Goal: Task Accomplishment & Management: Manage account settings

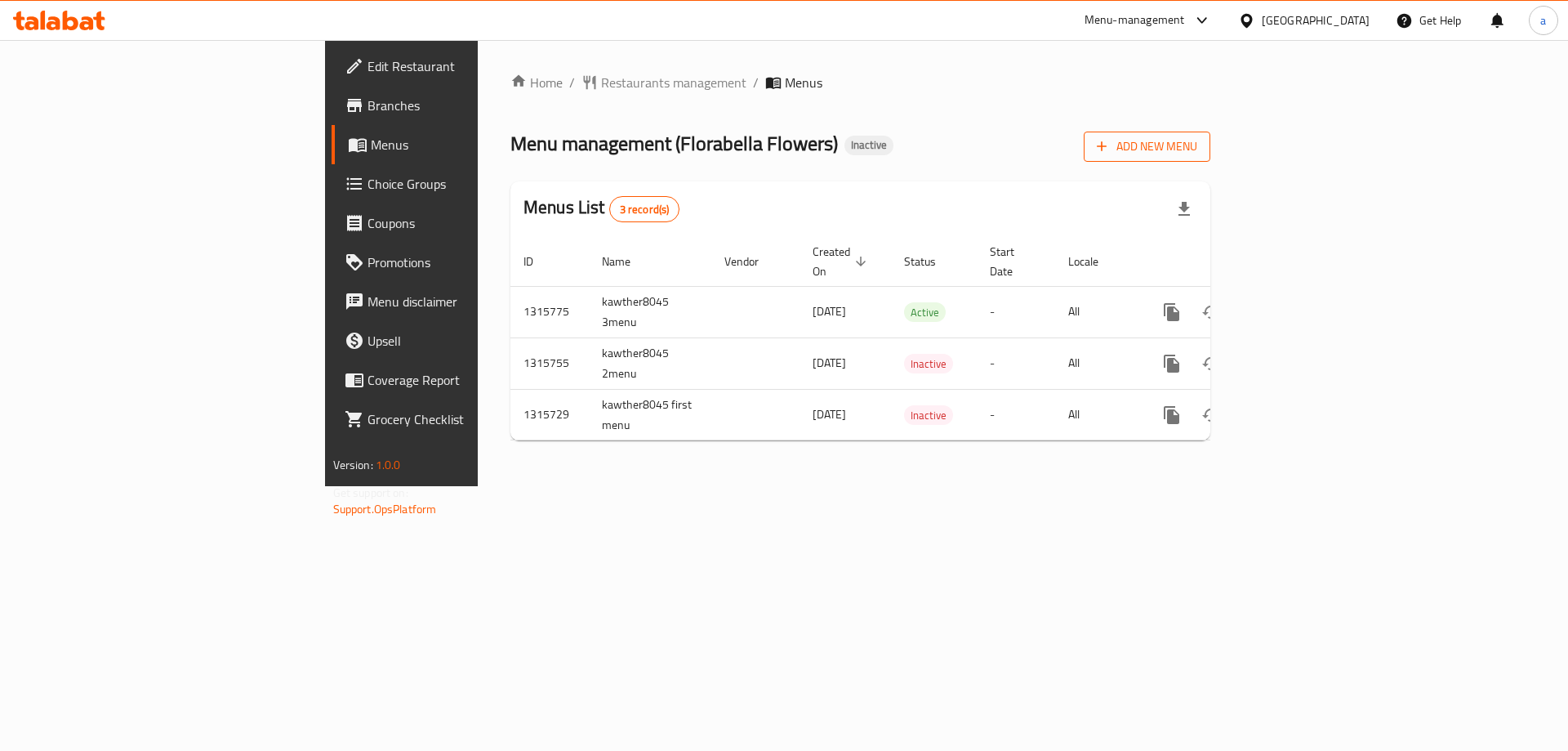
click at [1197, 152] on span "Add New Menu" at bounding box center [1146, 146] width 100 height 21
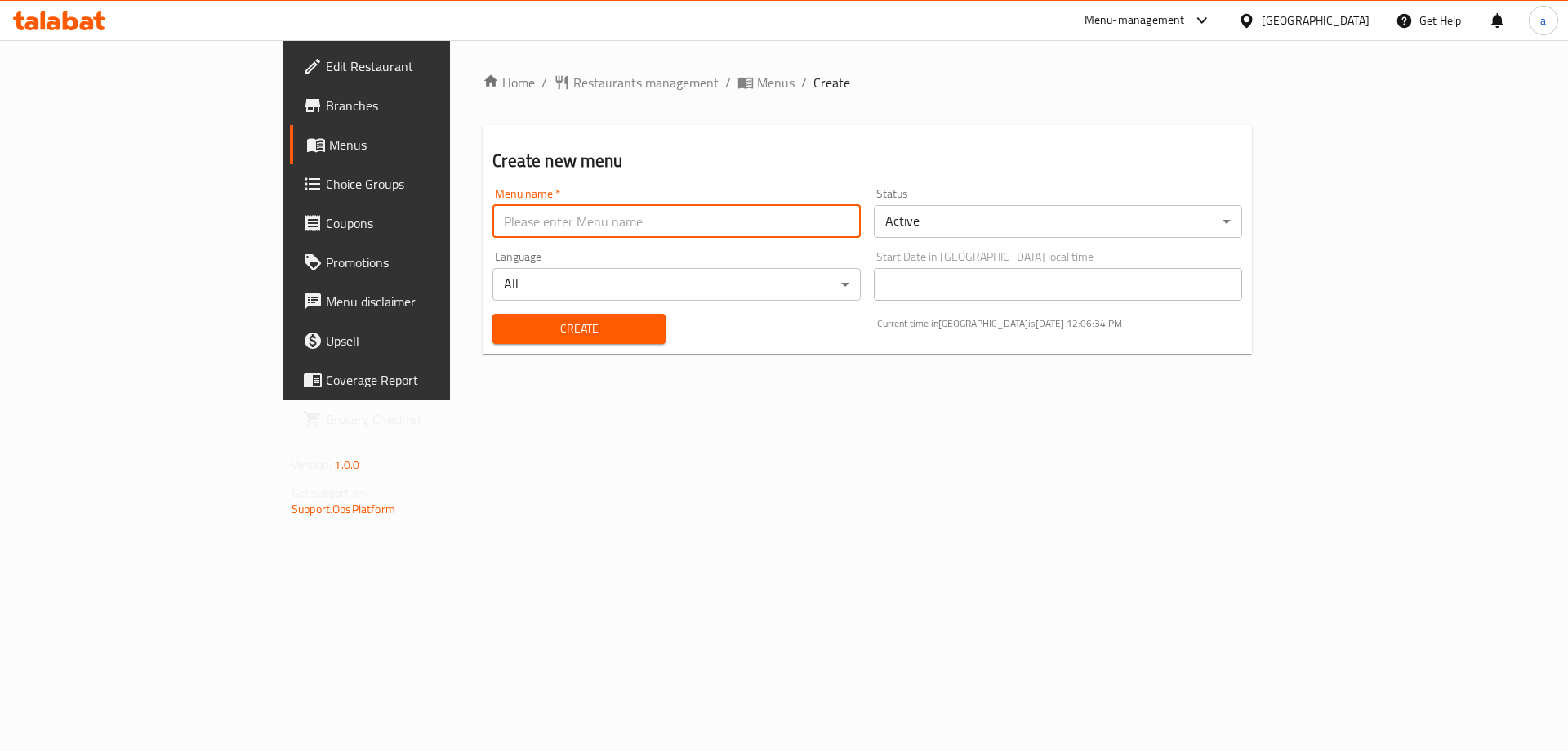
click at [492, 221] on input "text" at bounding box center [676, 221] width 369 height 32
type input "ِ"
type input "[PERSON_NAME] [DATE]"
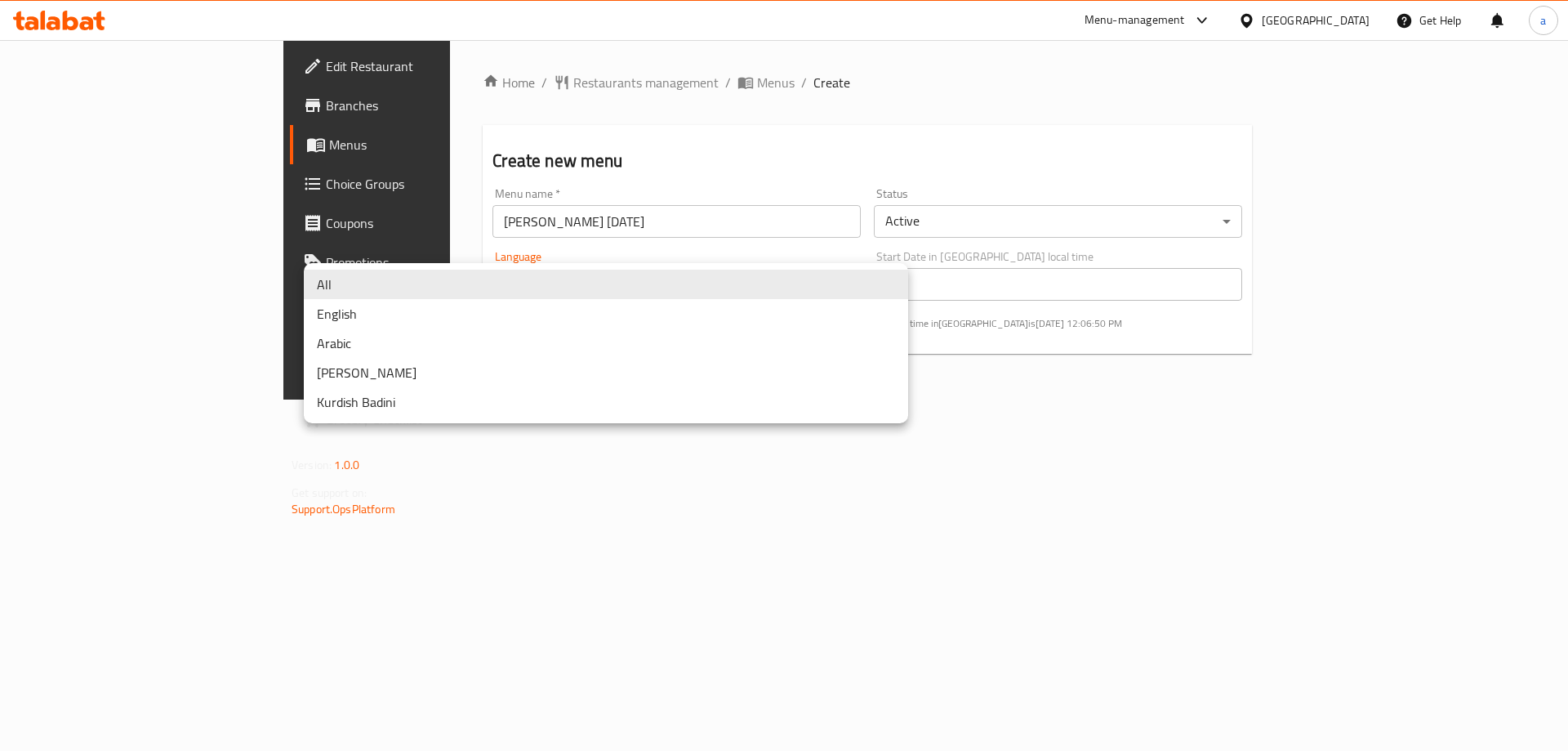
click at [583, 289] on body "​ Menu-management [GEOGRAPHIC_DATA] Get Help a Edit Restaurant Branches Menus C…" at bounding box center [784, 395] width 1568 height 710
click at [583, 289] on li "All" at bounding box center [606, 284] width 605 height 30
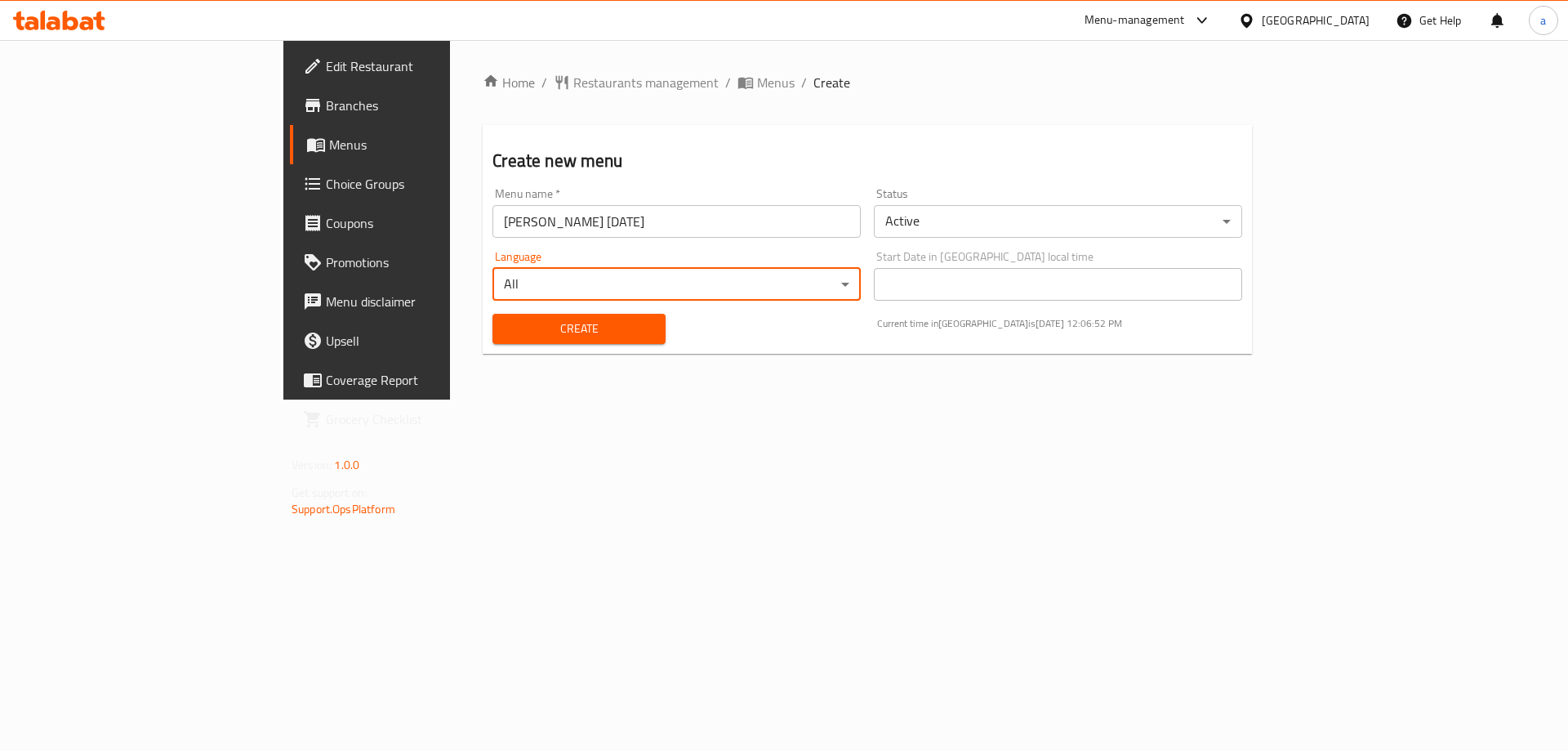
click at [515, 318] on span "Create" at bounding box center [579, 328] width 146 height 21
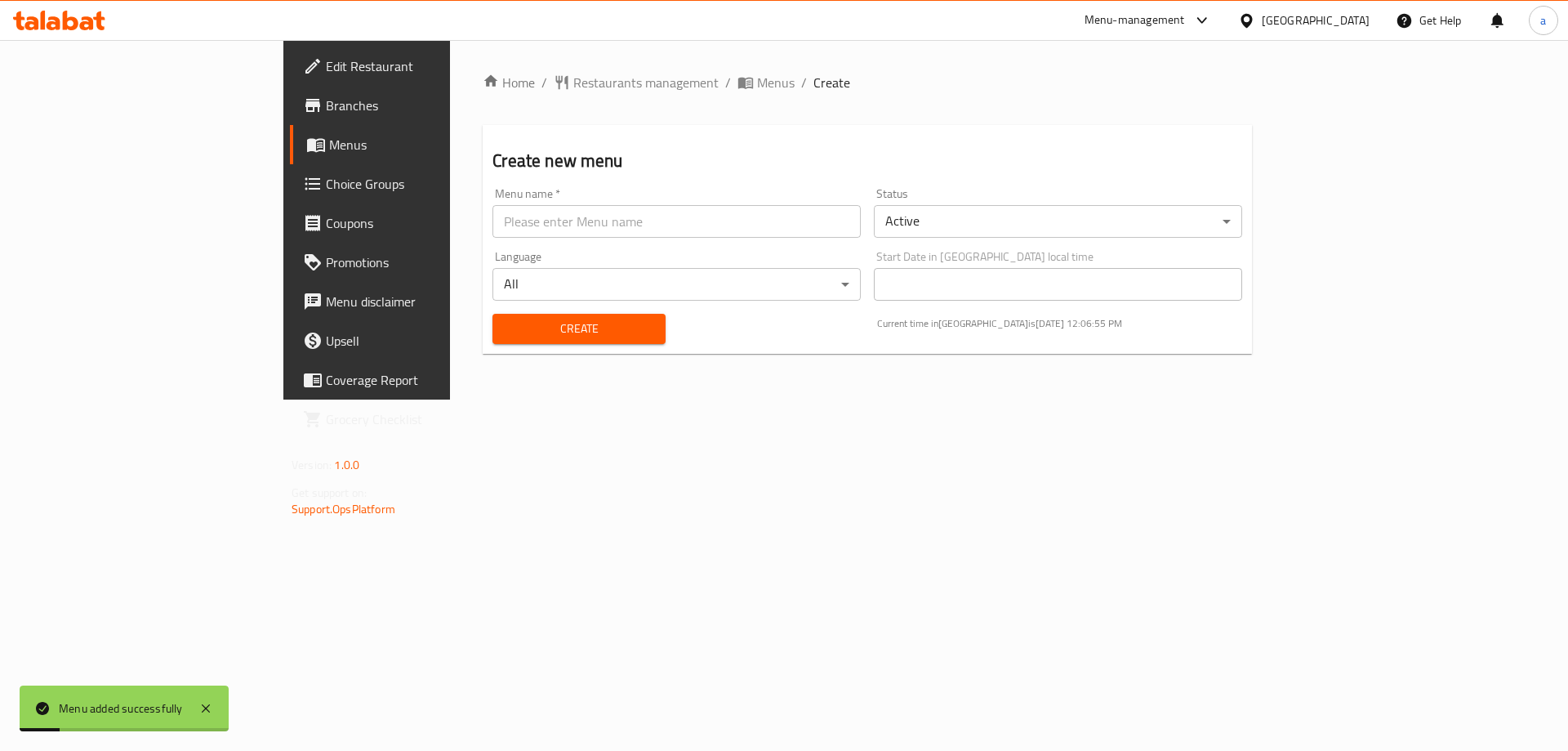
click at [605, 95] on div "Home / Restaurants management / Menus / Create Create new menu Menu name   * Me…" at bounding box center [867, 220] width 770 height 294
click at [757, 87] on span "Menus" at bounding box center [776, 83] width 38 height 20
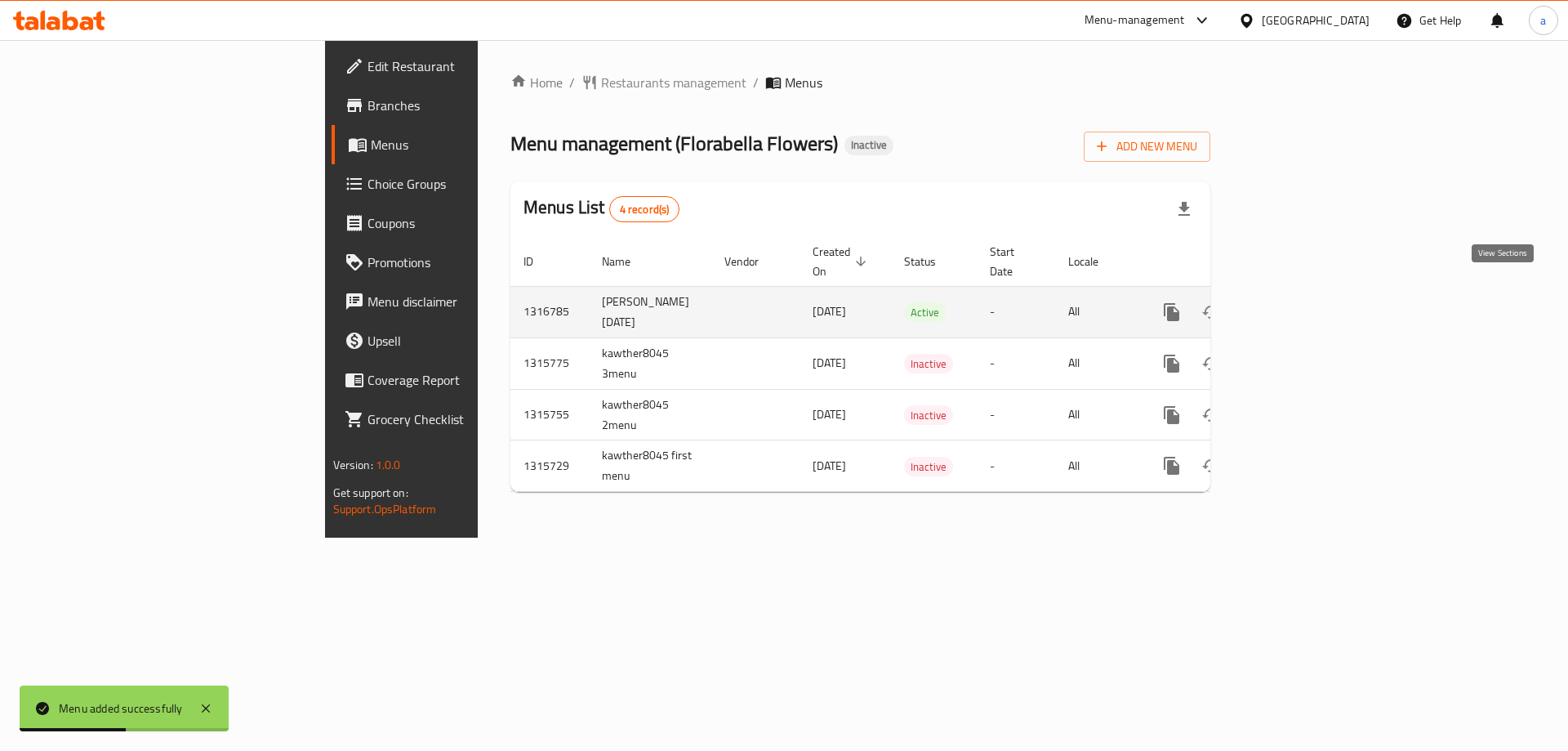
click at [1299, 302] on icon "enhanced table" at bounding box center [1290, 312] width 20 height 20
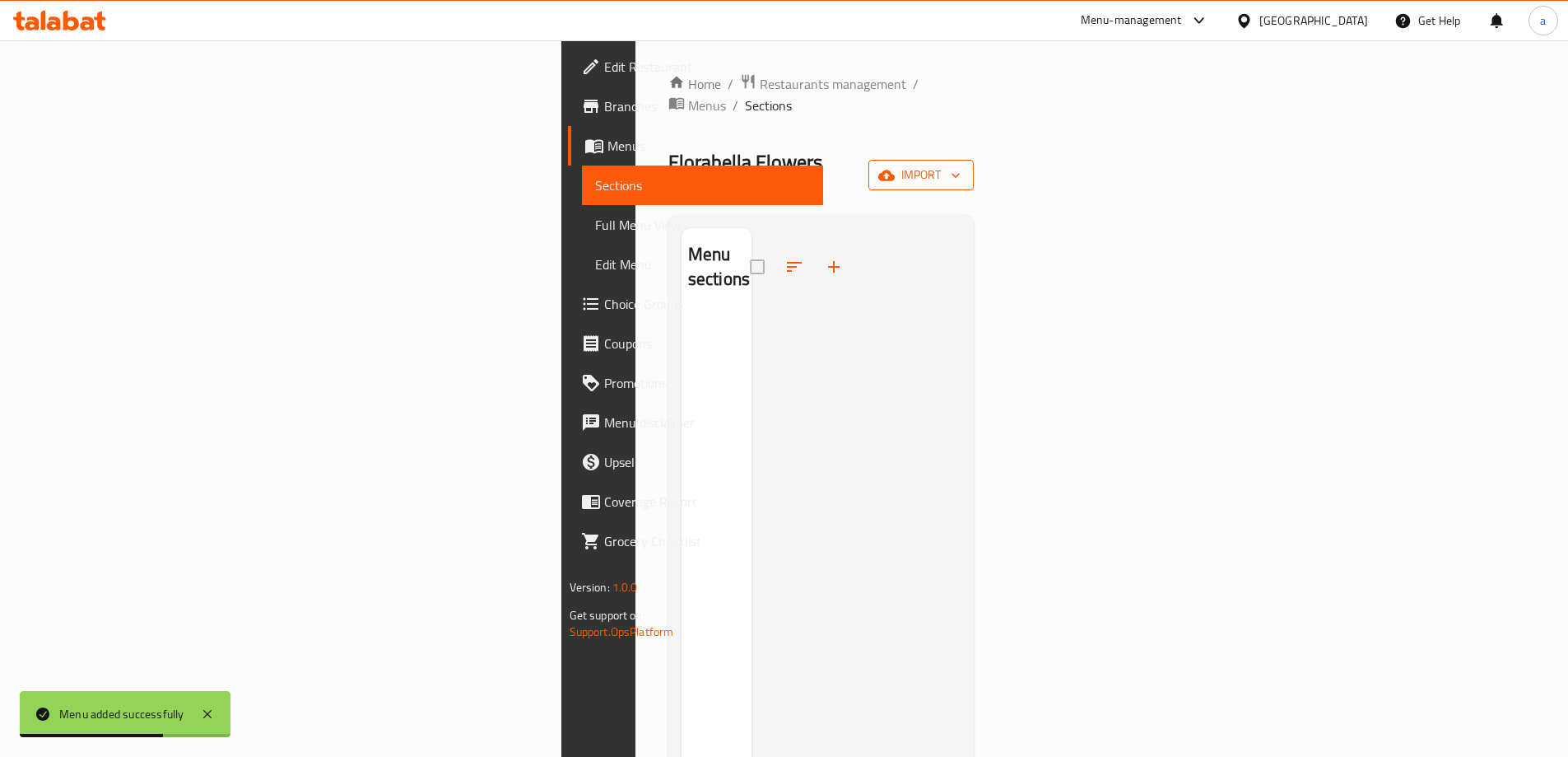
click at [960, 164] on span "import" at bounding box center [920, 174] width 79 height 21
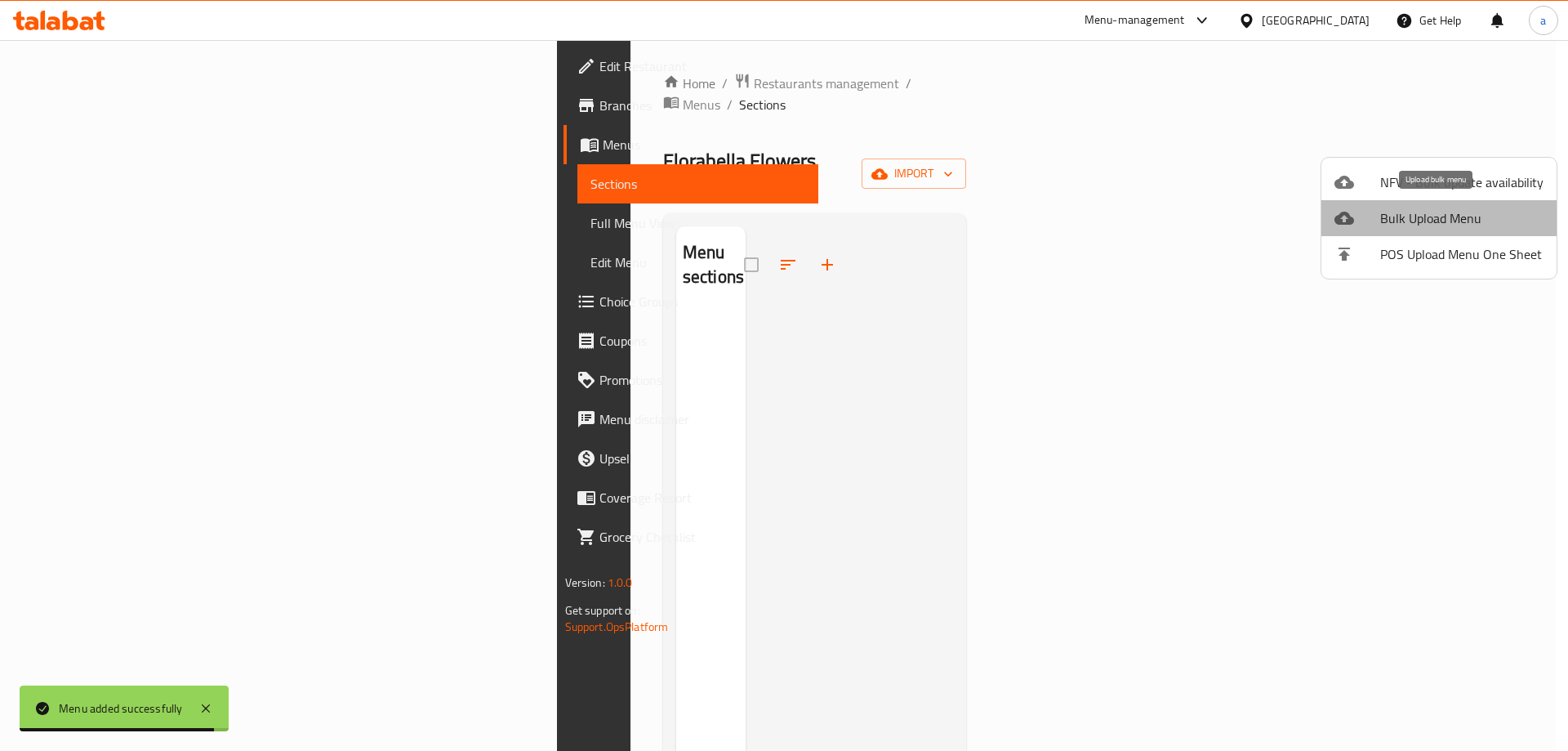
click at [1495, 215] on span "Bulk Upload Menu" at bounding box center [1461, 218] width 163 height 20
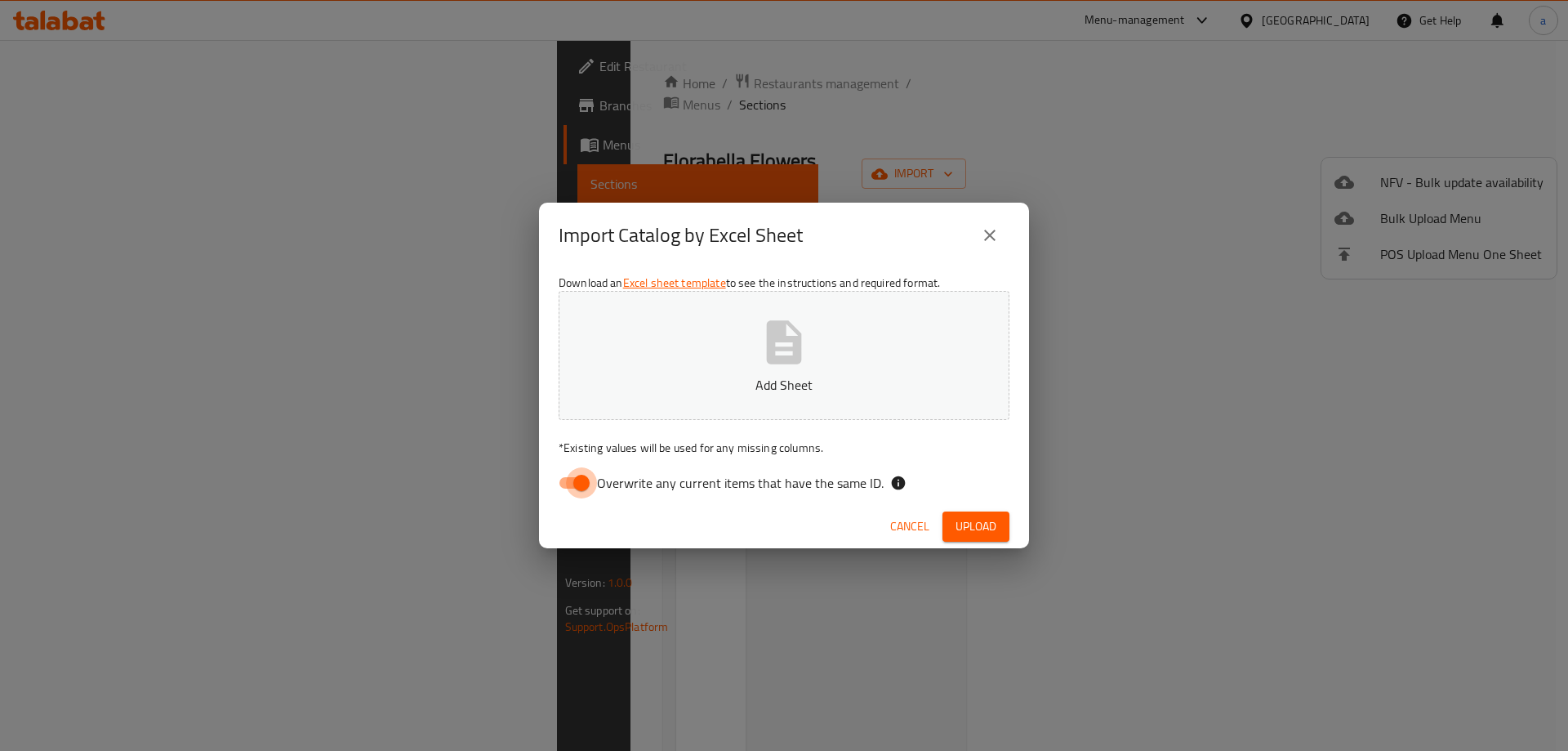
click at [568, 489] on input "Overwrite any current items that have the same ID." at bounding box center [580, 482] width 93 height 31
checkbox input "false"
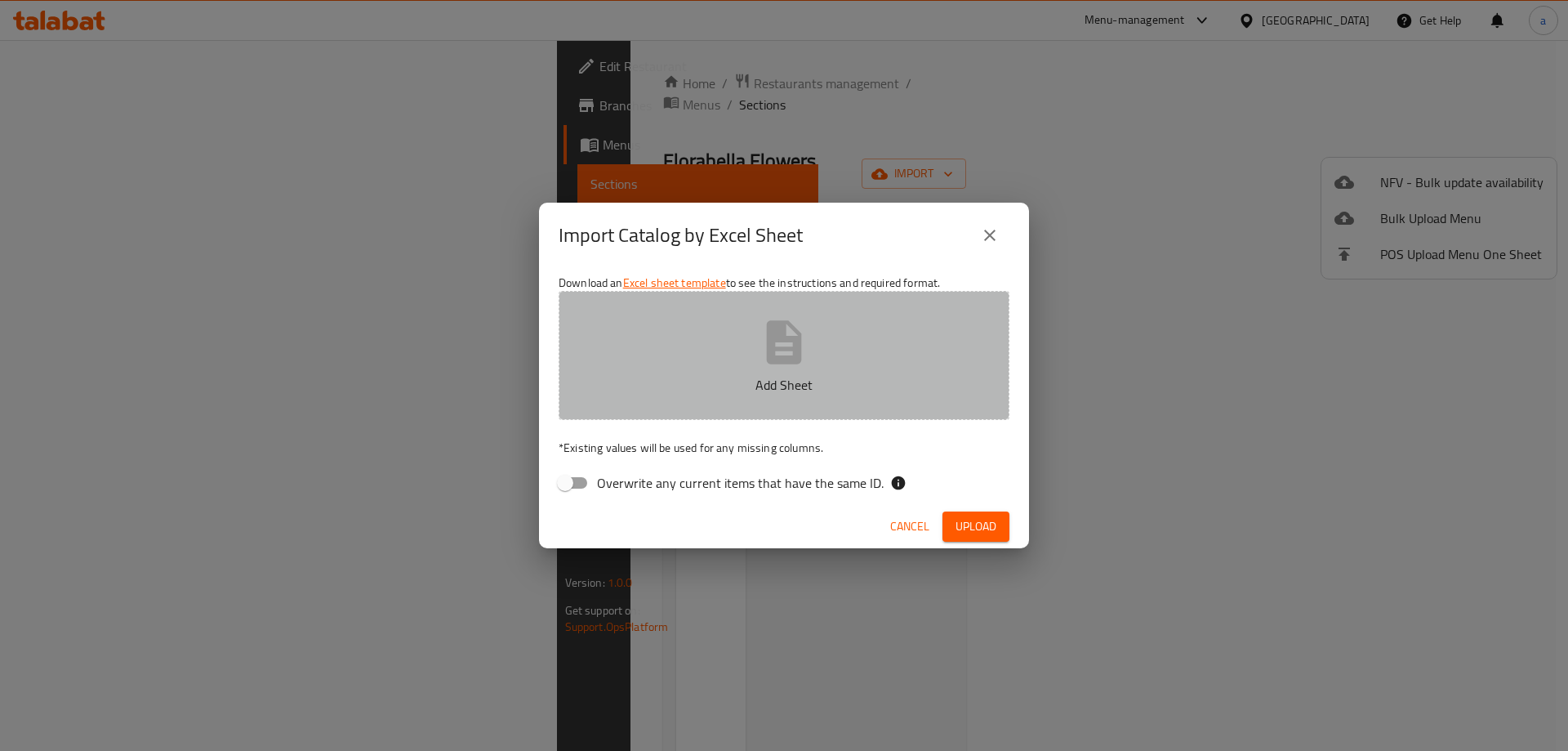
click at [767, 370] on button "Add Sheet" at bounding box center [784, 355] width 451 height 129
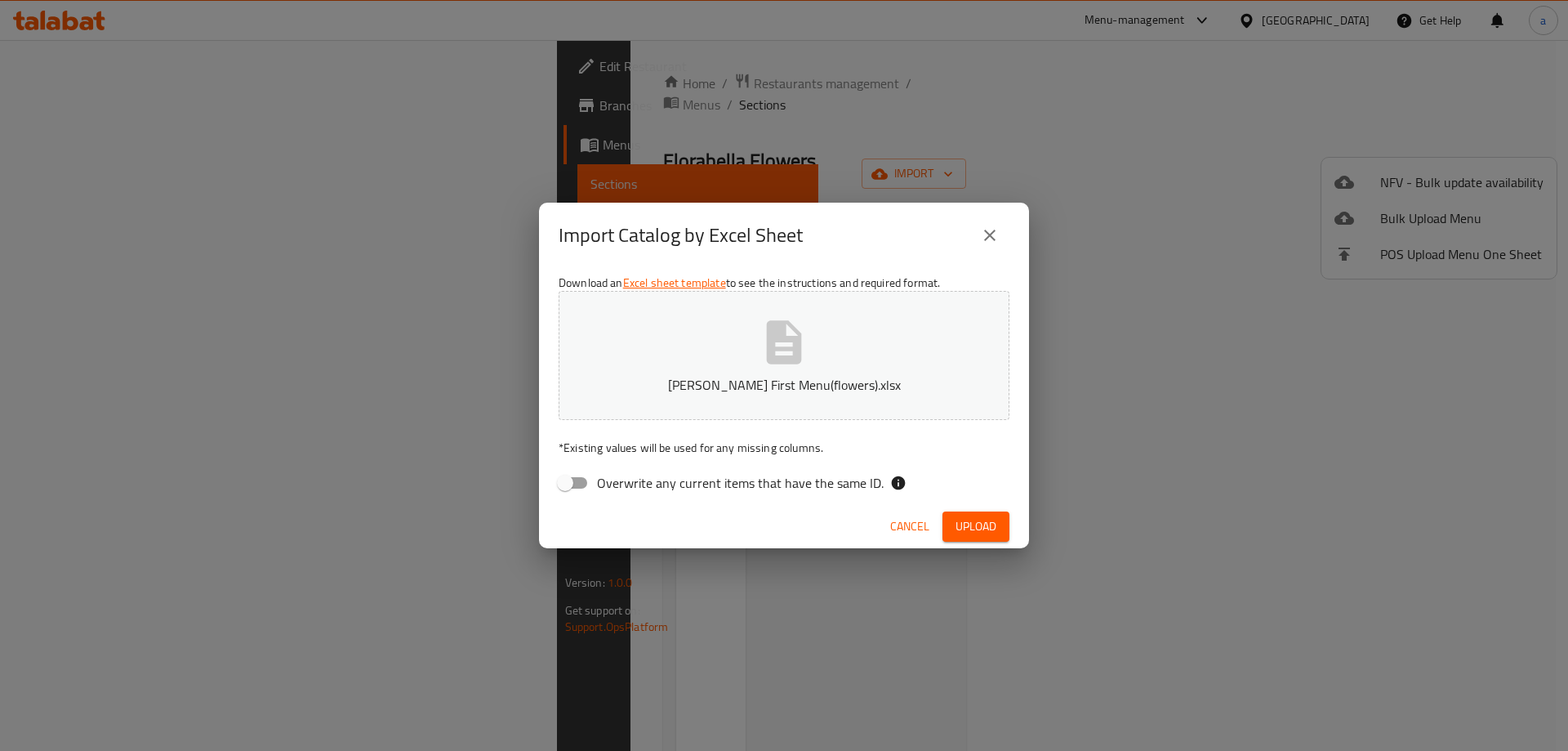
click at [982, 527] on span "Upload" at bounding box center [975, 527] width 41 height 21
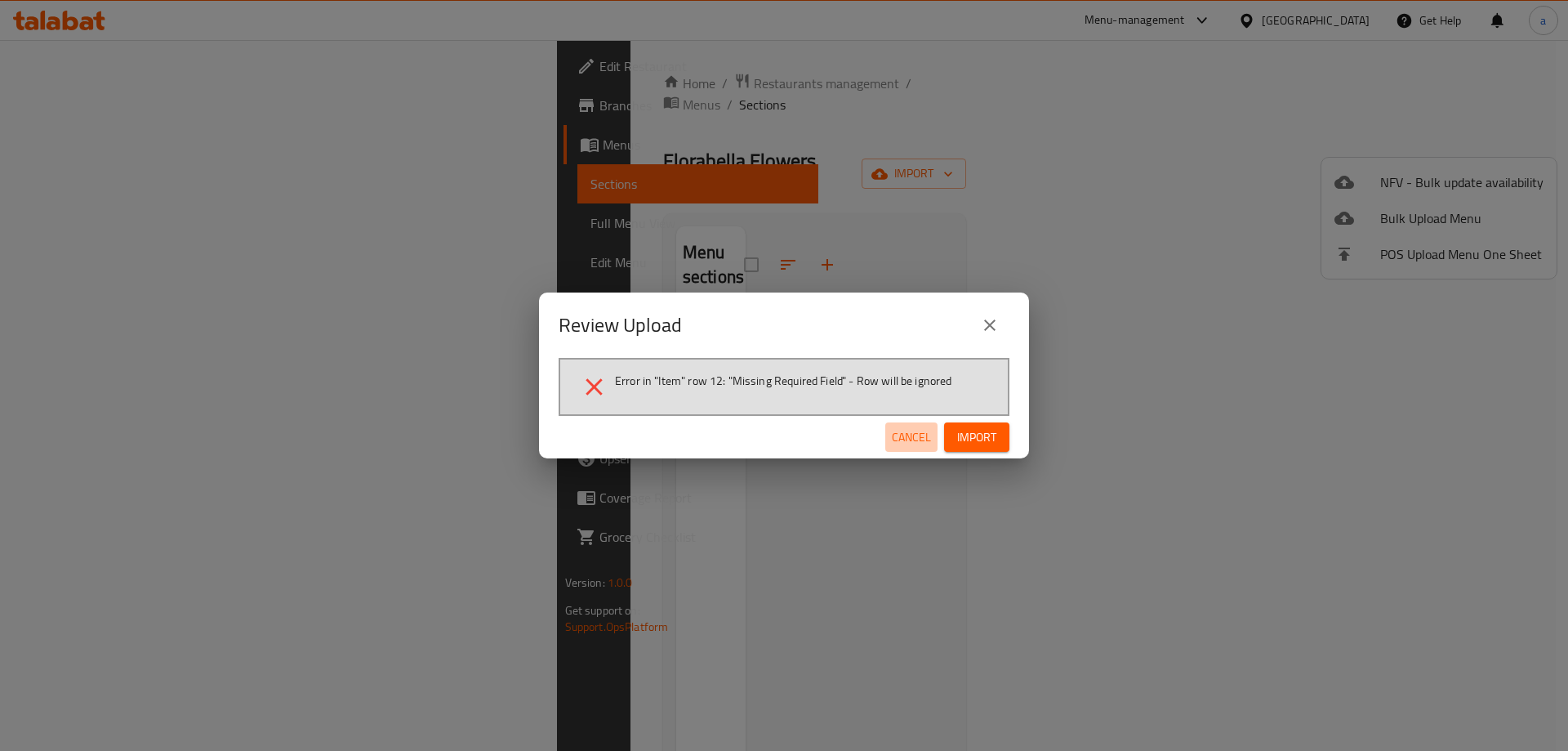
click at [928, 439] on span "Cancel" at bounding box center [910, 437] width 39 height 21
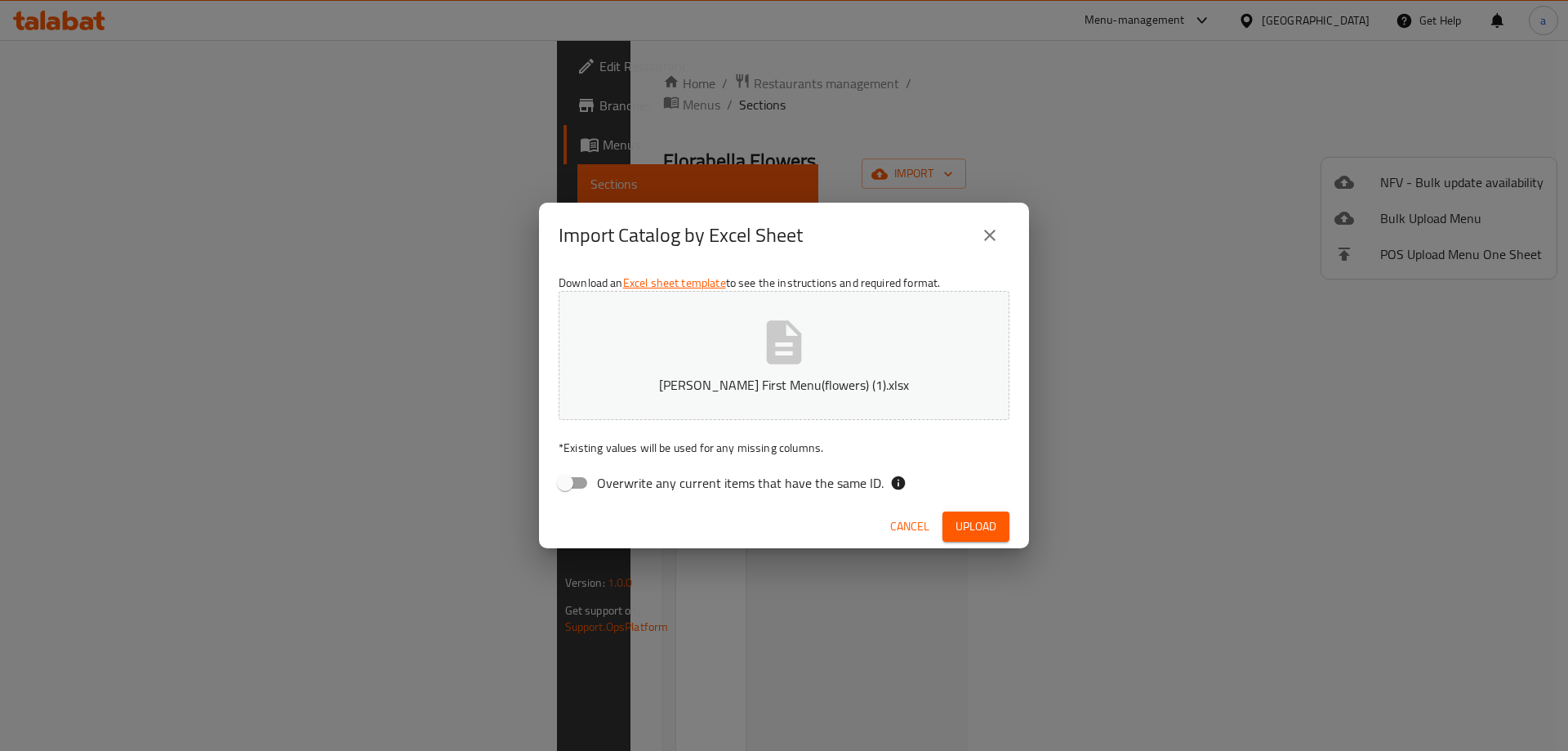
click at [964, 524] on span "Upload" at bounding box center [975, 527] width 41 height 21
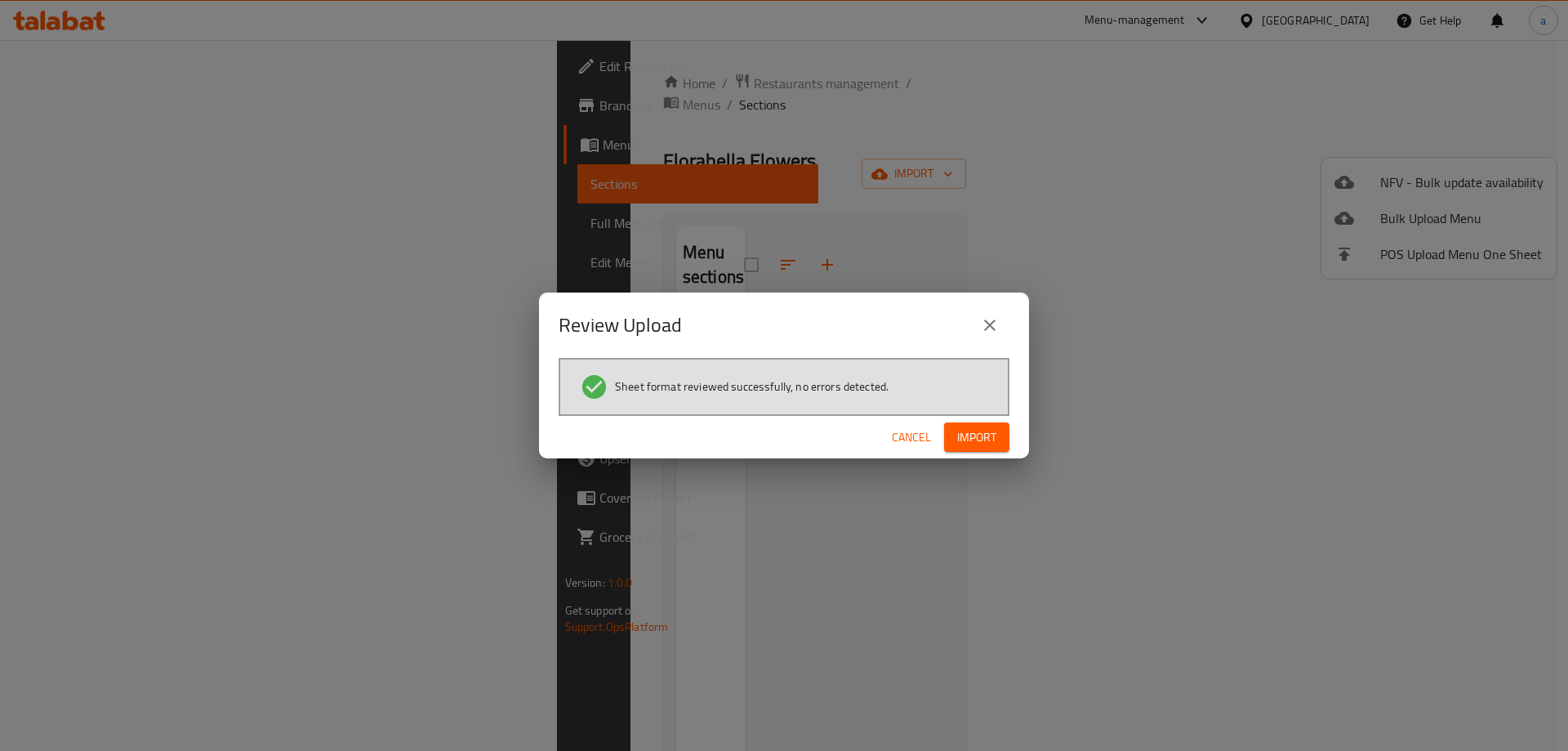
click at [966, 432] on span "Import" at bounding box center [976, 437] width 39 height 21
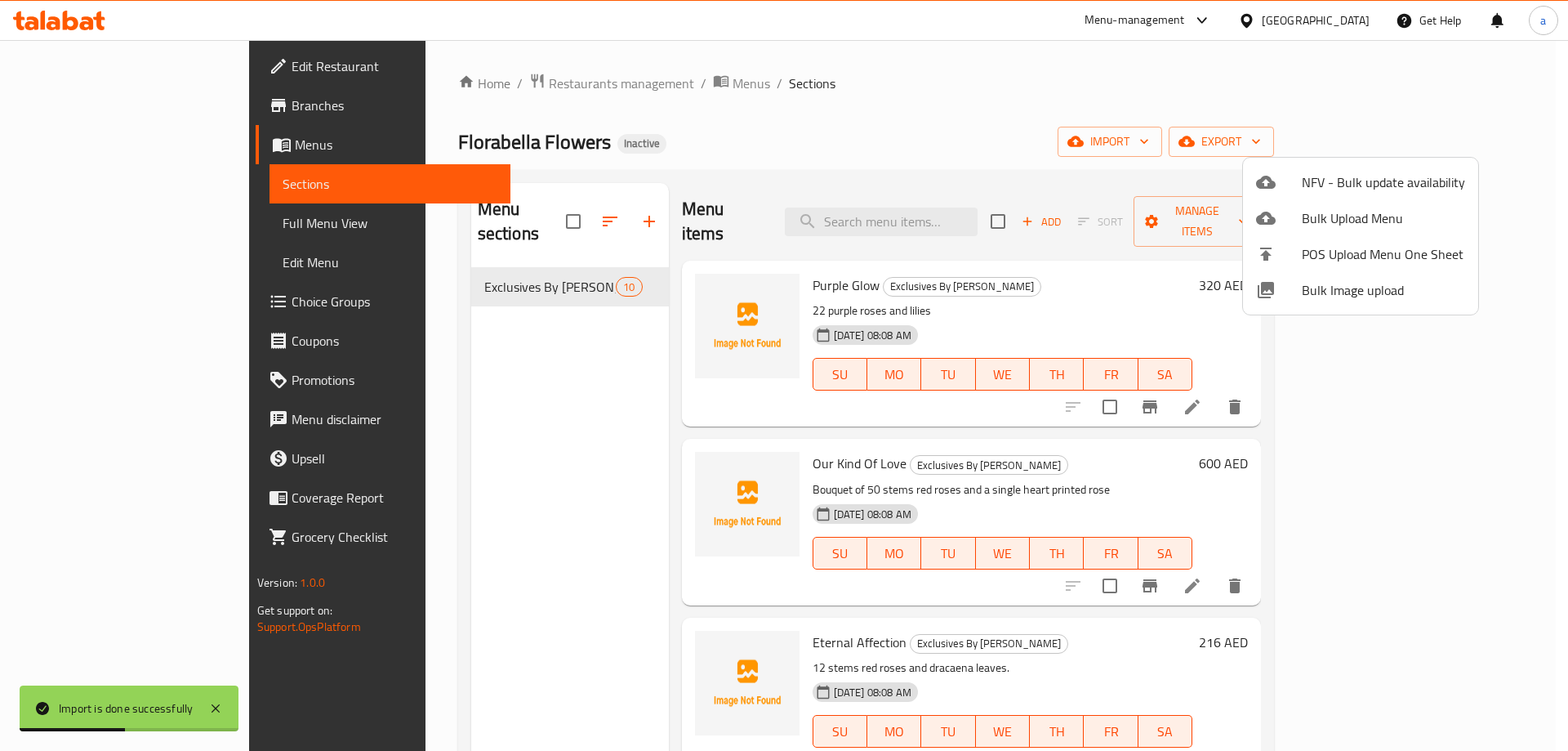
click at [139, 220] on div at bounding box center [784, 375] width 1568 height 751
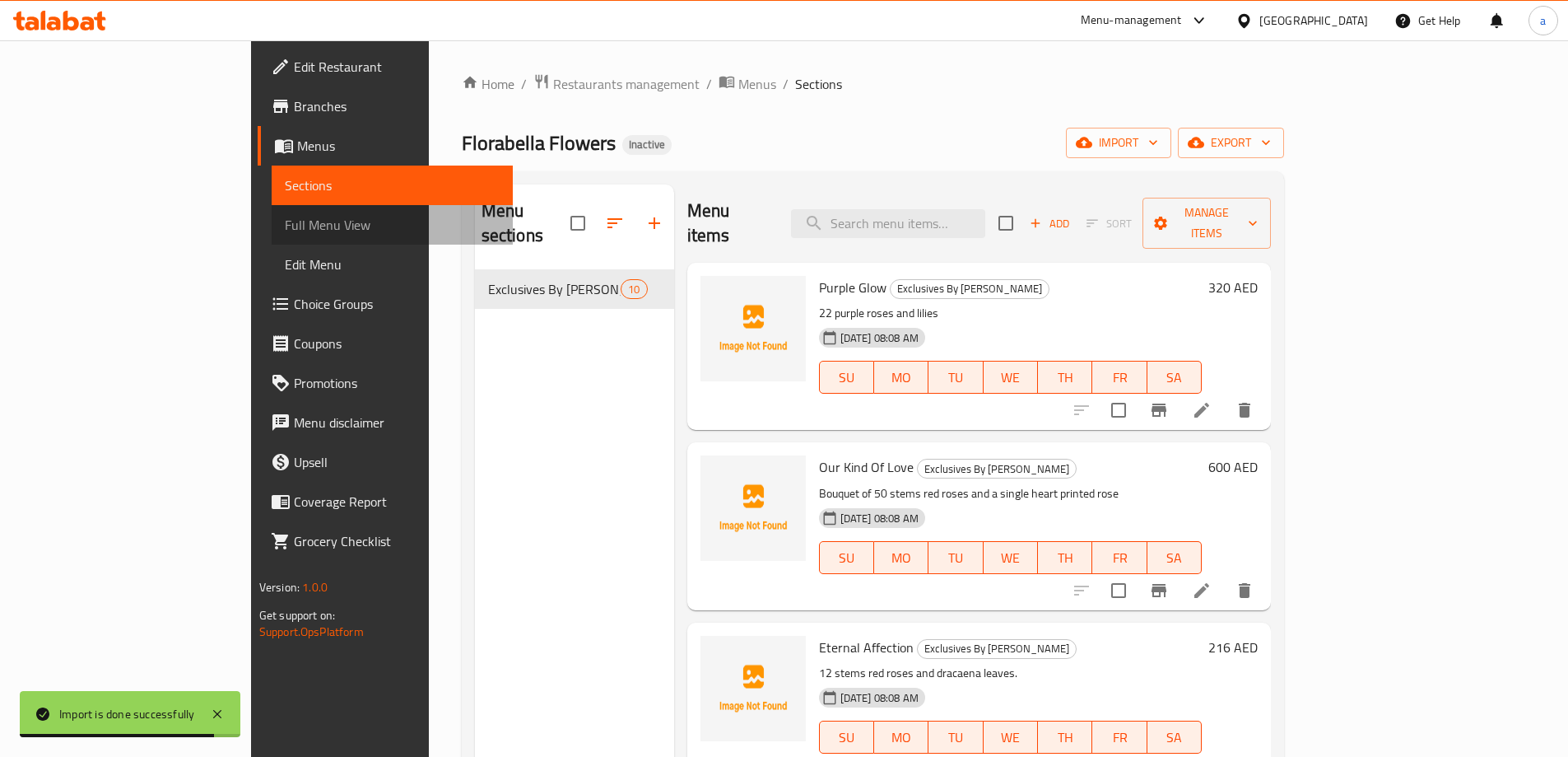
click at [272, 212] on link "Full Menu View" at bounding box center [392, 224] width 241 height 39
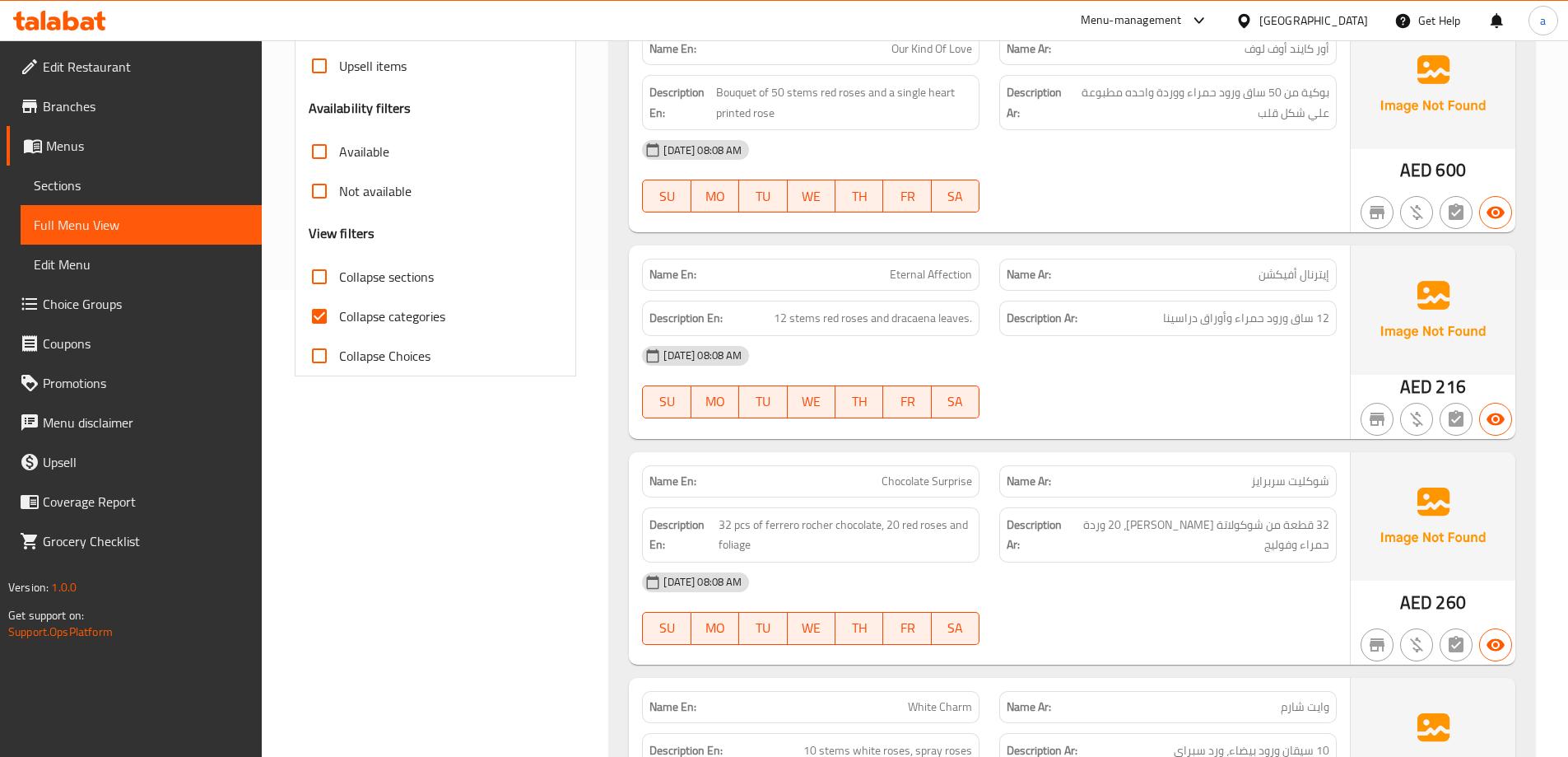
scroll to position [494, 0]
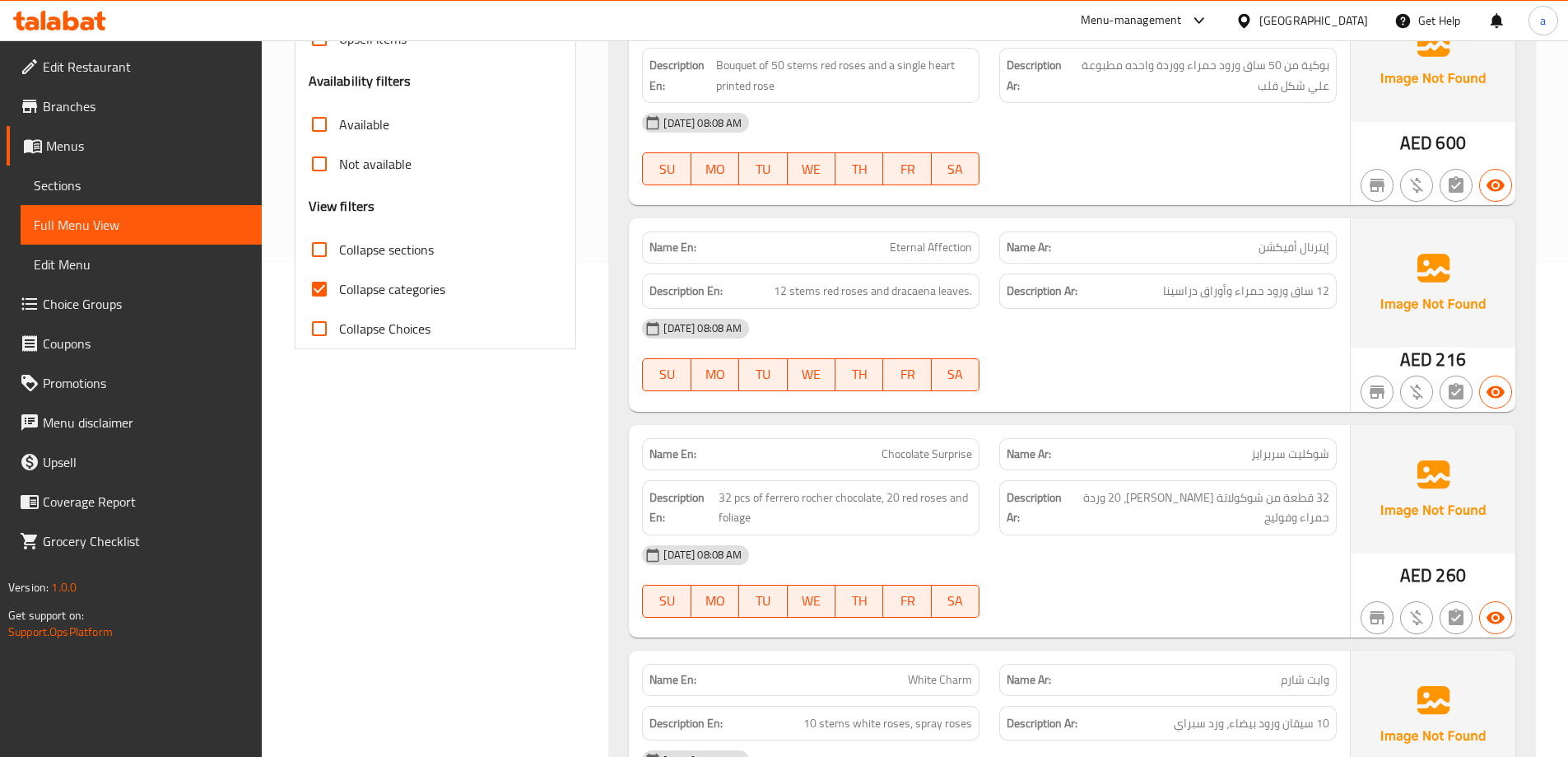
click at [320, 291] on input "Collapse categories" at bounding box center [319, 288] width 39 height 39
checkbox input "false"
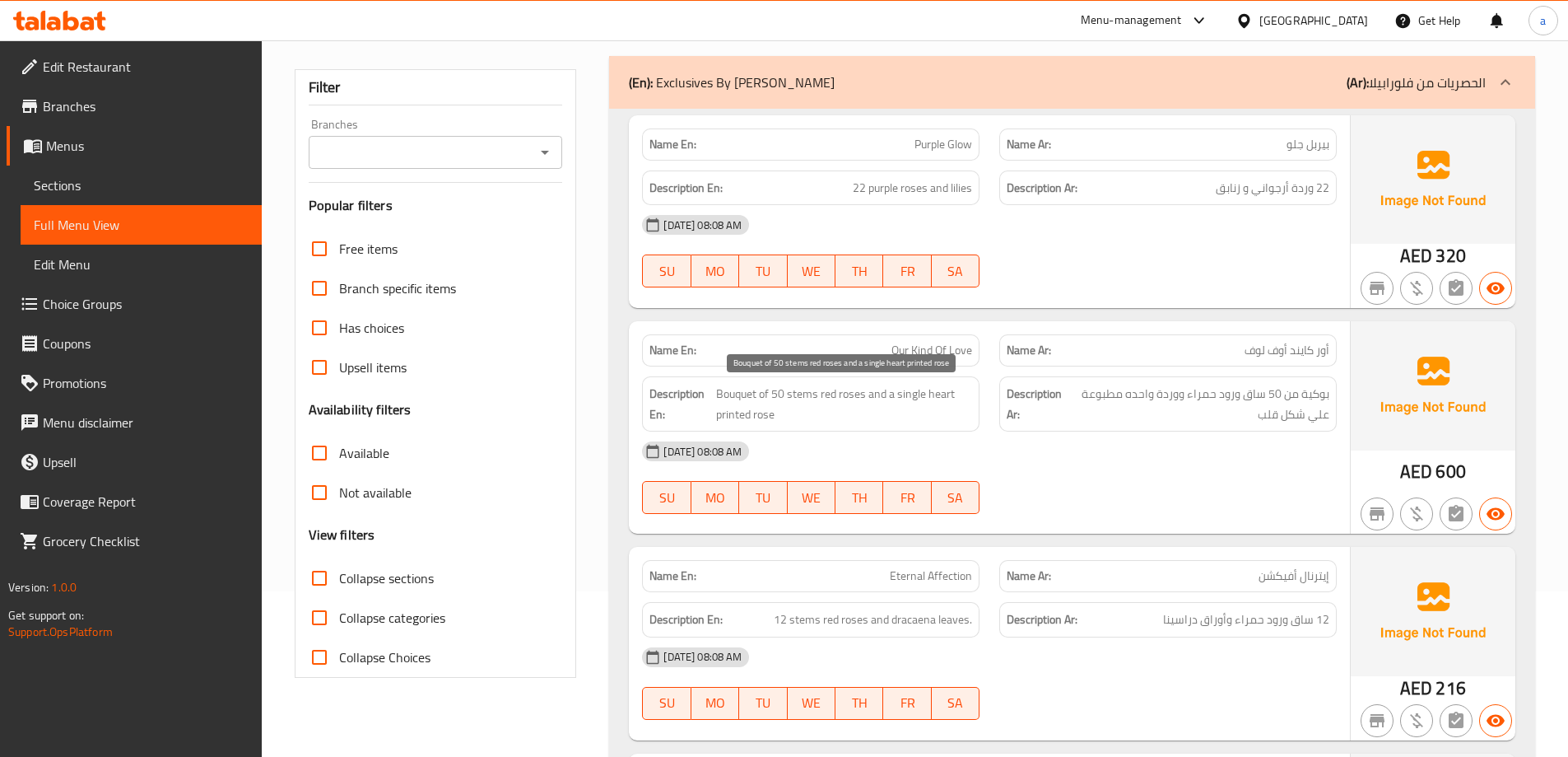
scroll to position [164, 0]
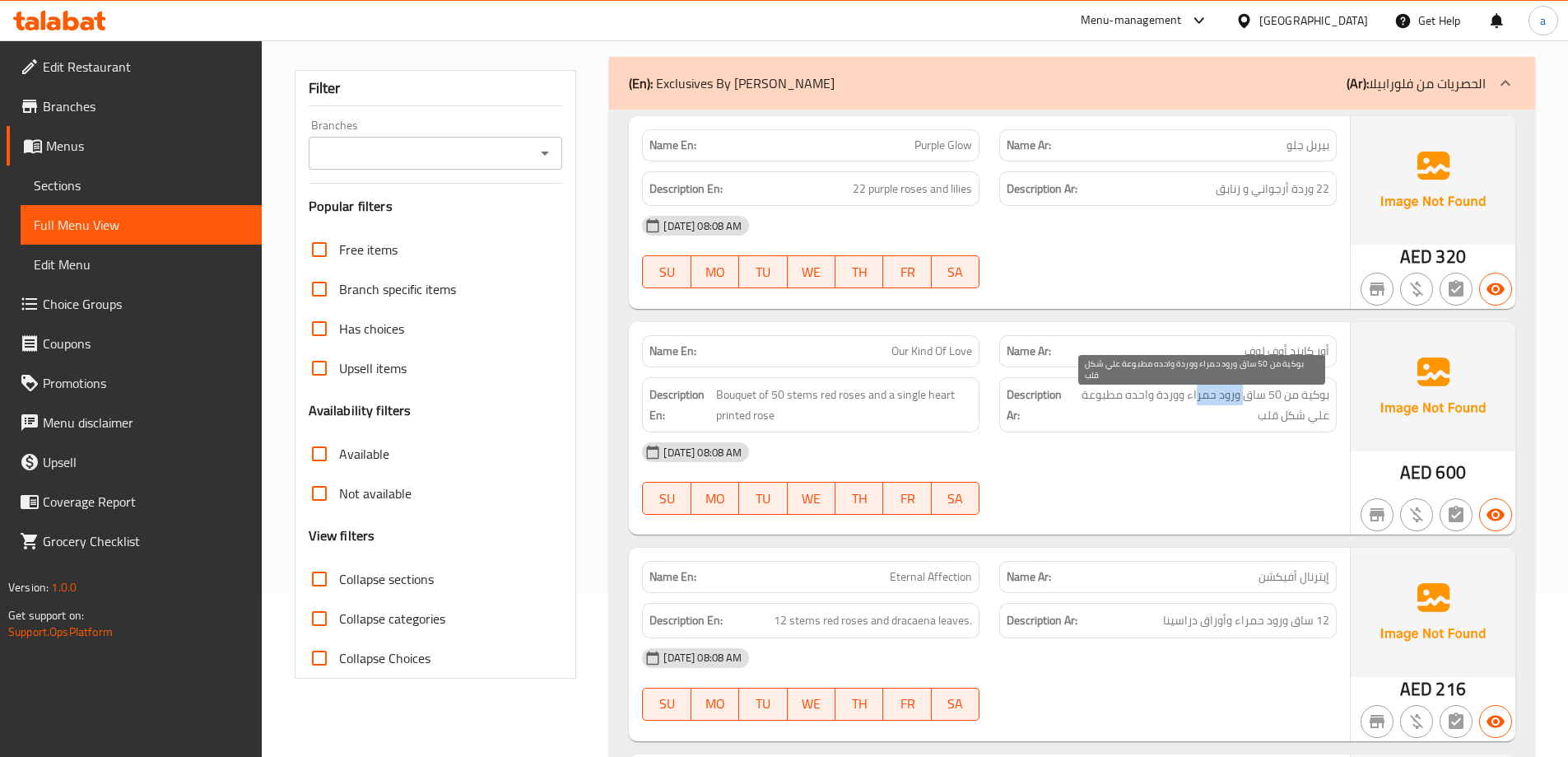
drag, startPoint x: 1244, startPoint y: 396, endPoint x: 1198, endPoint y: 402, distance: 46.4
click at [1198, 402] on span "بوكية من 50 ساق ورود حمراء ووردة واحده مطبوعة علي شكل قلب" at bounding box center [1198, 404] width 262 height 40
drag, startPoint x: 1186, startPoint y: 401, endPoint x: 1187, endPoint y: 416, distance: 15.0
click at [1187, 416] on span "بوكية من 50 ساق ورود حمراء ووردة واحده مطبوعة علي شكل قلب" at bounding box center [1198, 404] width 262 height 40
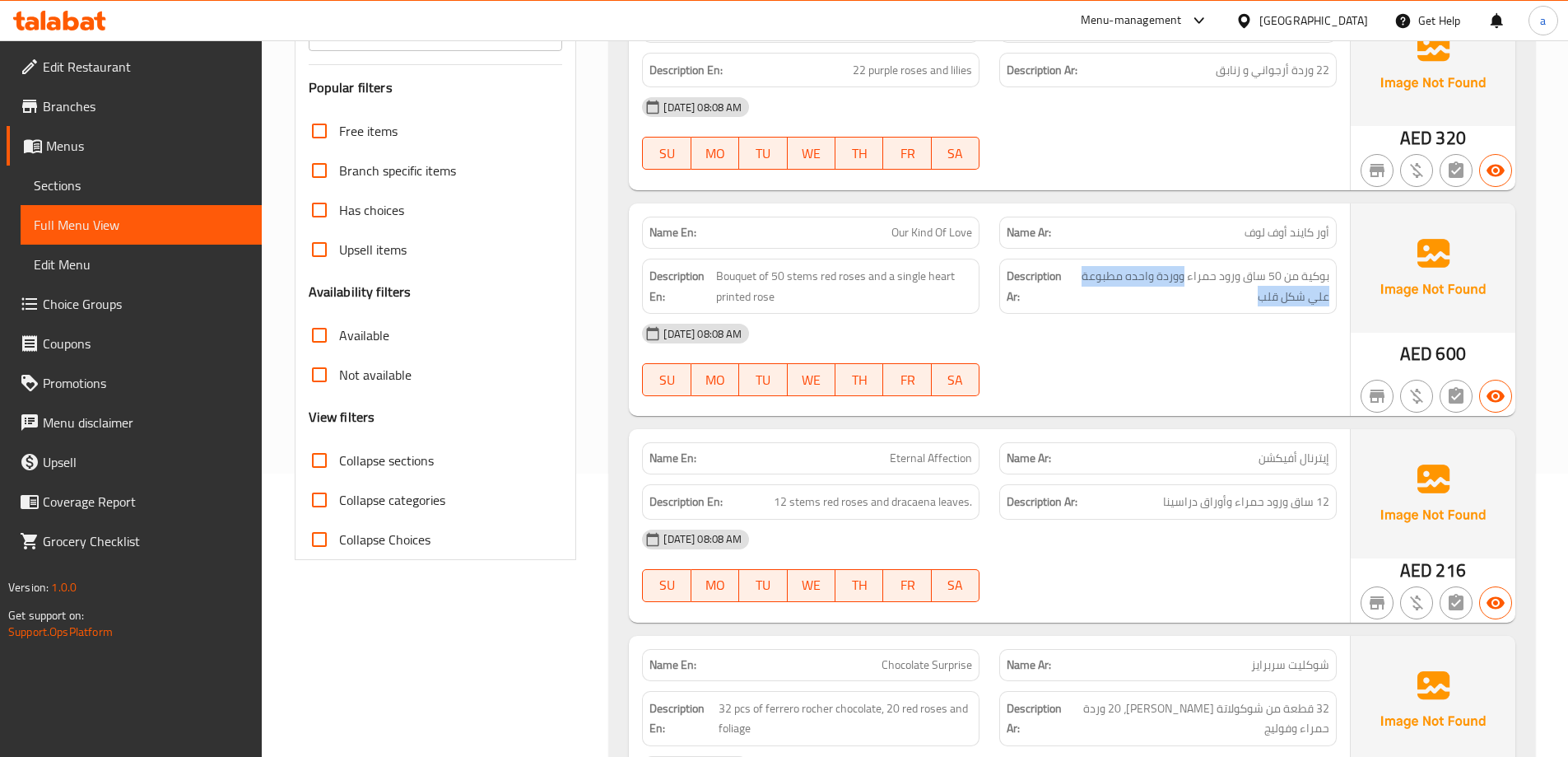
scroll to position [329, 0]
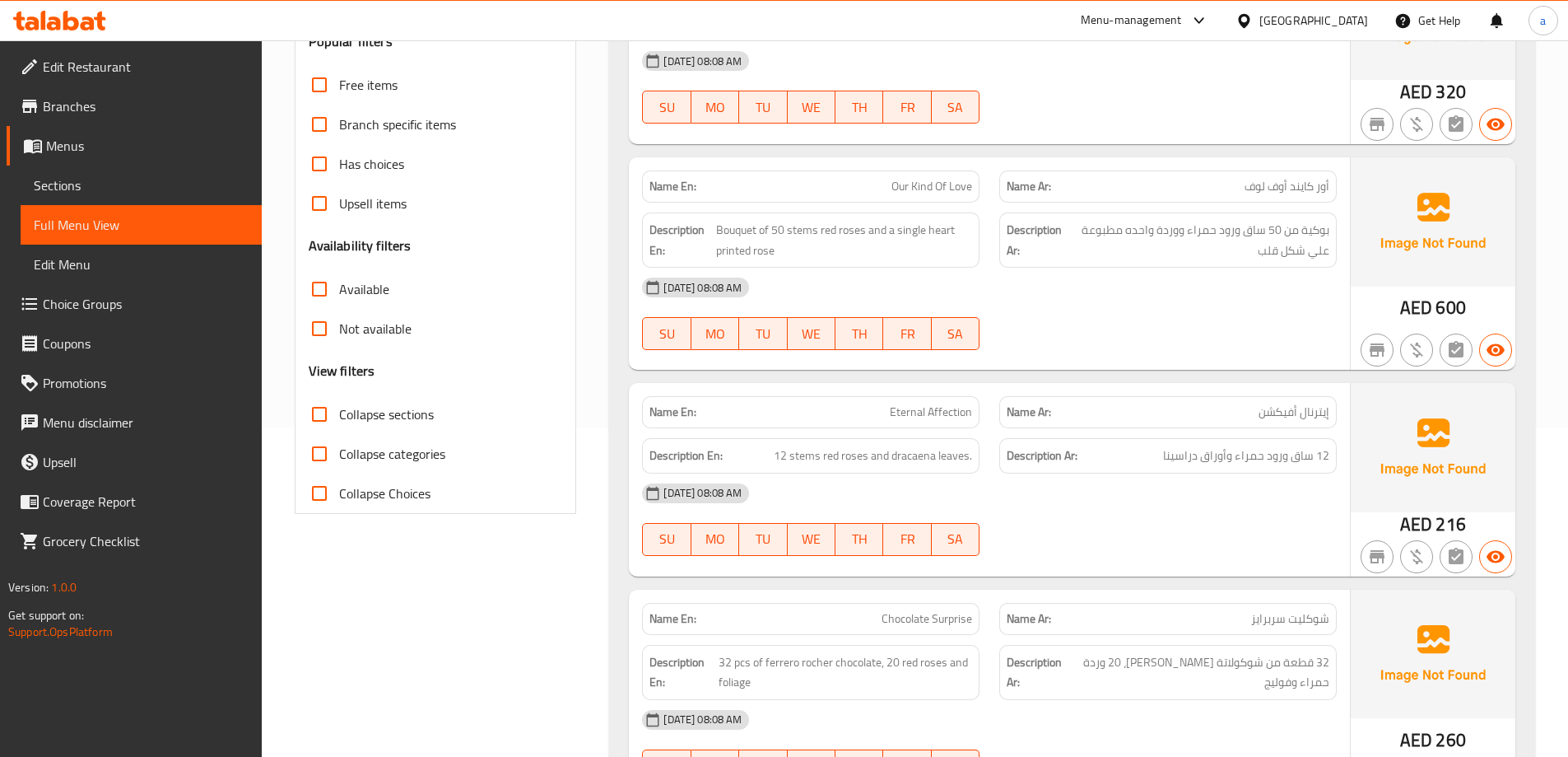
click at [1275, 411] on span "إيترنال أفيكشن" at bounding box center [1294, 412] width 71 height 17
click at [918, 420] on span "Eternal Affection" at bounding box center [930, 412] width 83 height 17
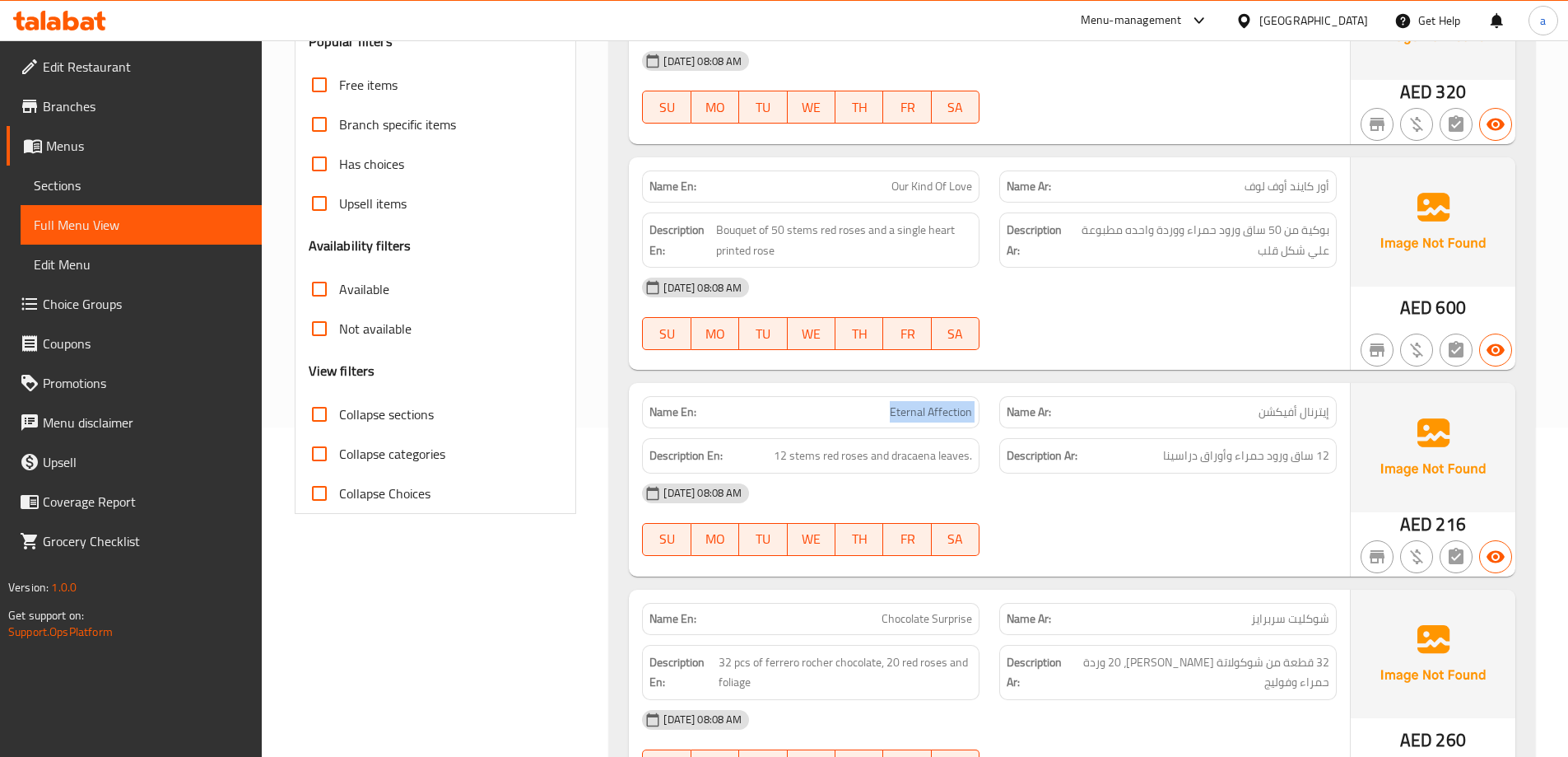
click at [918, 420] on span "Eternal Affection" at bounding box center [930, 412] width 83 height 17
drag, startPoint x: 777, startPoint y: 457, endPoint x: 820, endPoint y: 465, distance: 43.7
click at [820, 465] on span "12 stems red roses and dracaena leaves." at bounding box center [873, 455] width 198 height 21
click at [771, 461] on h6 "Description En: 12 stems red roses and dracaena leaves." at bounding box center [810, 455] width 323 height 21
click at [817, 462] on span "12 stems red roses and dracaena leaves." at bounding box center [873, 455] width 198 height 21
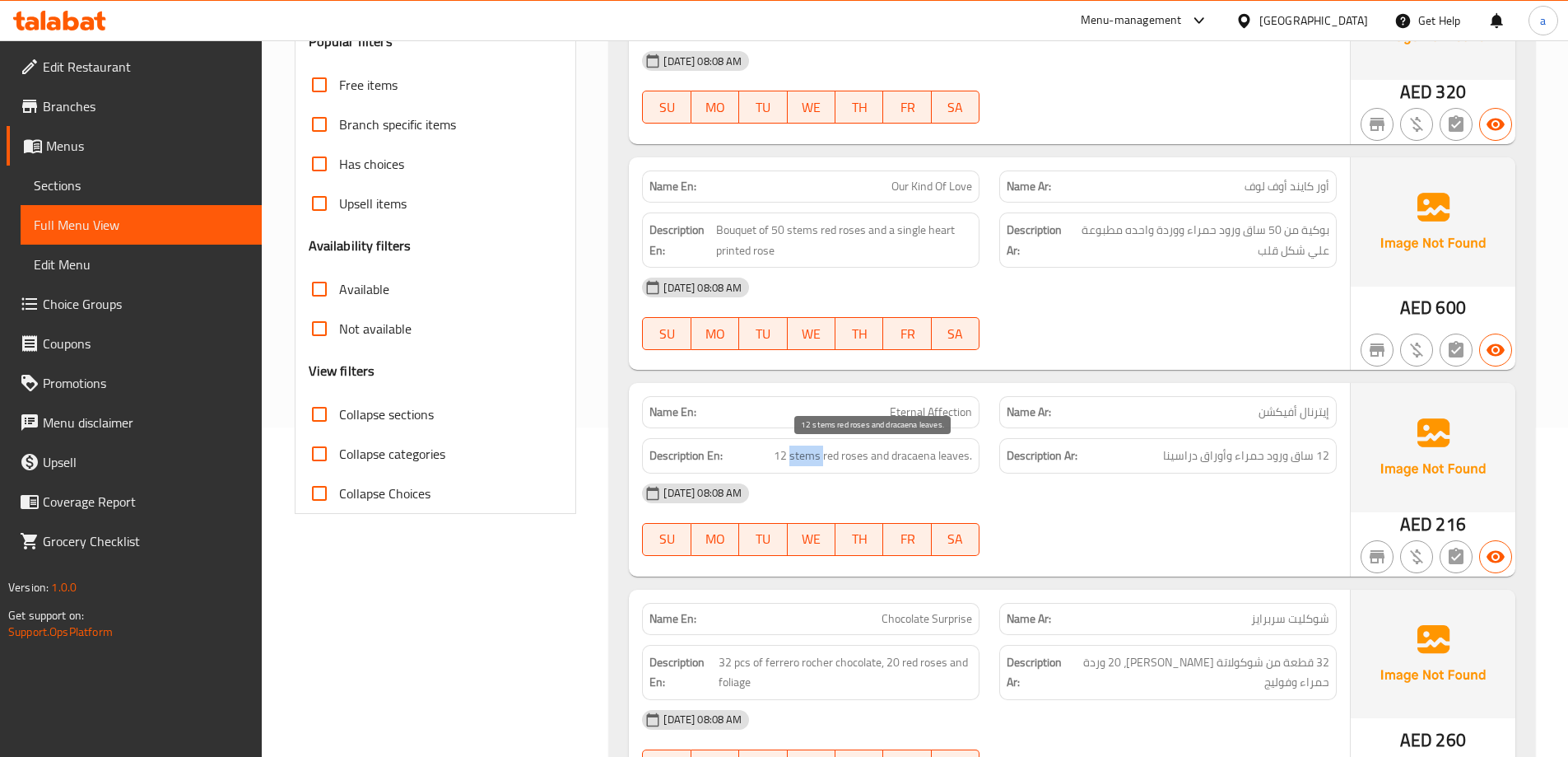
click at [817, 462] on span "12 stems red roses and dracaena leaves." at bounding box center [873, 455] width 198 height 21
click at [762, 460] on h6 "Description En: 12 stems red roses and dracaena leaves." at bounding box center [810, 455] width 323 height 21
drag, startPoint x: 780, startPoint y: 461, endPoint x: 823, endPoint y: 464, distance: 43.1
click at [823, 464] on span "12 stems red roses and dracaena leaves." at bounding box center [873, 455] width 198 height 21
click at [834, 463] on span "12 stems red roses and dracaena leaves." at bounding box center [873, 455] width 198 height 21
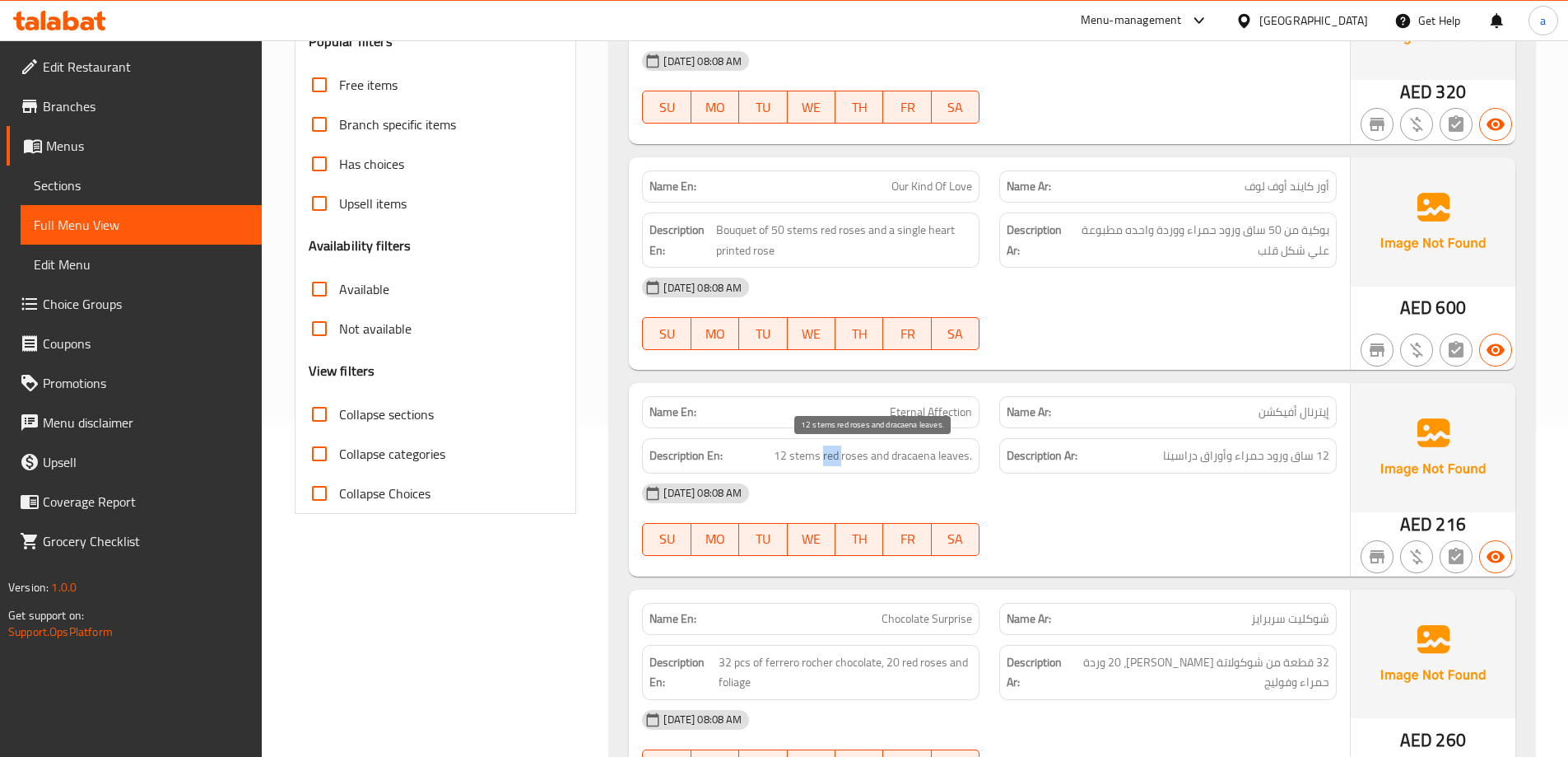
click at [834, 463] on span "12 stems red roses and dracaena leaves." at bounding box center [873, 455] width 198 height 21
click at [917, 461] on span "12 stems red roses and dracaena leaves." at bounding box center [873, 455] width 198 height 21
click at [1177, 458] on span "12 ساق ورود حمراء وأوراق دراسينا" at bounding box center [1245, 455] width 166 height 21
click at [1177, 459] on span "12 ساق ورود حمراء وأوراق دراسينا" at bounding box center [1245, 455] width 166 height 21
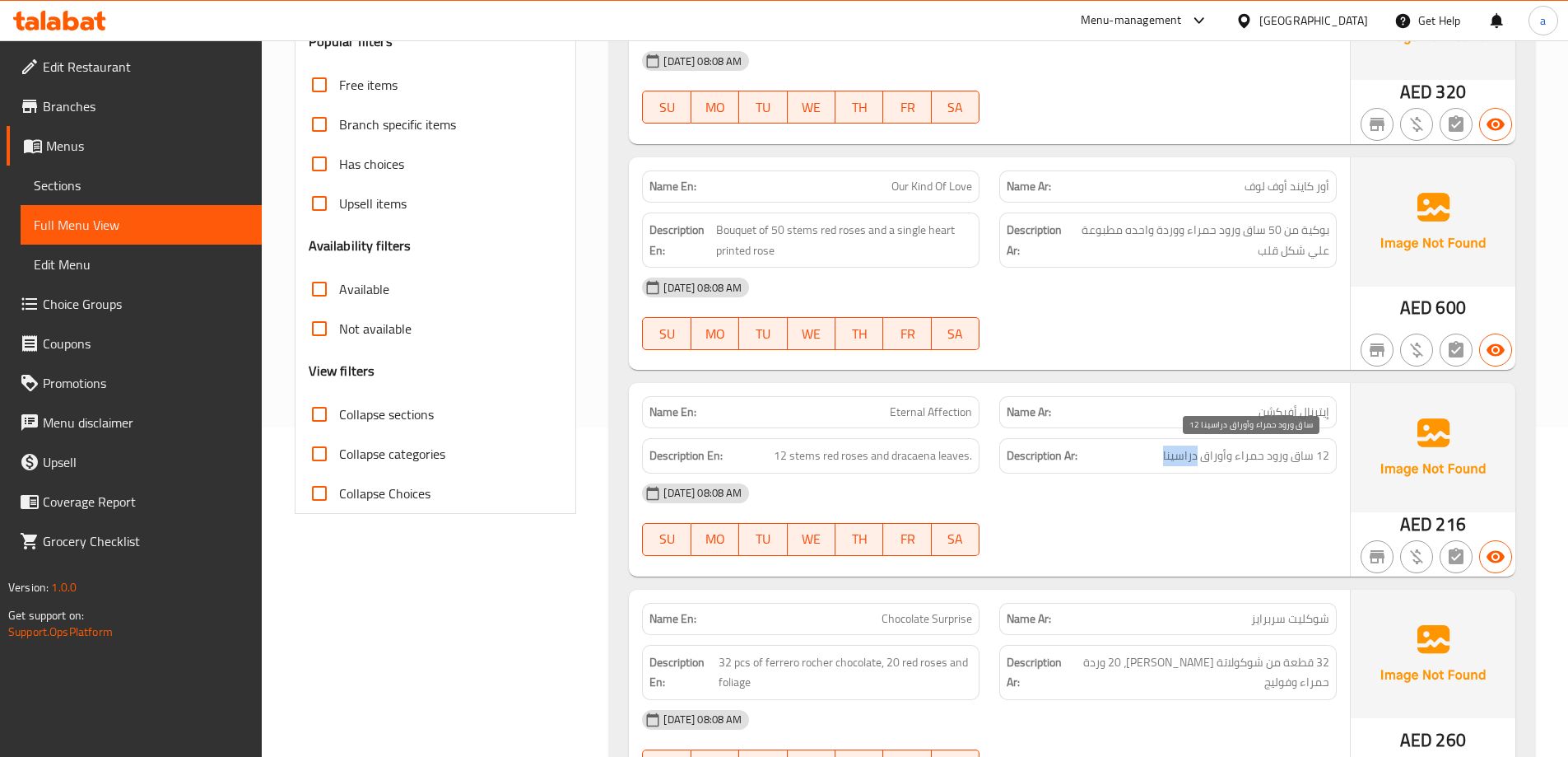
copy span "دراسينا"
drag, startPoint x: 778, startPoint y: 456, endPoint x: 864, endPoint y: 469, distance: 87.0
click at [864, 469] on div "Description En: 12 stems red roses and dracaena leaves." at bounding box center [810, 455] width 337 height 35
click at [706, 452] on strong "Description En:" at bounding box center [686, 455] width 74 height 21
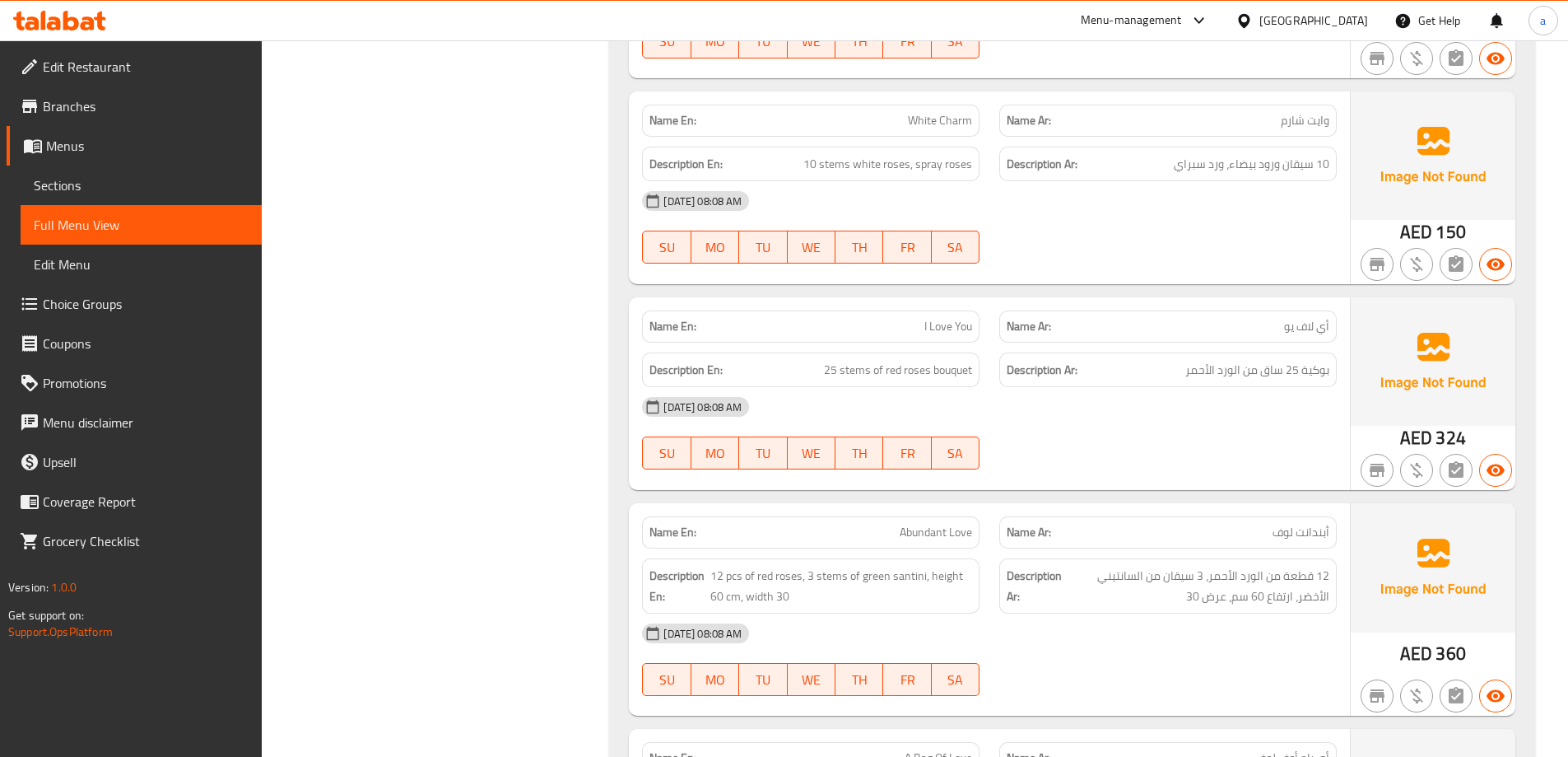
scroll to position [1071, 0]
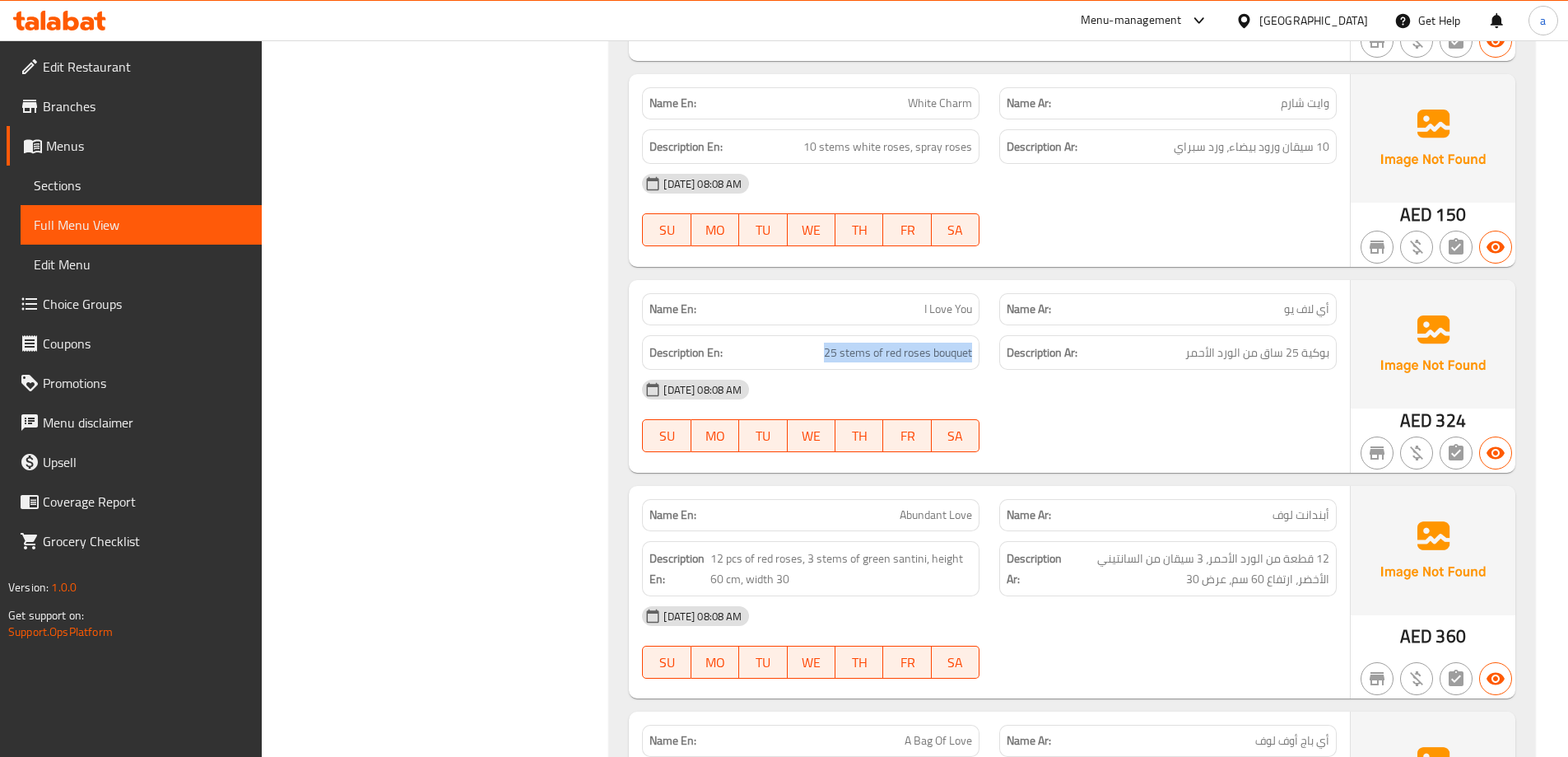
drag, startPoint x: 821, startPoint y: 356, endPoint x: 1004, endPoint y: 365, distance: 183.2
click at [1004, 365] on div "Description En: 25 stems of red roses bouquet Description Ar: بوكية 25 ساق من ا…" at bounding box center [989, 353] width 714 height 55
click at [1062, 428] on div "[DATE] 08:08 AM SU MO TU WE TH FR SA" at bounding box center [989, 415] width 714 height 92
drag, startPoint x: 803, startPoint y: 358, endPoint x: 905, endPoint y: 360, distance: 102.0
click at [904, 358] on h6 "Description En: 25 stems of red roses bouquet" at bounding box center [810, 353] width 323 height 21
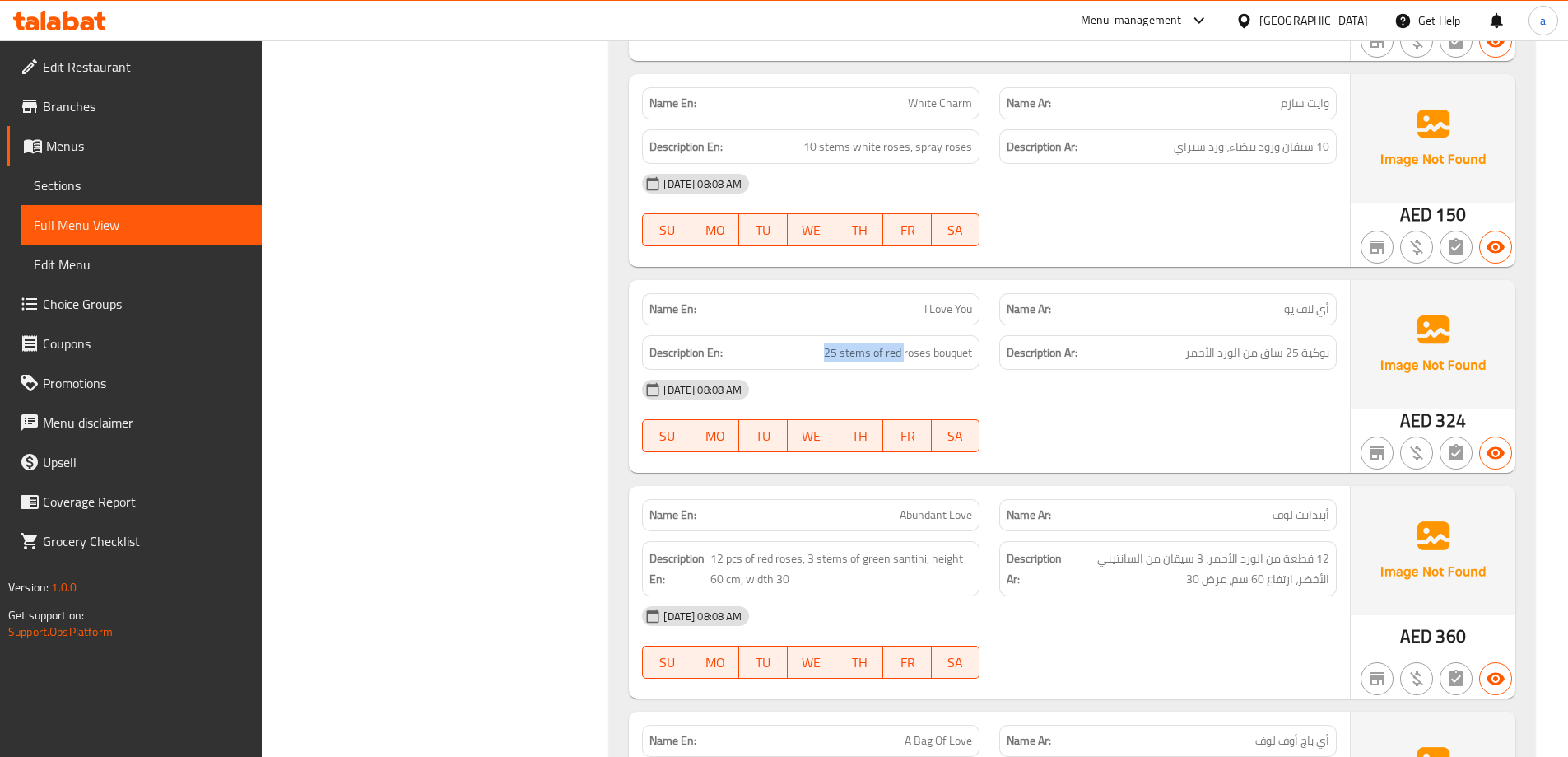
drag, startPoint x: 1337, startPoint y: 351, endPoint x: 1159, endPoint y: 373, distance: 179.4
click at [1159, 373] on div "Name En: I Love You Name Ar: أي لاف يو Description En: 25 stems of red roses bo…" at bounding box center [989, 376] width 721 height 193
click at [1156, 420] on div "[DATE] 08:08 AM SU MO TU WE TH FR SA" at bounding box center [989, 415] width 714 height 92
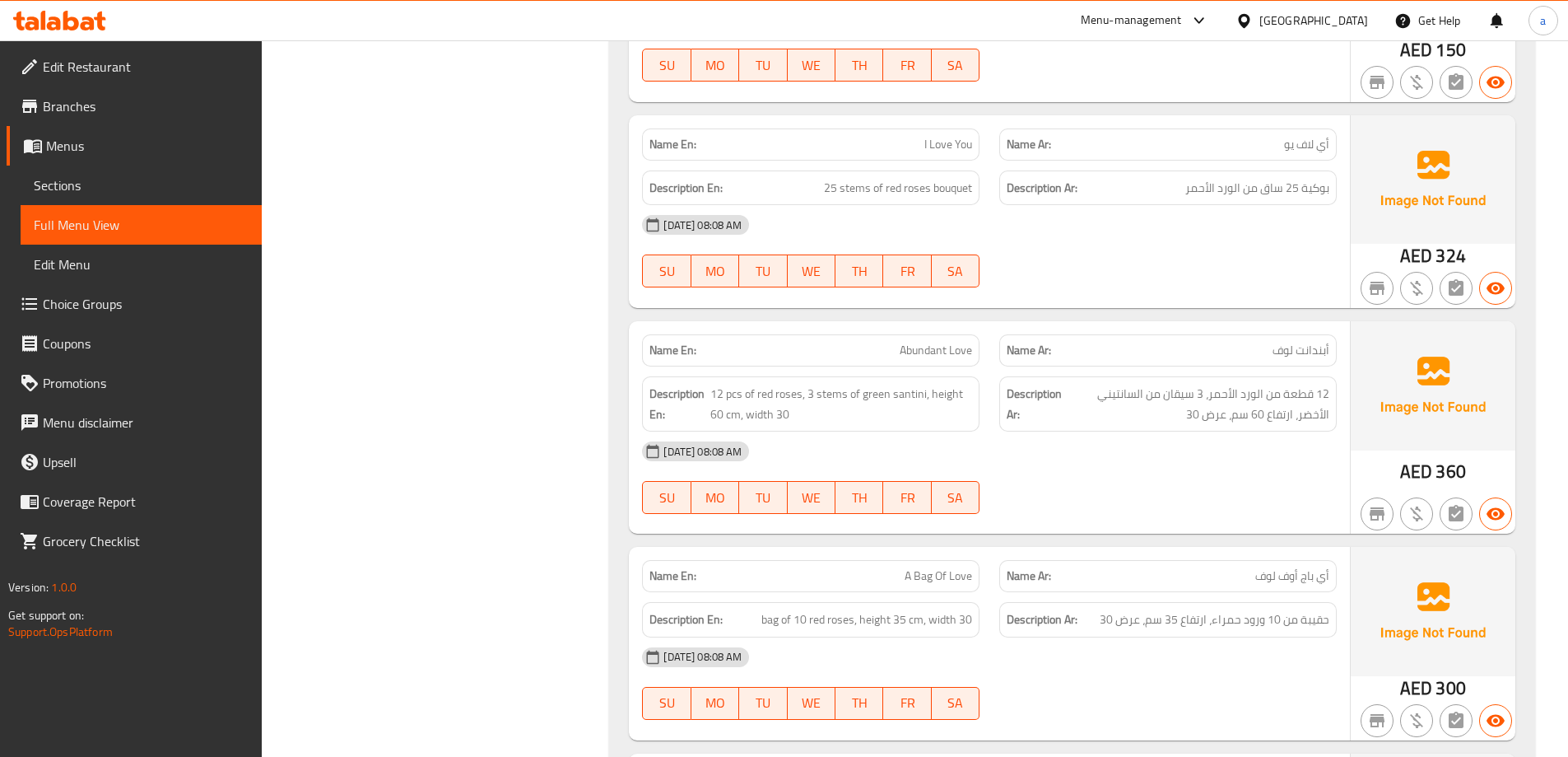
scroll to position [1318, 0]
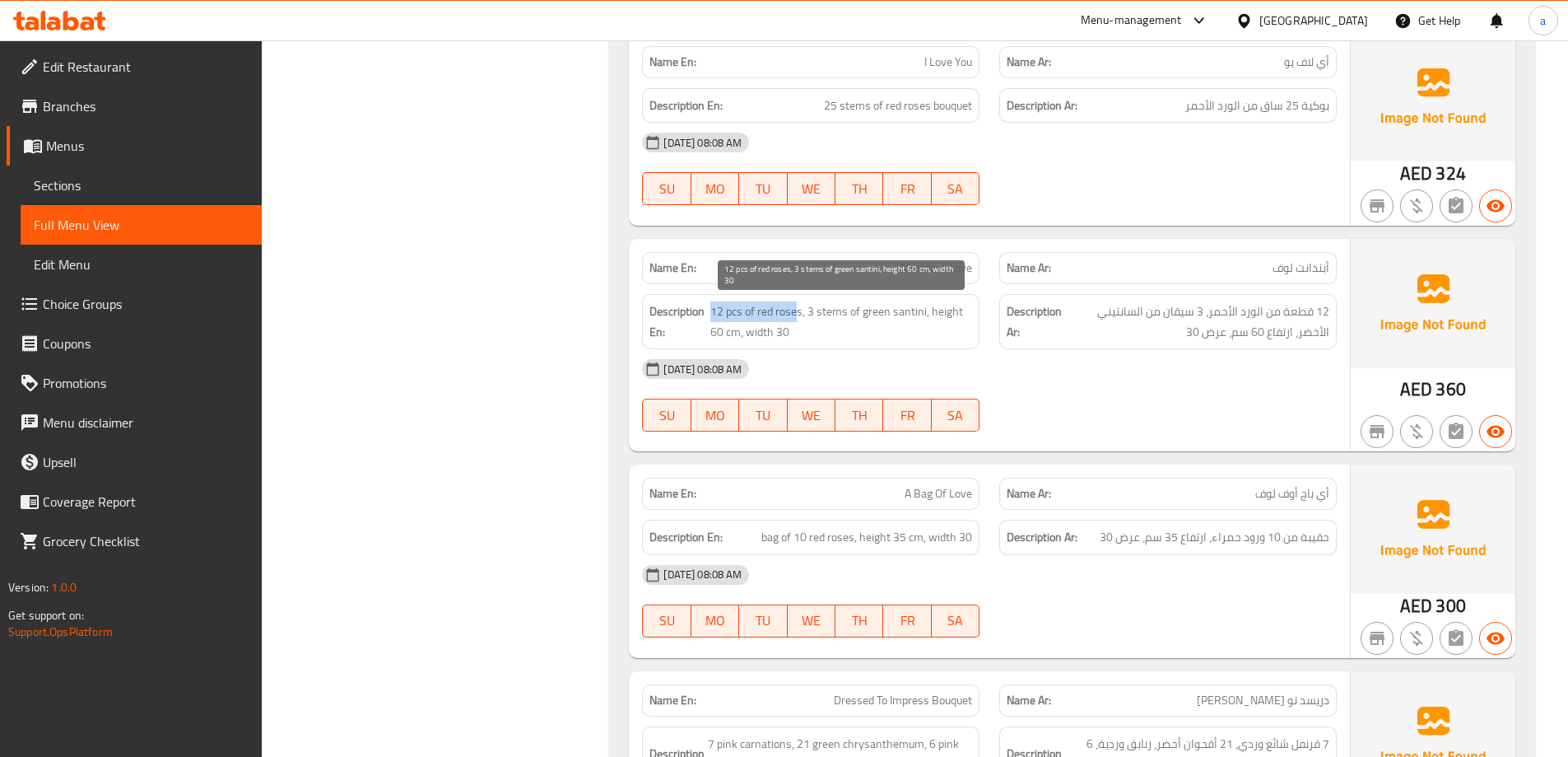
drag, startPoint x: 711, startPoint y: 318, endPoint x: 799, endPoint y: 317, distance: 88.0
click at [799, 317] on span "12 pcs of red roses, 3 stems of green santini, height 60 cm, width 30" at bounding box center [841, 322] width 262 height 40
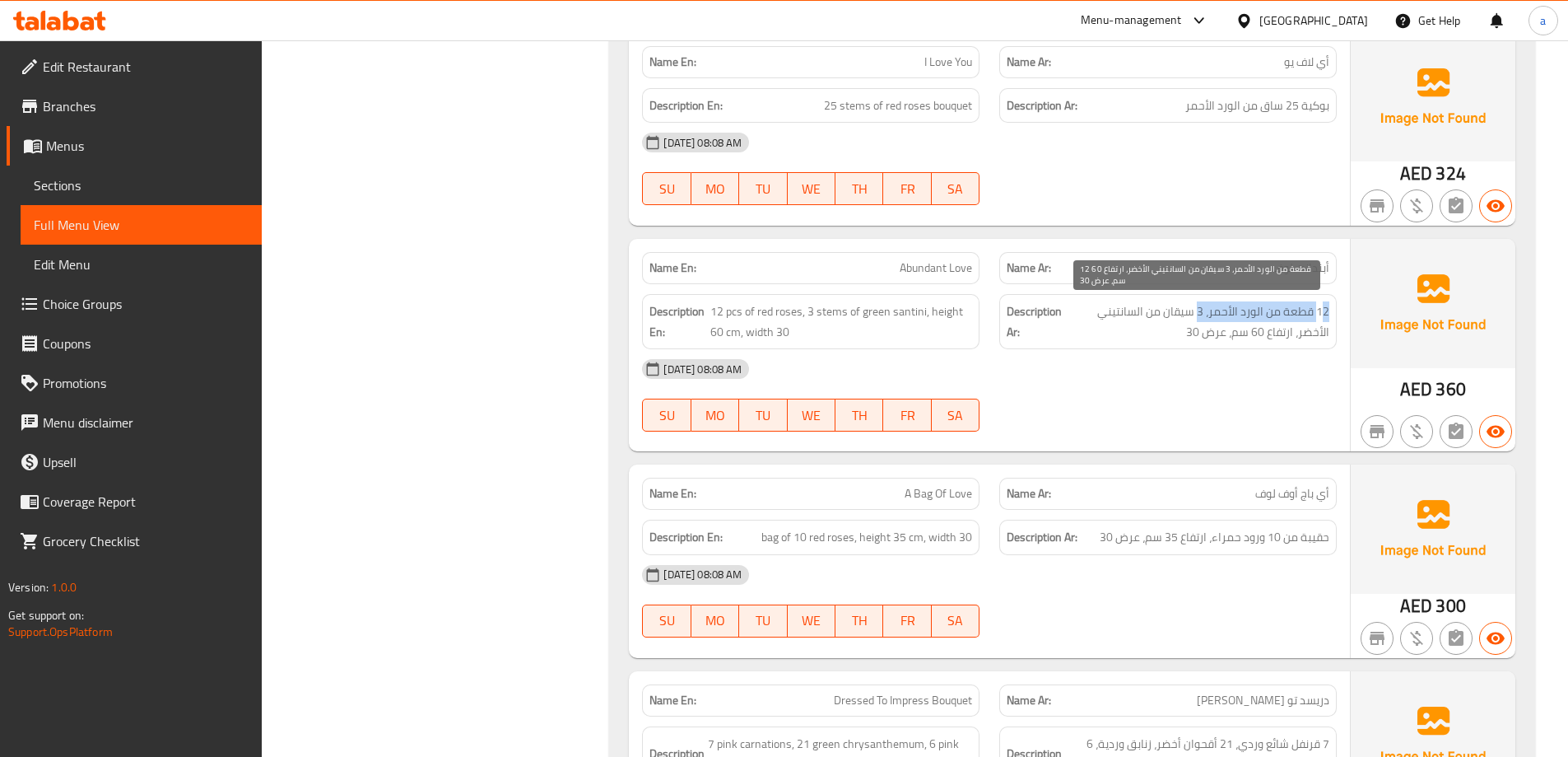
drag, startPoint x: 1325, startPoint y: 312, endPoint x: 1199, endPoint y: 316, distance: 126.1
click at [1199, 316] on span "12 قطعة من الورد الأحمر، 3 سيقان من السانتيني الأخضر، ارتفاع 60 سم، عرض 30" at bounding box center [1196, 322] width 264 height 40
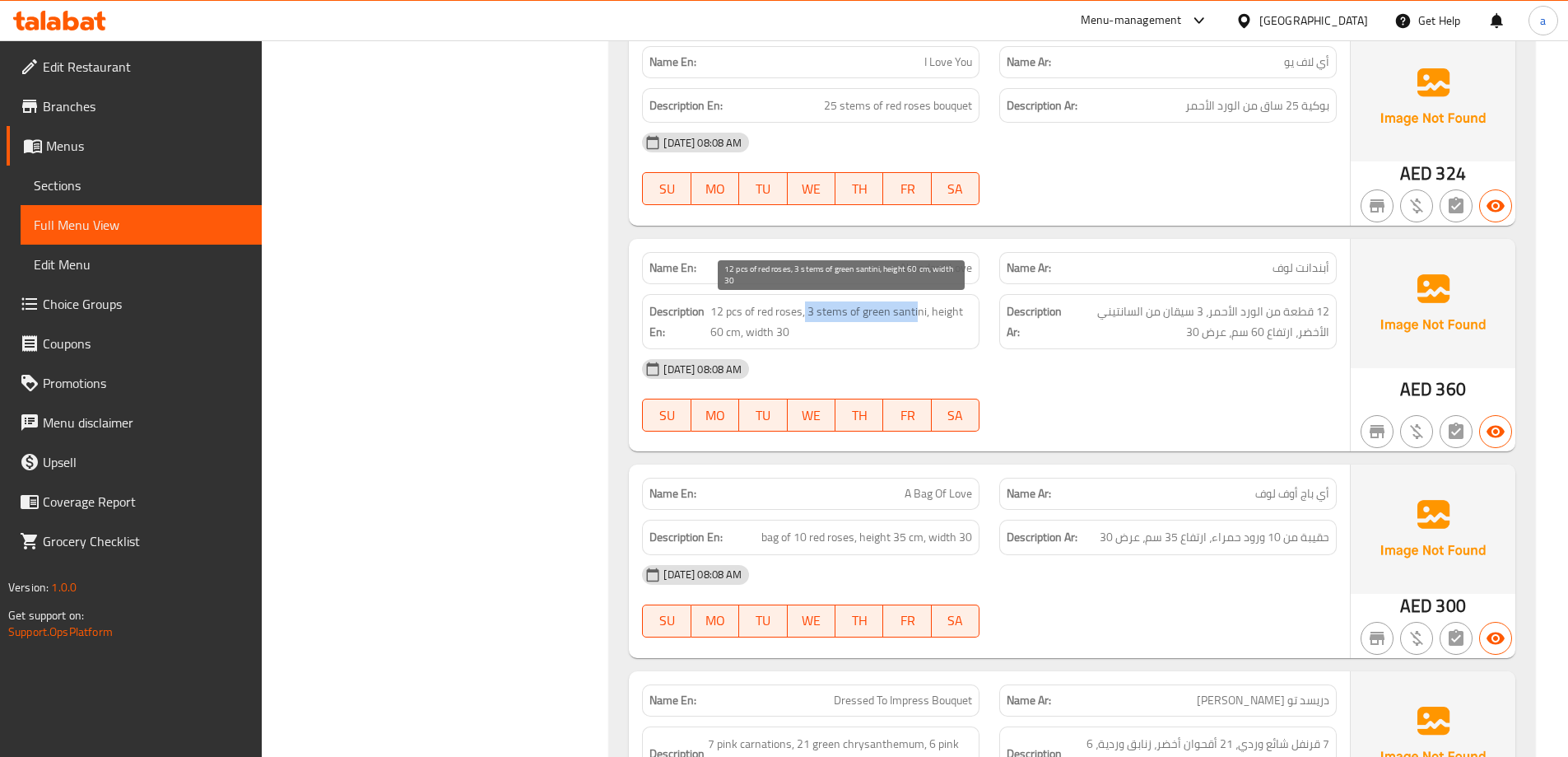
drag, startPoint x: 805, startPoint y: 315, endPoint x: 917, endPoint y: 316, distance: 112.0
click at [917, 316] on span "12 pcs of red roses, 3 stems of green santini, height 60 cm, width 30" at bounding box center [841, 322] width 262 height 40
click at [1245, 486] on p "Name Ar: أي باج أوف لوف" at bounding box center [1167, 493] width 323 height 17
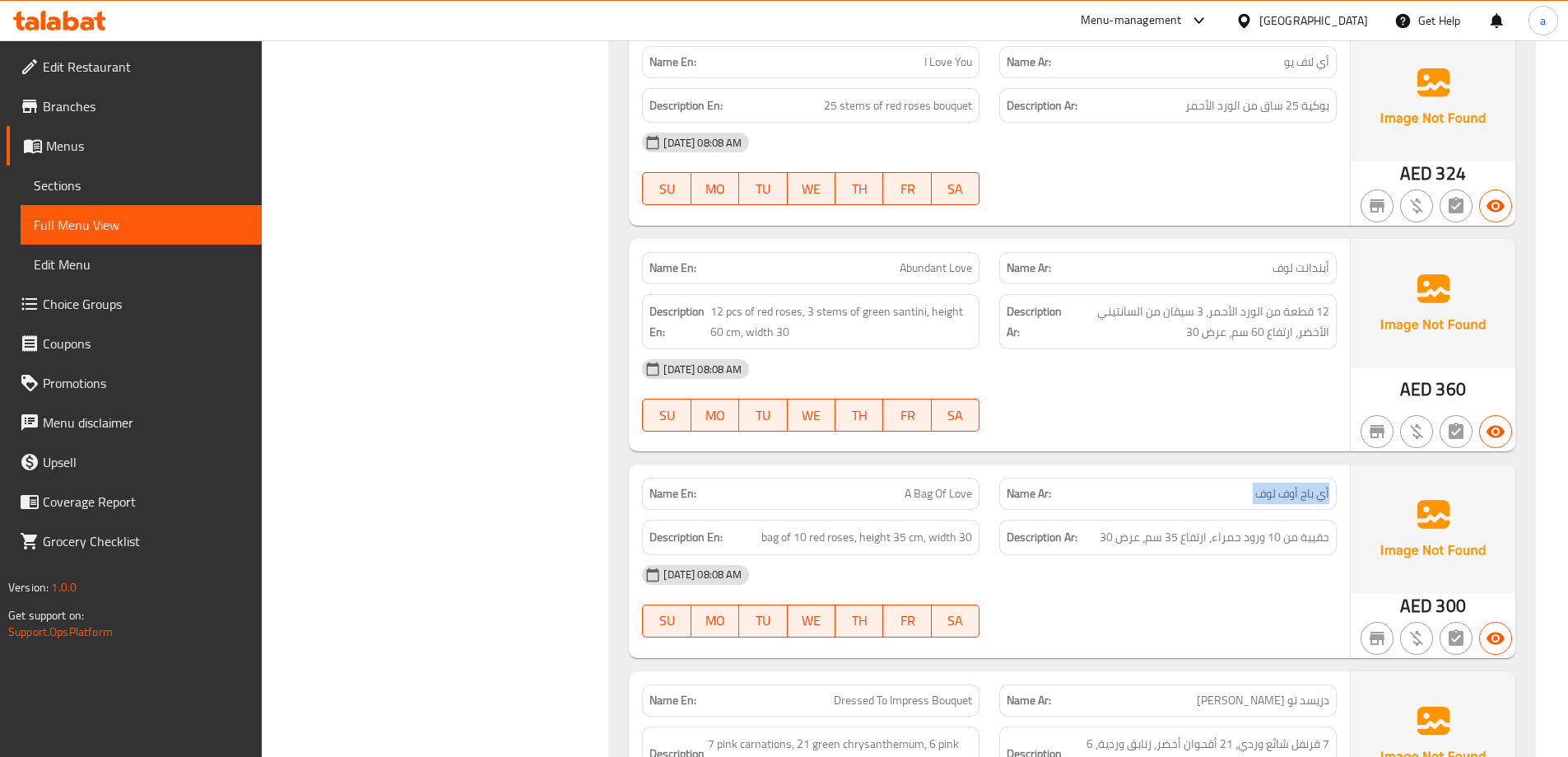
click at [1245, 486] on p "Name Ar: أي باج أوف لوف" at bounding box center [1167, 493] width 323 height 17
click at [913, 487] on span "A Bag Of Love" at bounding box center [938, 493] width 67 height 17
click at [882, 512] on div "Description En: bag of 10 red roses, height 35 cm, width 30" at bounding box center [810, 537] width 357 height 55
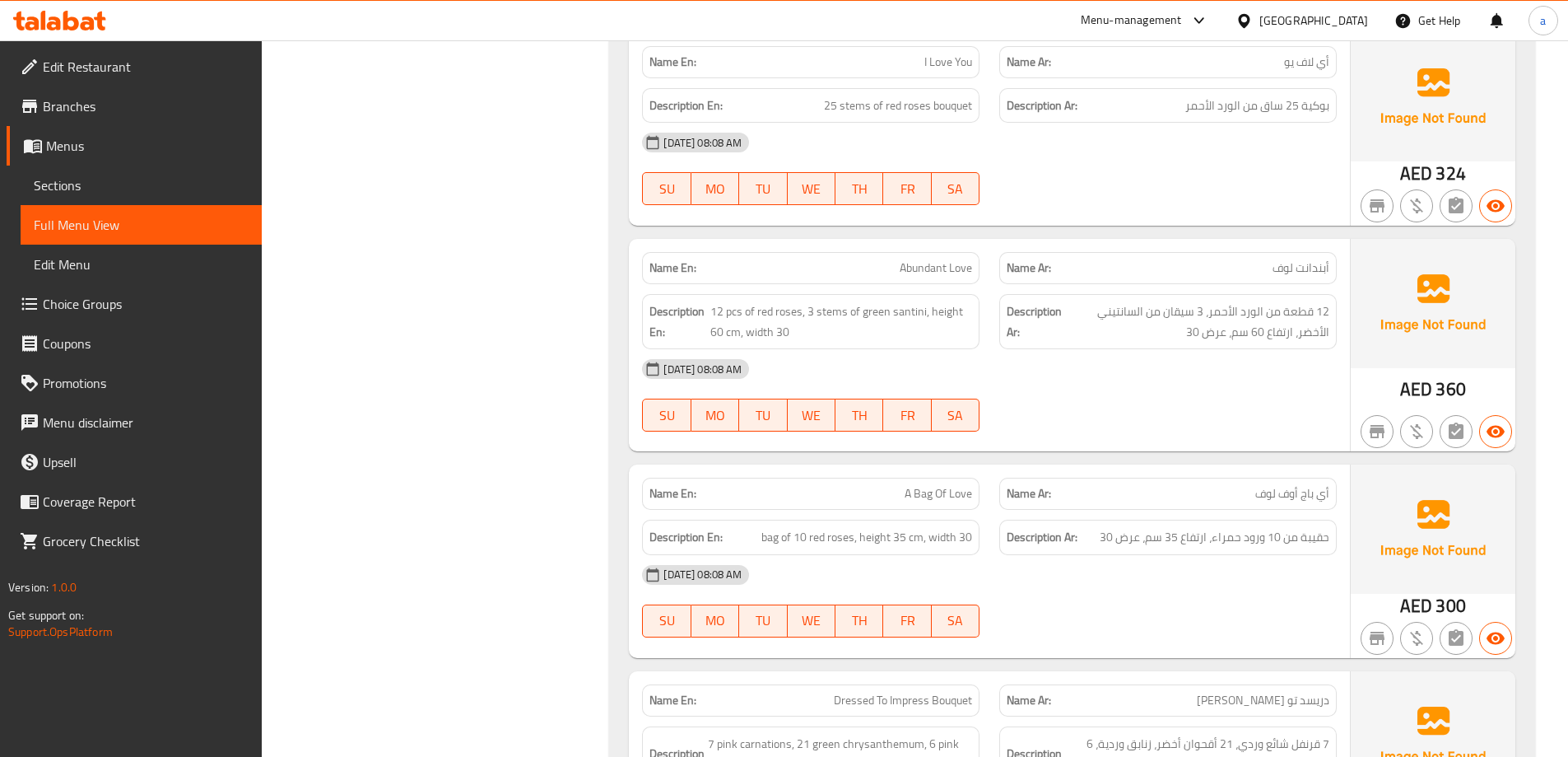
click at [882, 512] on div "Description En: bag of 10 red roses, height 35 cm, width 30" at bounding box center [810, 537] width 357 height 55
drag, startPoint x: 742, startPoint y: 533, endPoint x: 1076, endPoint y: 571, distance: 336.2
click at [1079, 569] on div "Name En: A Bag Of Love Name Ar: أي باج أوف لوف Description En: bag of 10 red ro…" at bounding box center [989, 561] width 721 height 193
click at [1067, 582] on div "[DATE] 08:08 AM" at bounding box center [989, 574] width 714 height 39
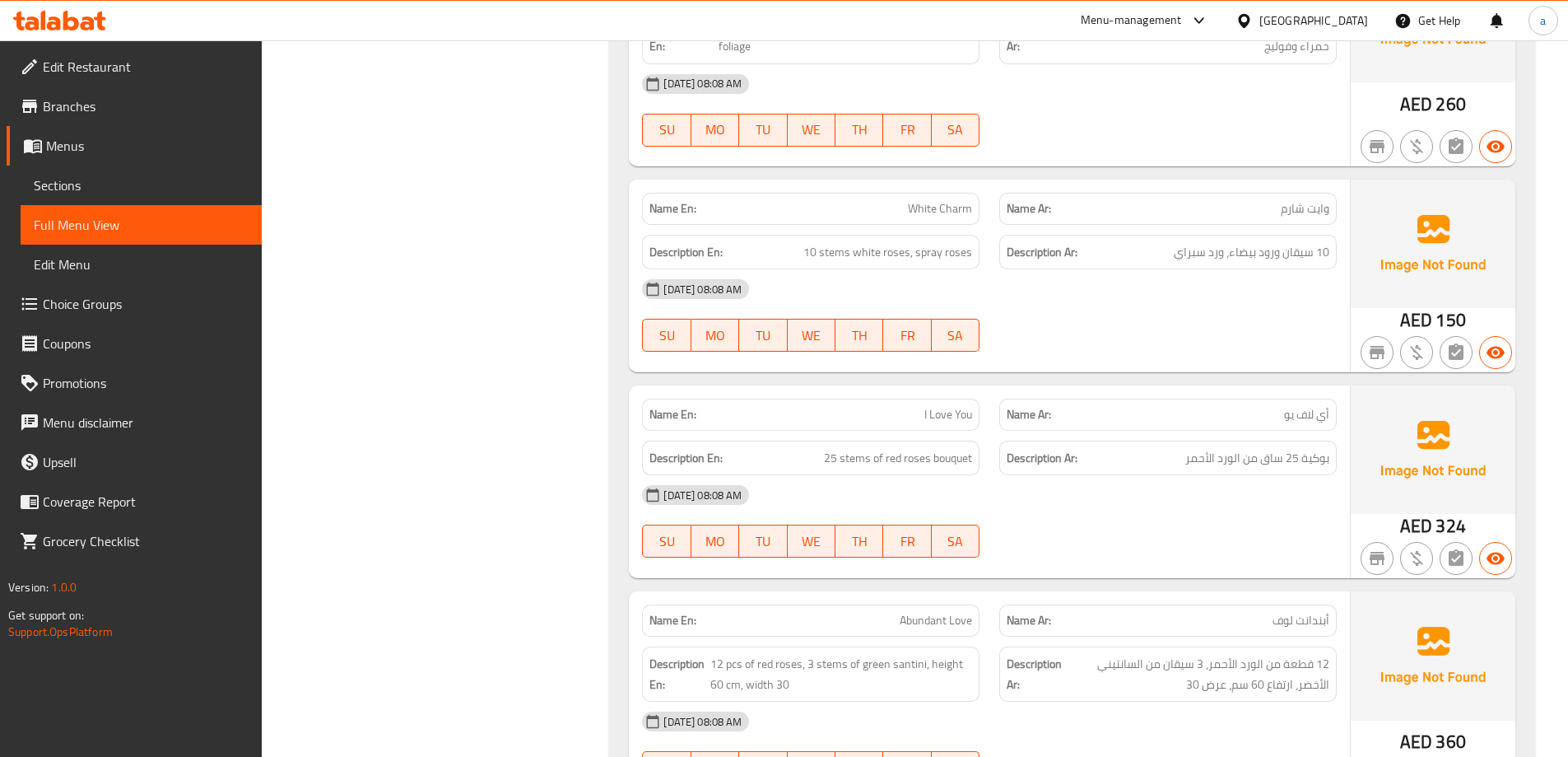
scroll to position [988, 0]
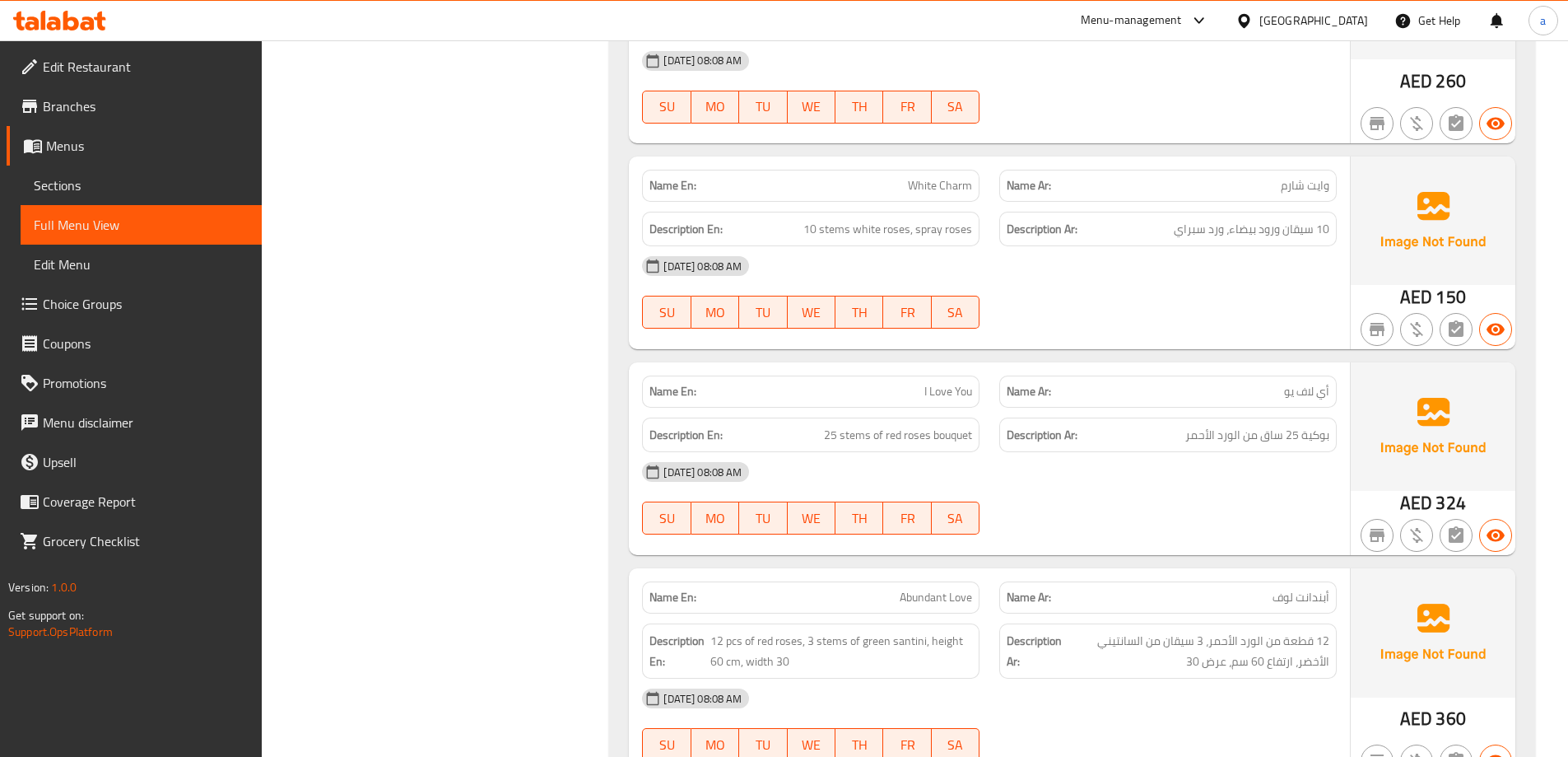
click at [135, 197] on link "Sections" at bounding box center [141, 184] width 241 height 39
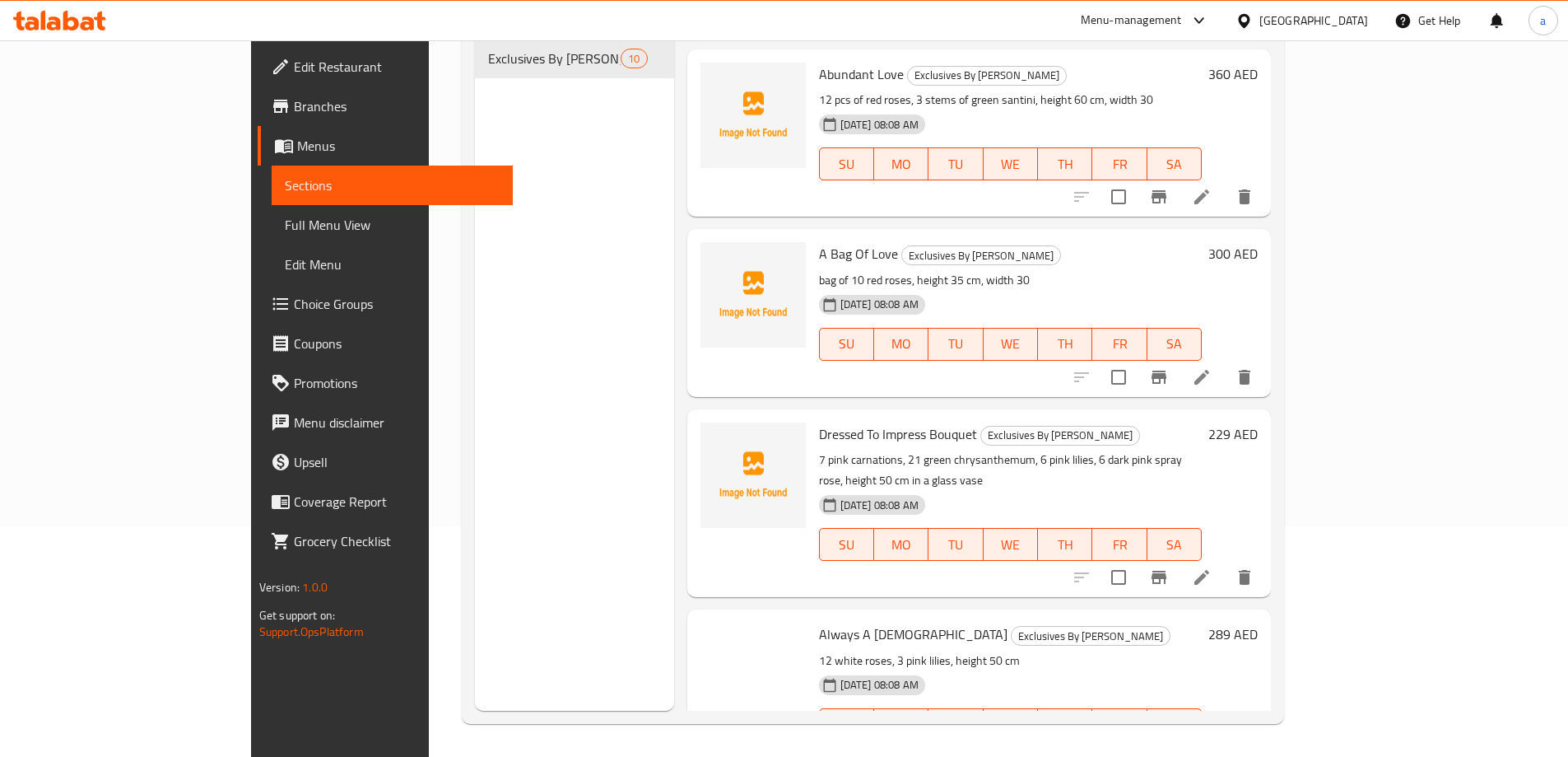
scroll to position [1071, 0]
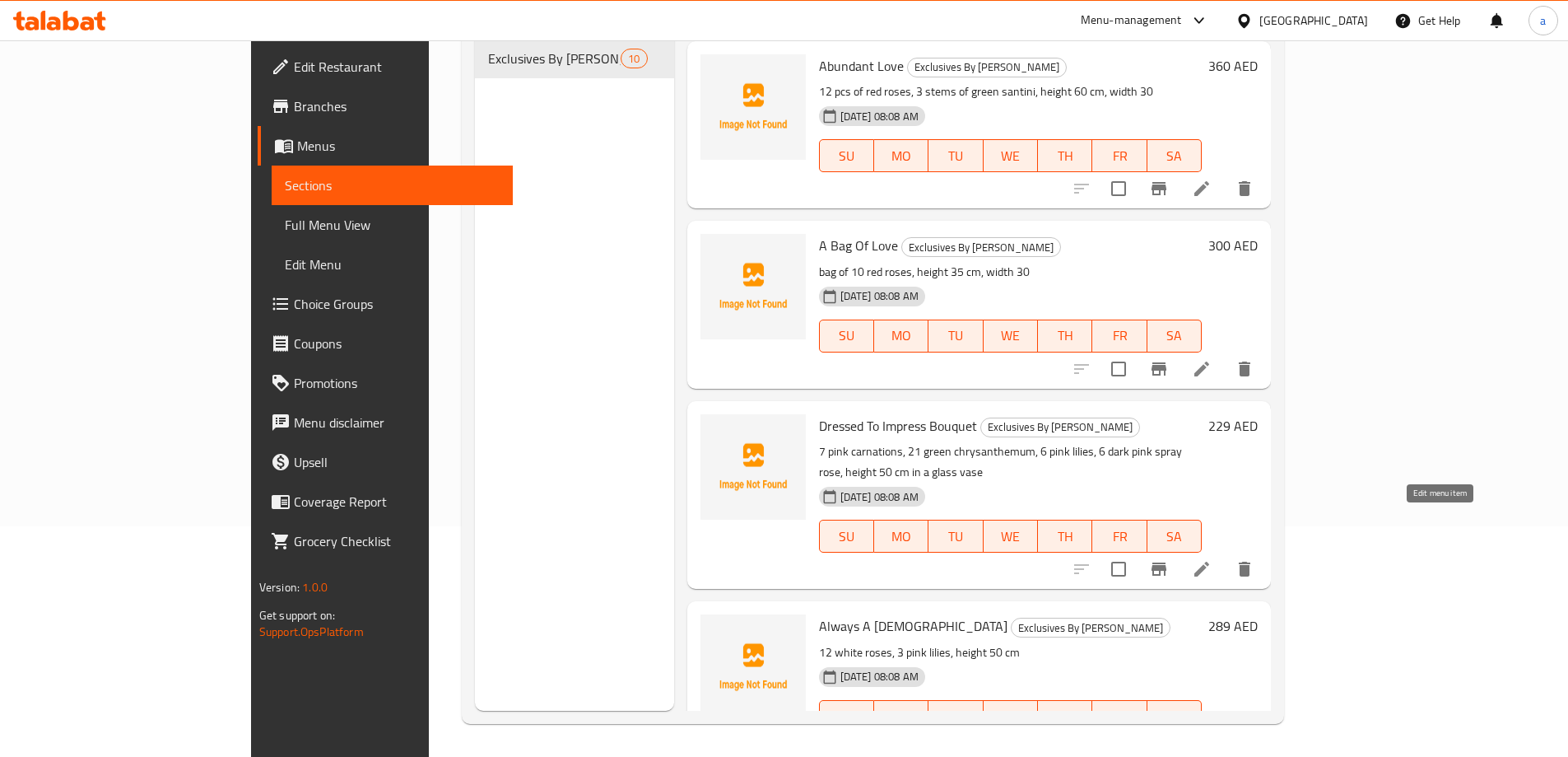
click at [1212, 559] on icon at bounding box center [1202, 569] width 20 height 20
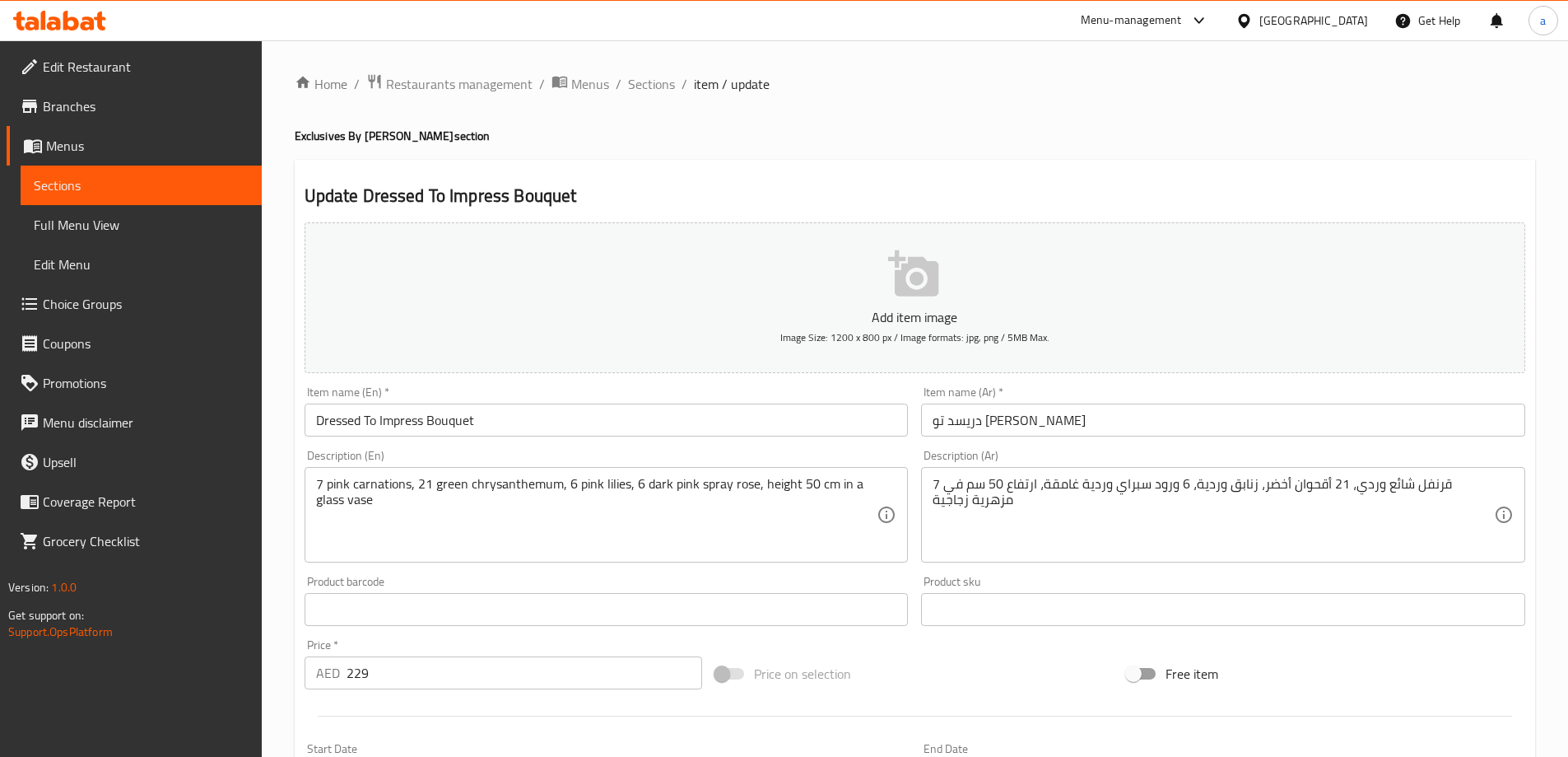
click at [1015, 426] on input "دريسد تو [PERSON_NAME]" at bounding box center [1223, 420] width 604 height 33
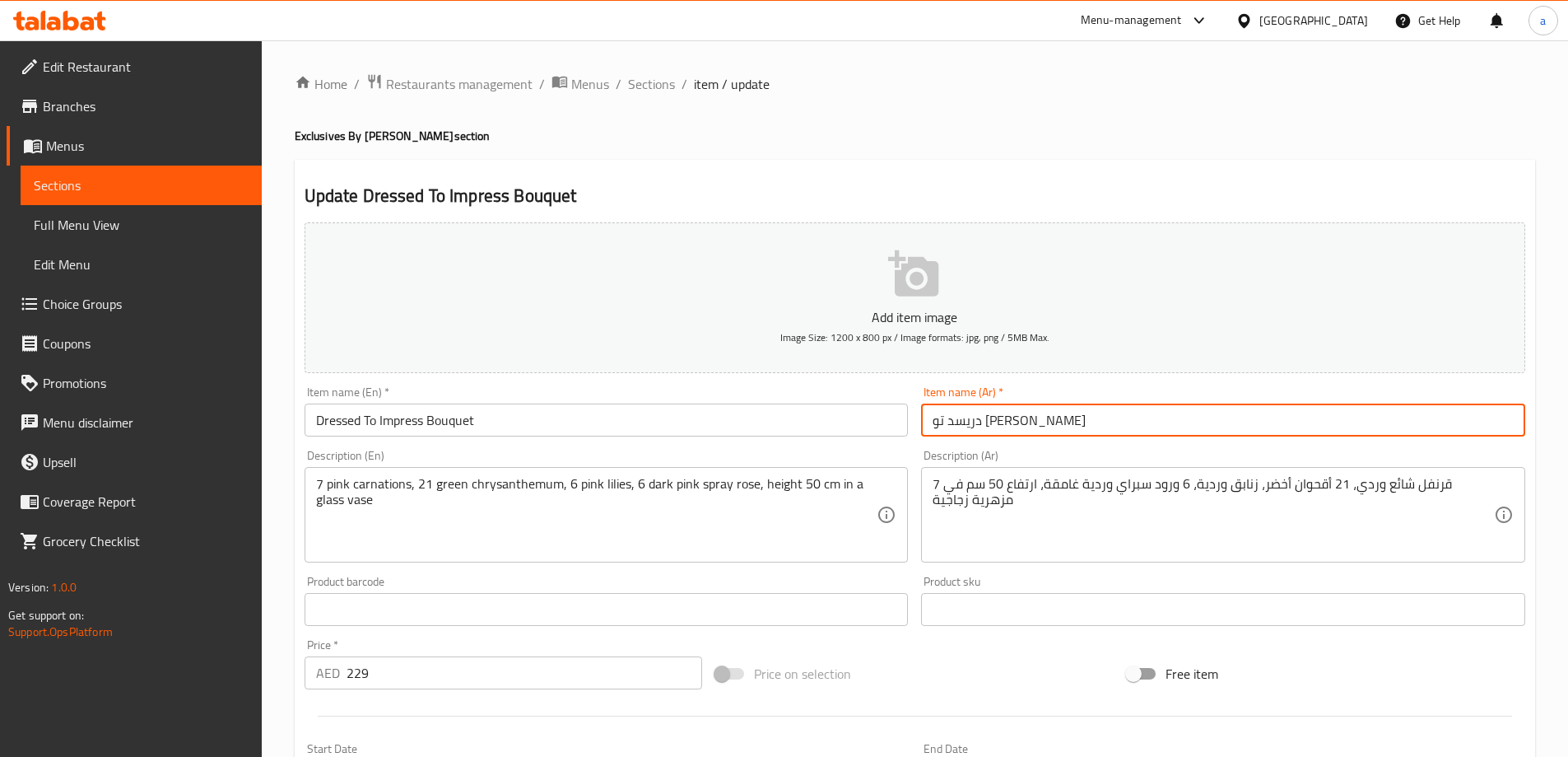
click at [1015, 426] on input "دريسد تو [PERSON_NAME]" at bounding box center [1223, 420] width 604 height 33
paste input "وكية دريسد تو إمبرس"
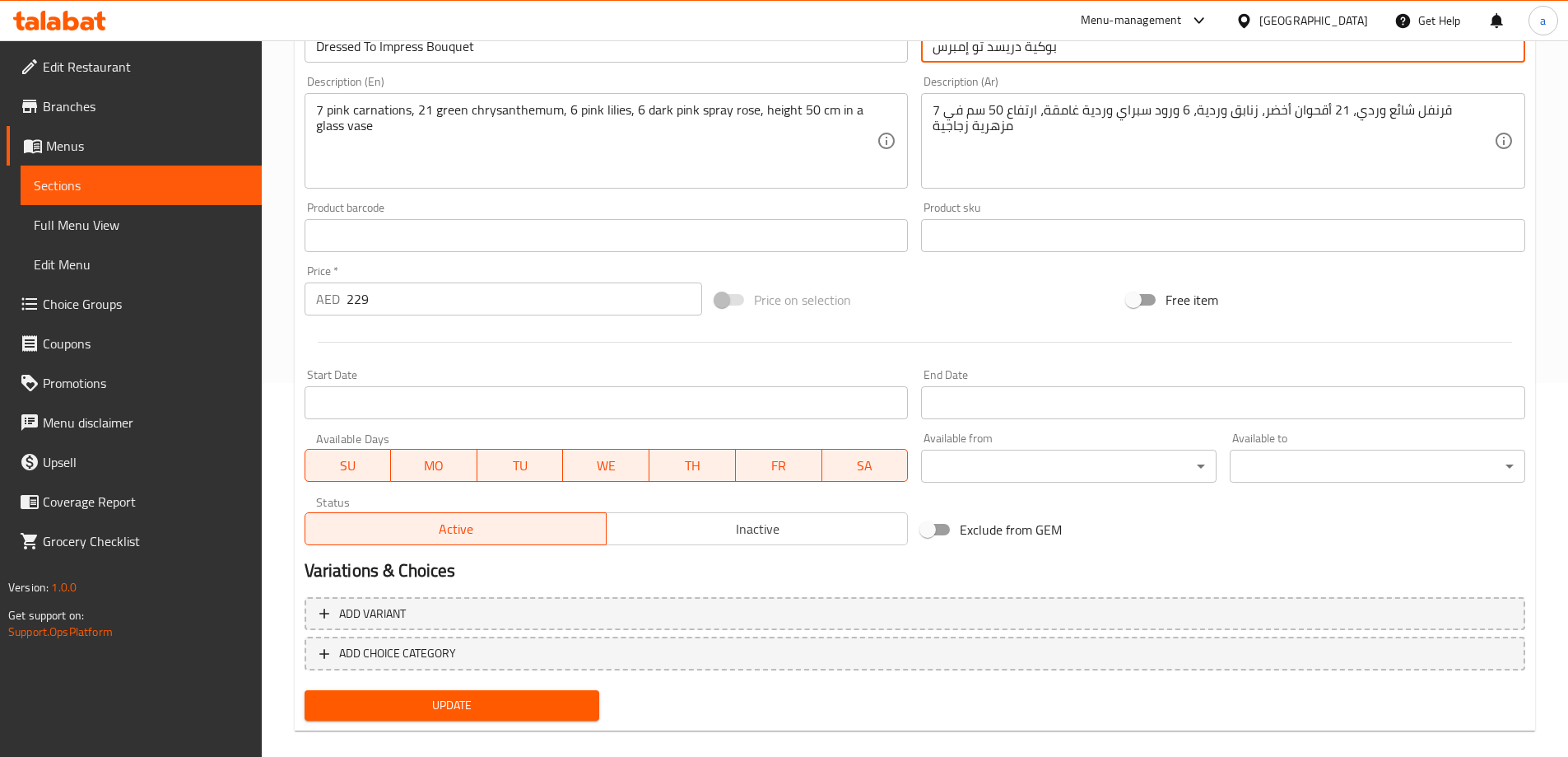
scroll to position [393, 0]
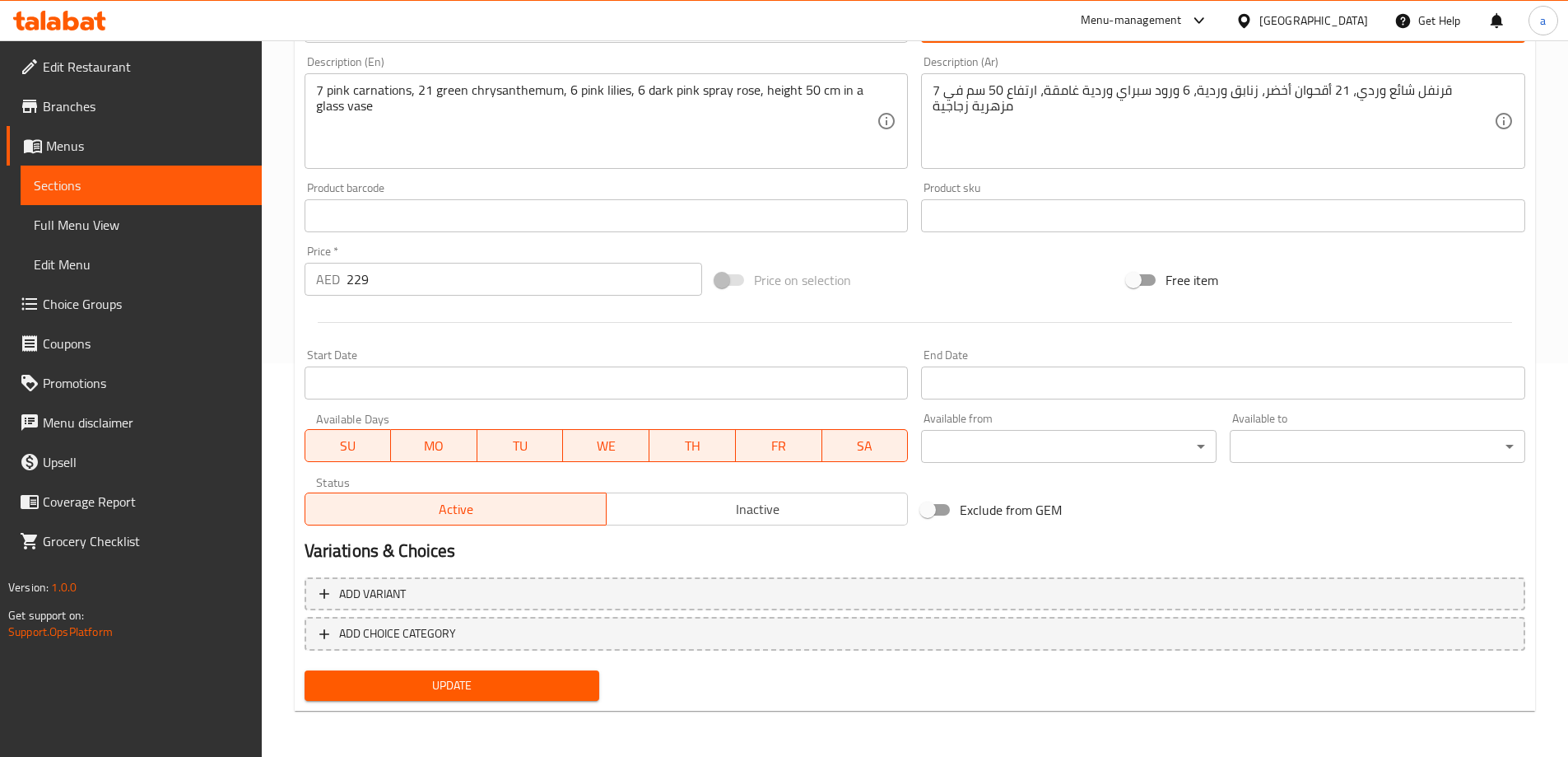
type input "بوكية دريسد تو إمبرس"
click at [475, 688] on span "Update" at bounding box center [452, 685] width 269 height 21
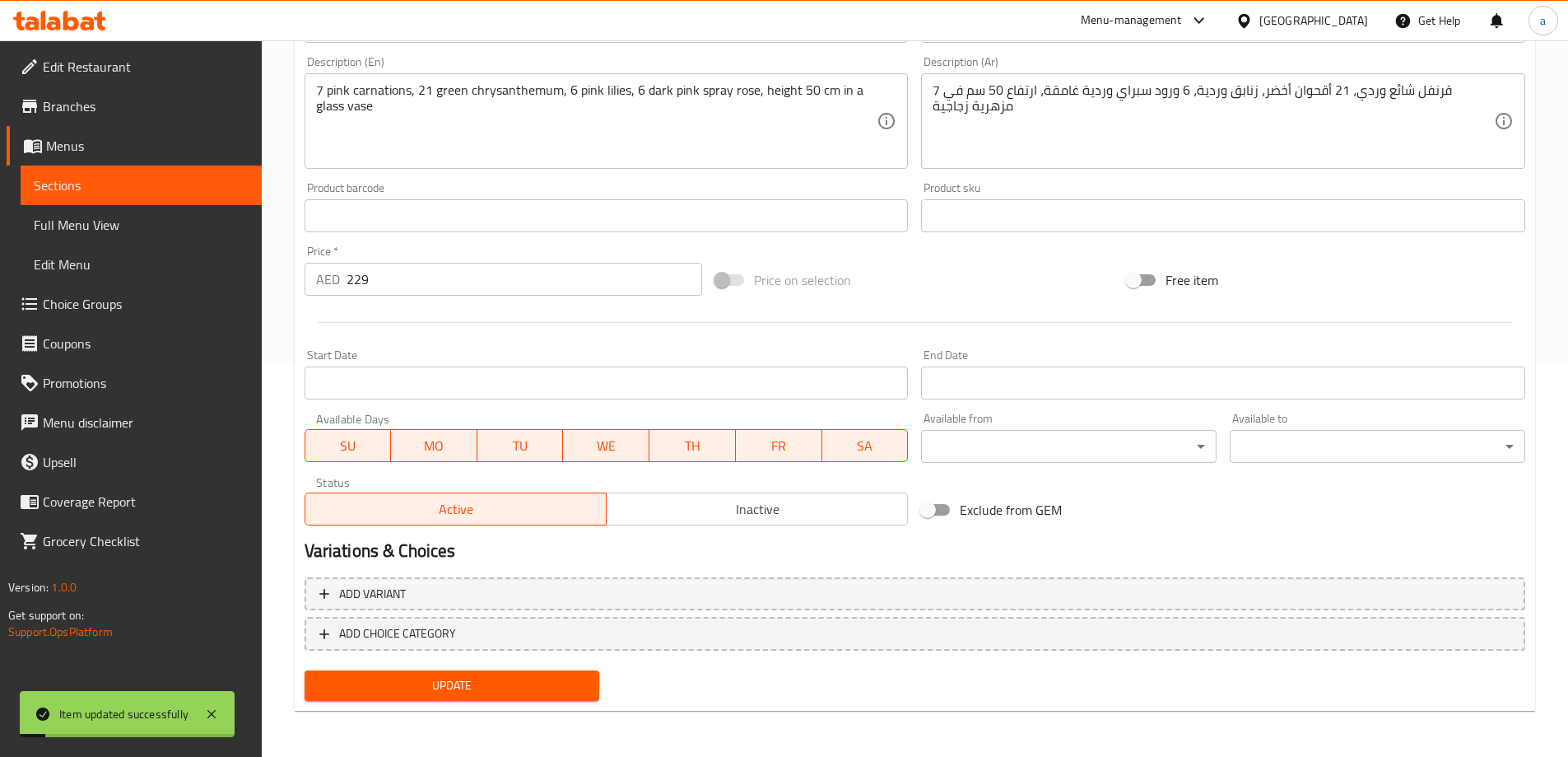
click at [132, 221] on span "Full Menu View" at bounding box center [141, 224] width 214 height 20
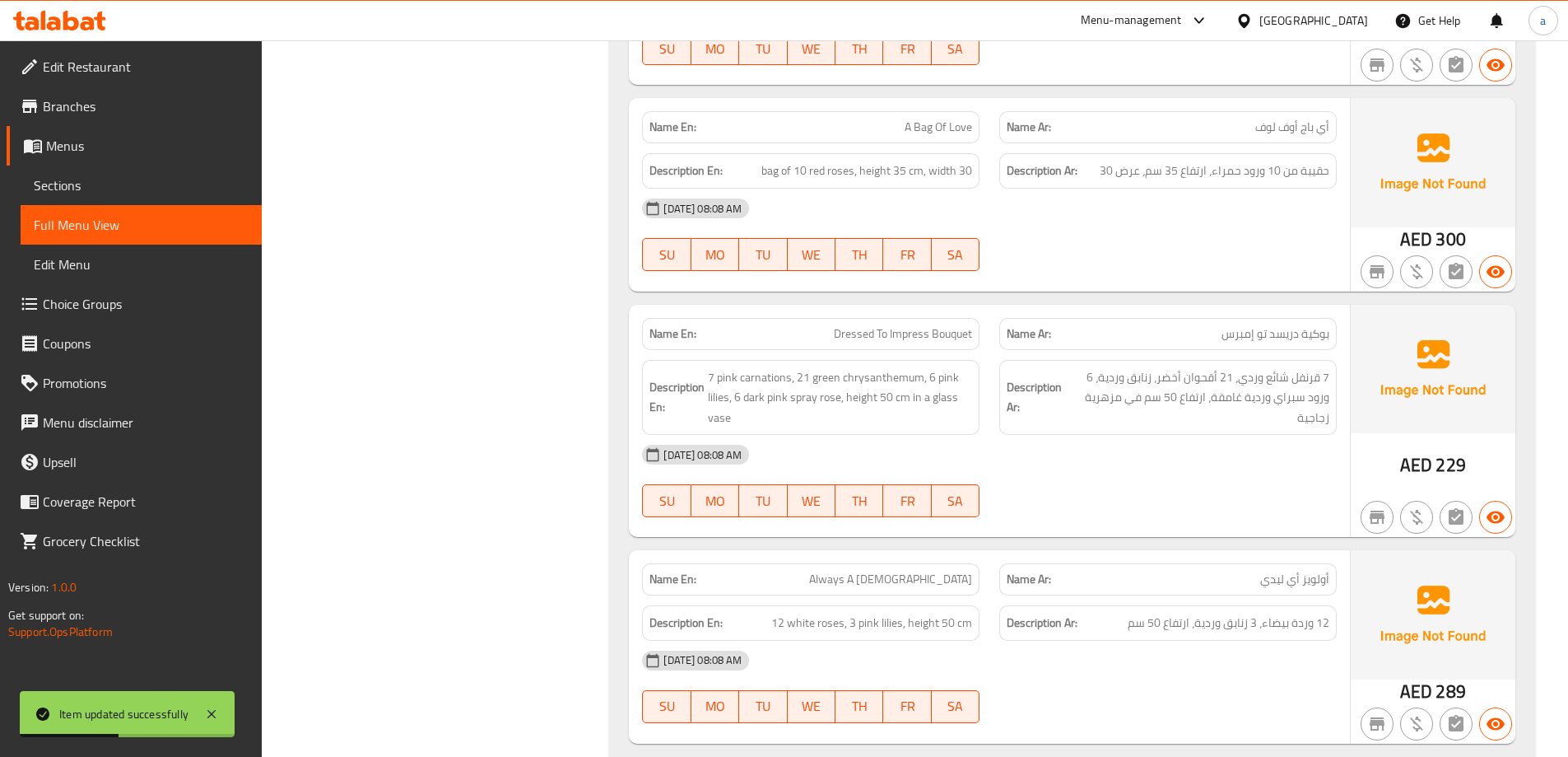
scroll to position [1653, 0]
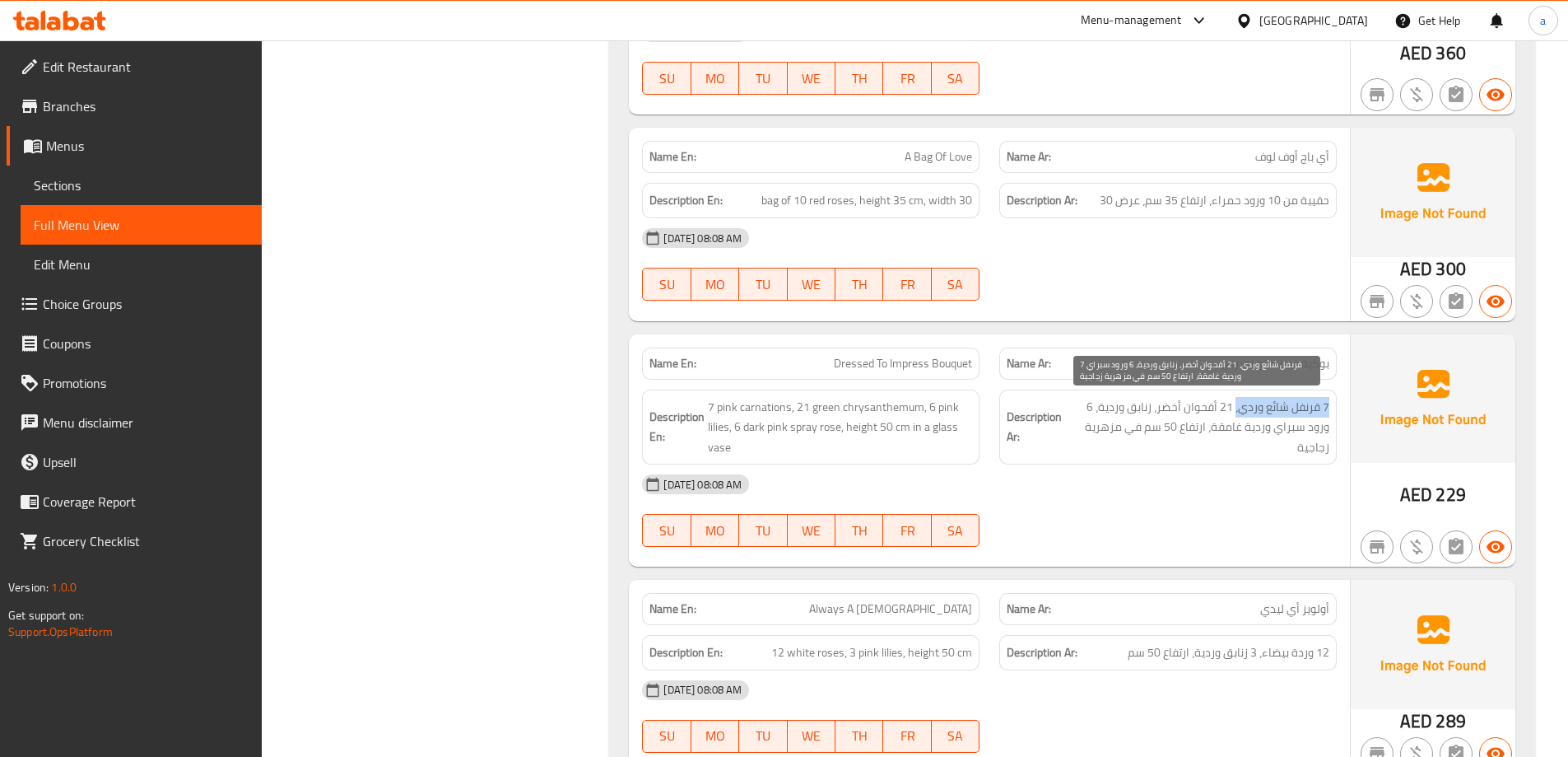
drag, startPoint x: 1330, startPoint y: 409, endPoint x: 1236, endPoint y: 416, distance: 94.3
click at [1236, 416] on div "Description Ar: 7 قرنفل شائع وردي، 21 أقحوان أخضر، زنابق وردية، 6 ورود سبراي ور…" at bounding box center [1167, 427] width 337 height 75
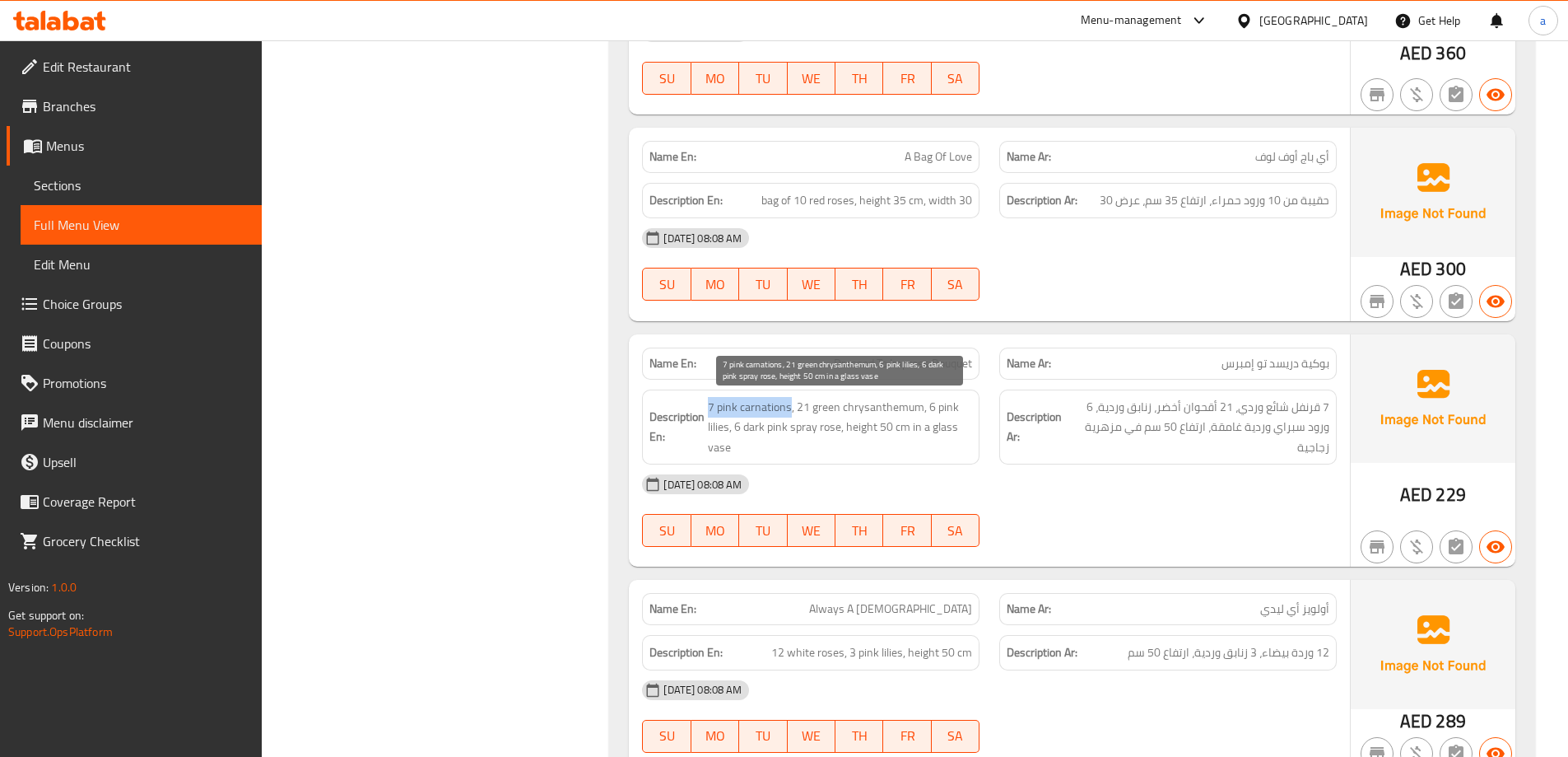
drag, startPoint x: 707, startPoint y: 412, endPoint x: 796, endPoint y: 409, distance: 89.1
click at [790, 409] on h6 "Description En: 7 pink carnations, 21 green chrysanthemum, 6 pink lilies, 6 dar…" at bounding box center [810, 427] width 323 height 61
drag, startPoint x: 798, startPoint y: 409, endPoint x: 925, endPoint y: 413, distance: 127.1
click at [925, 413] on span "7 pink carnations, 21 green chrysanthemum, 6 pink lilies, 6 dark pink spray ros…" at bounding box center [839, 427] width 264 height 61
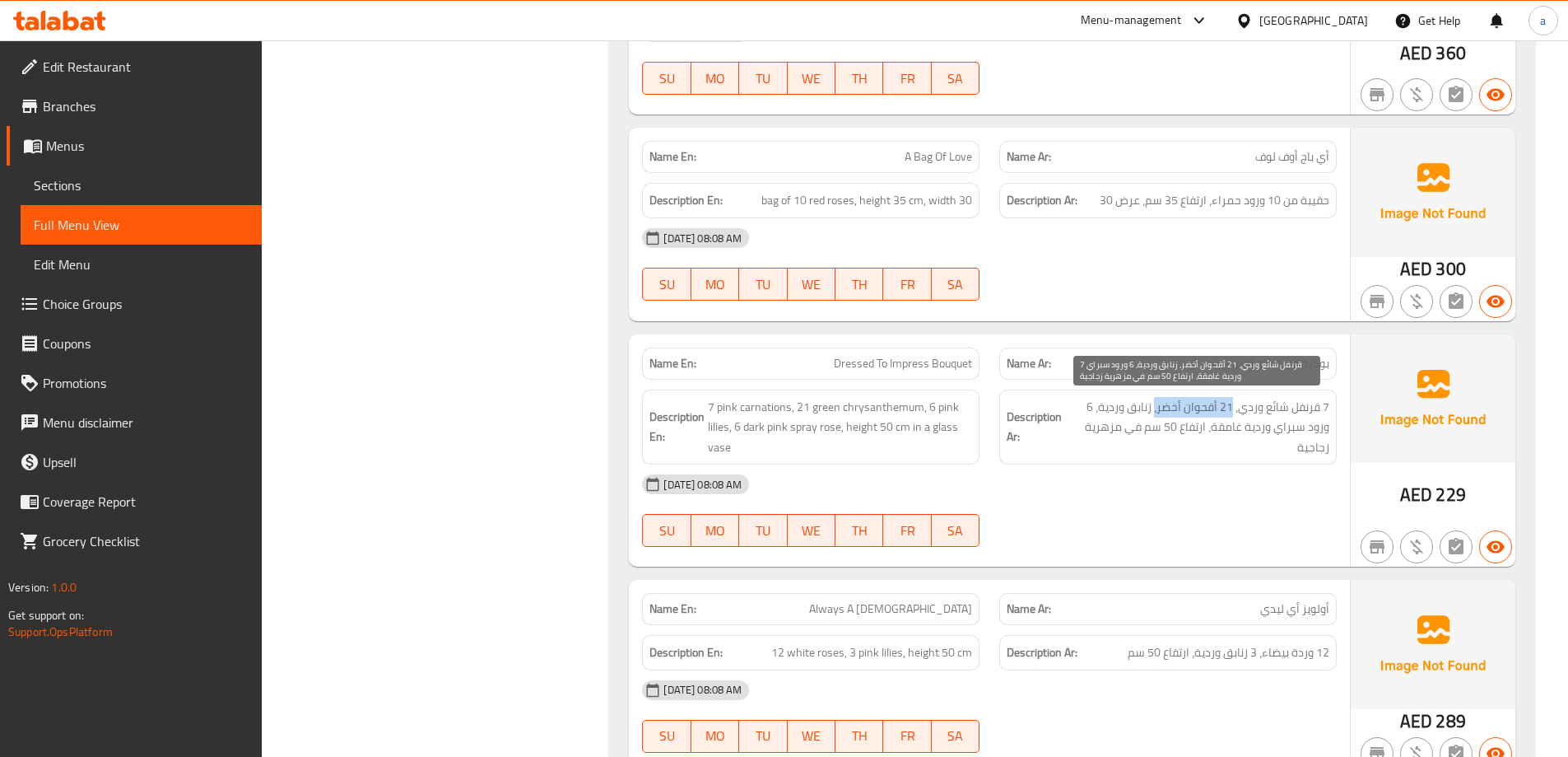
drag, startPoint x: 1231, startPoint y: 413, endPoint x: 1155, endPoint y: 413, distance: 76.0
click at [1155, 413] on span "7 قرنفل شائع وردي، 21 أقحوان أخضر، زنابق وردية، 6 ورود سبراي وردية غامقة، ارتفا…" at bounding box center [1196, 427] width 264 height 61
click at [1134, 419] on span "7 قرنفل شائع وردي، 21 أقحوان أخضر، زنابق وردية، 6 ورود سبراي وردية غامقة، ارتفا…" at bounding box center [1196, 427] width 264 height 61
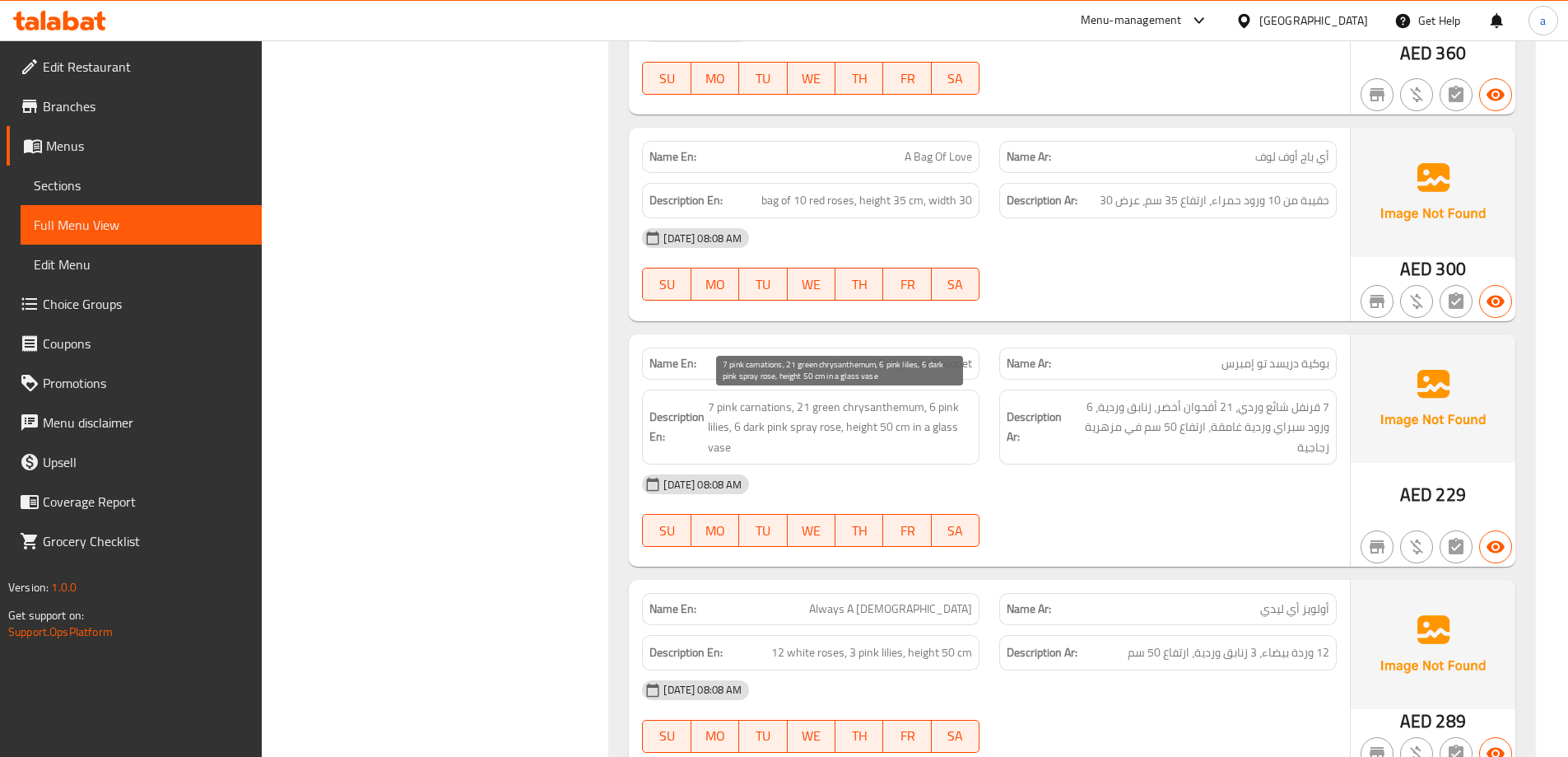
click at [925, 409] on span "7 pink carnations, 21 green chrysanthemum, 6 pink lilies, 6 dark pink spray ros…" at bounding box center [839, 427] width 264 height 61
click at [84, 183] on span "Sections" at bounding box center [141, 185] width 214 height 20
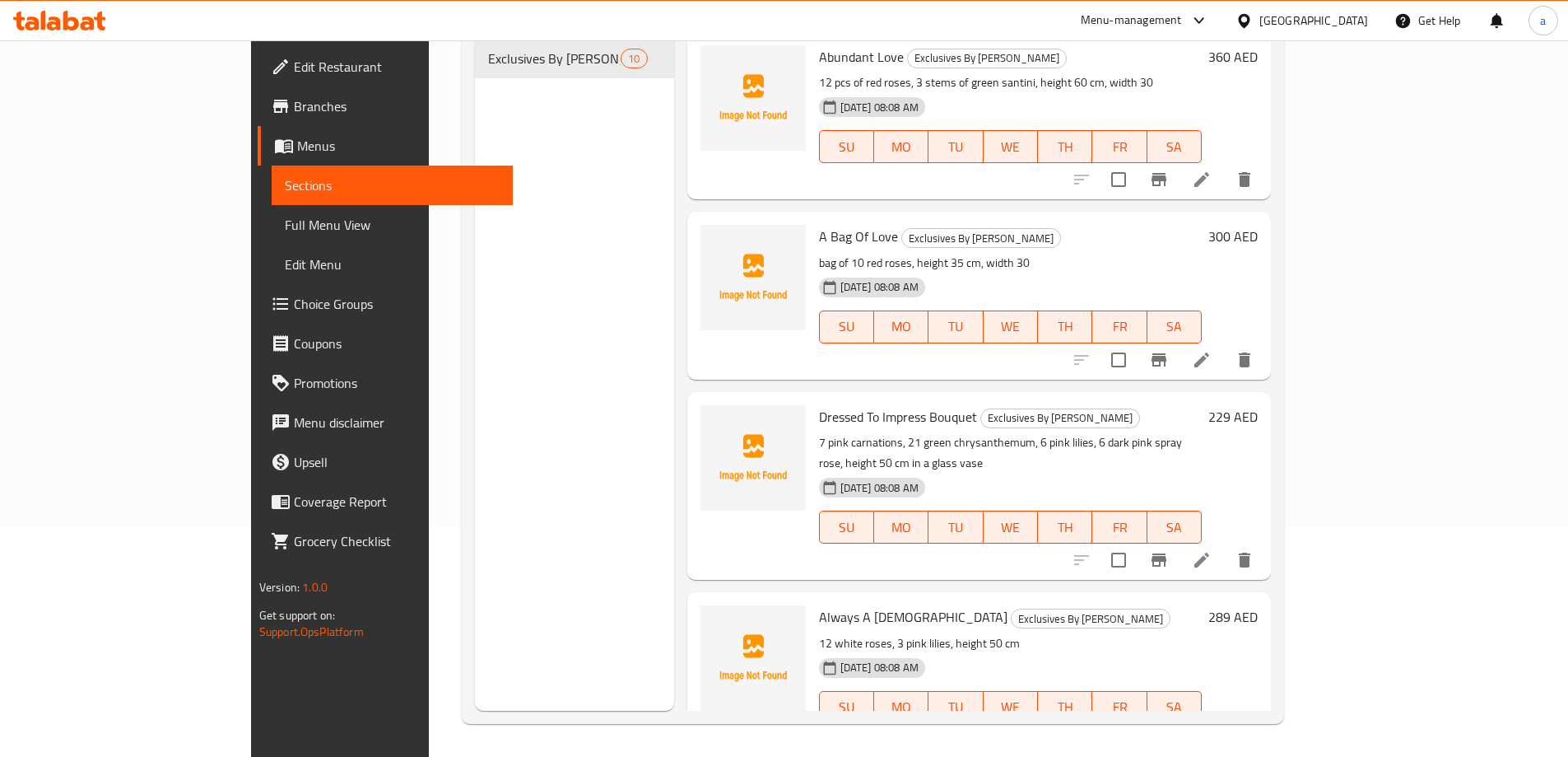
scroll to position [1083, 0]
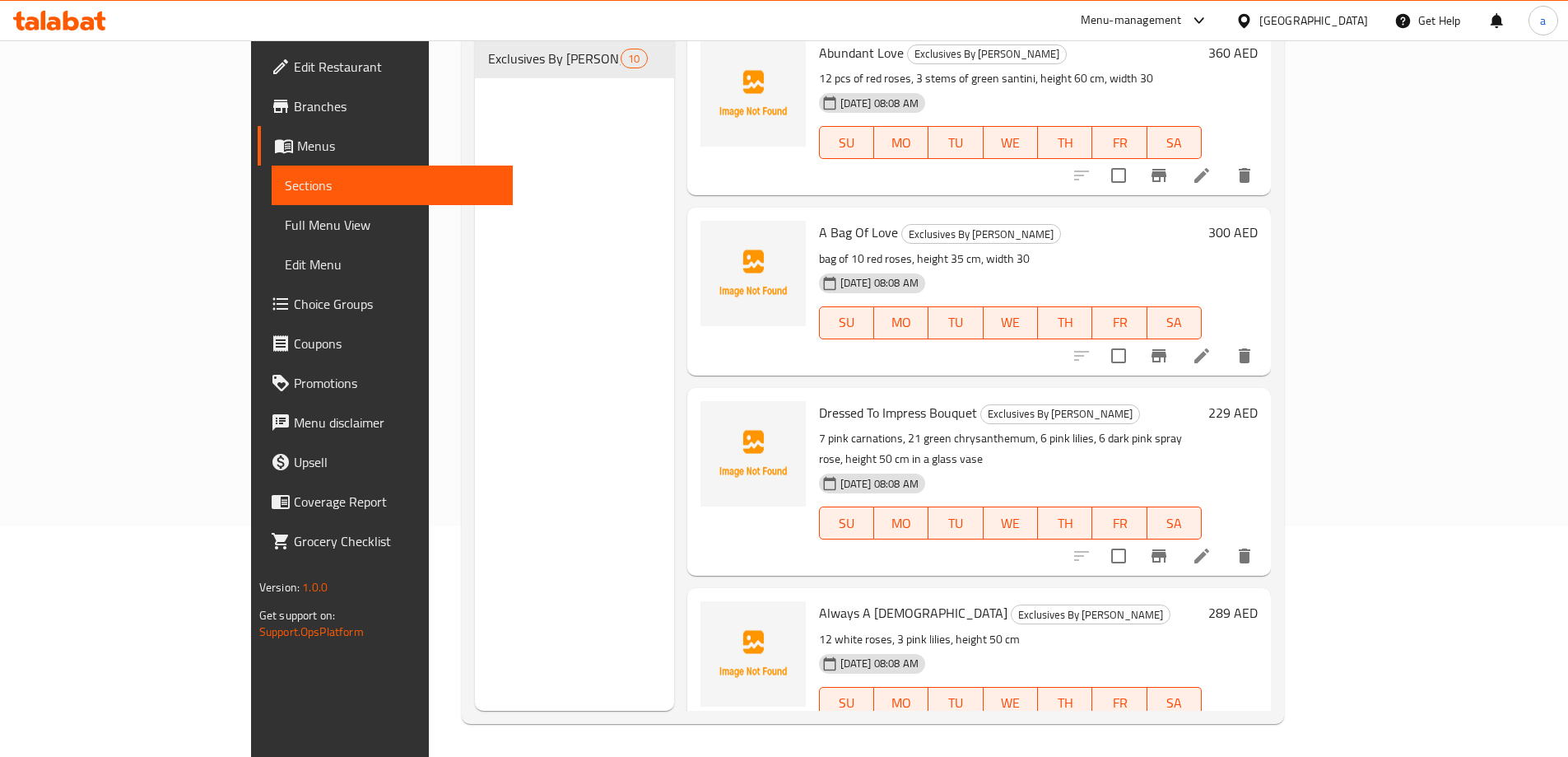
click at [1212, 546] on icon at bounding box center [1202, 556] width 20 height 20
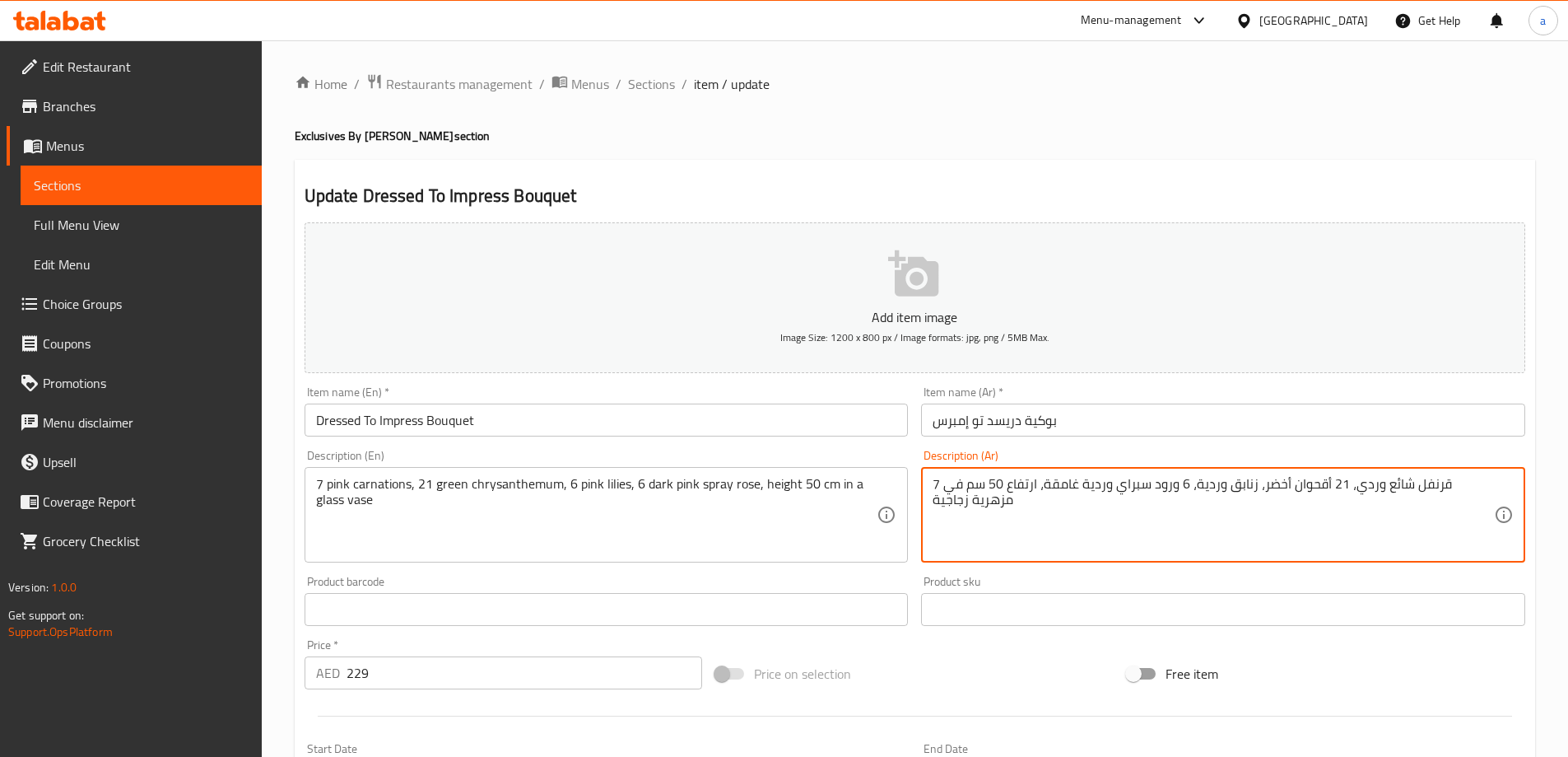
click at [1069, 493] on textarea "7 قرنفل شائع وردي، 21 أقحوان أخضر، زنابق وردية، 6 ورود سبراي وردية غامقة، ارتفا…" at bounding box center [1214, 515] width 561 height 78
paste textarea "6"
type textarea "7 قرنفل شائع وردي، 21 أقحوان أخضر، 6 زنابق وردية، 6 ورود سبراي وردية غامقة، ارت…"
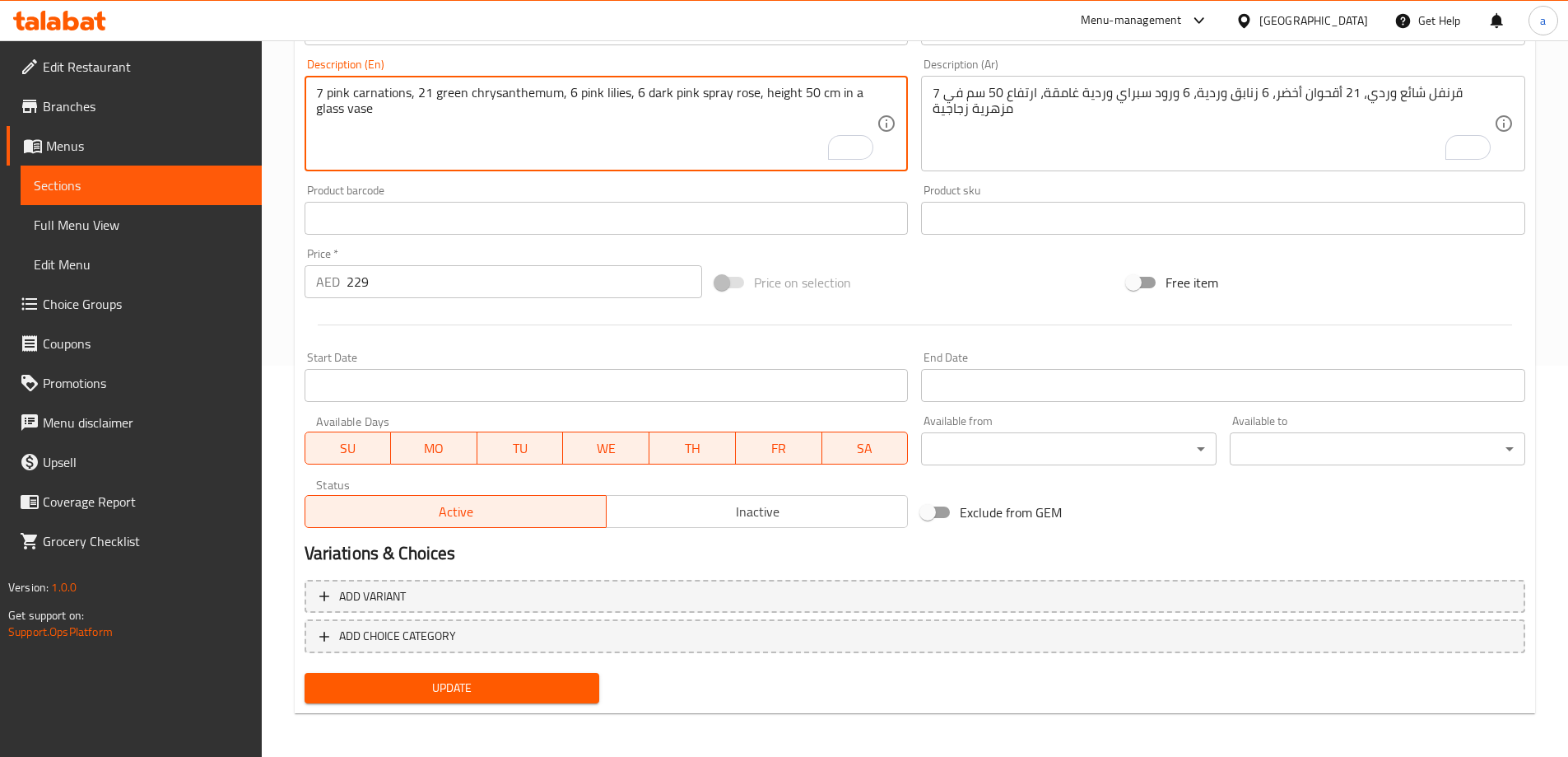
scroll to position [393, 0]
click at [406, 689] on span "Update" at bounding box center [452, 685] width 269 height 21
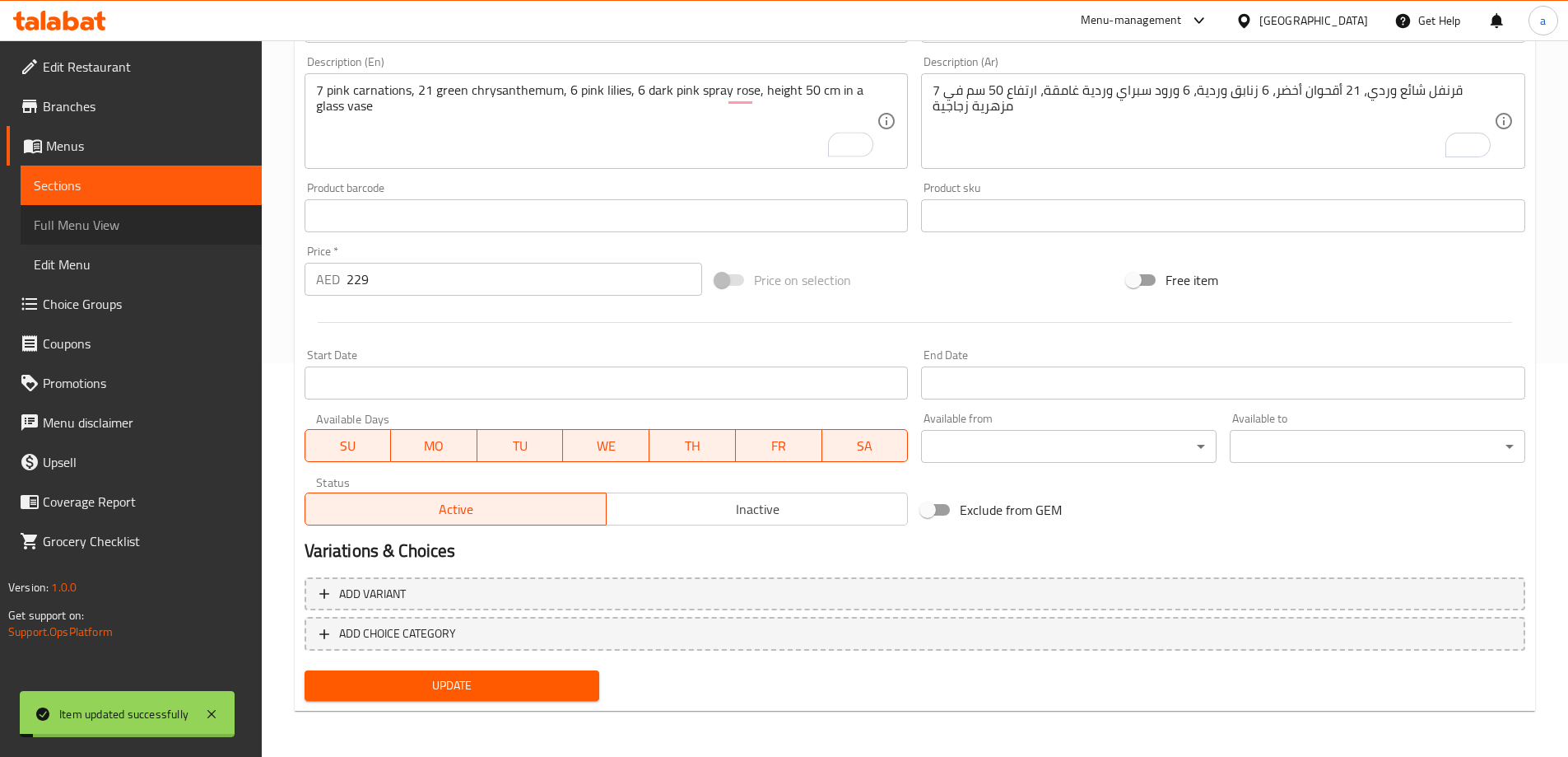
click at [94, 223] on span "Full Menu View" at bounding box center [141, 224] width 214 height 20
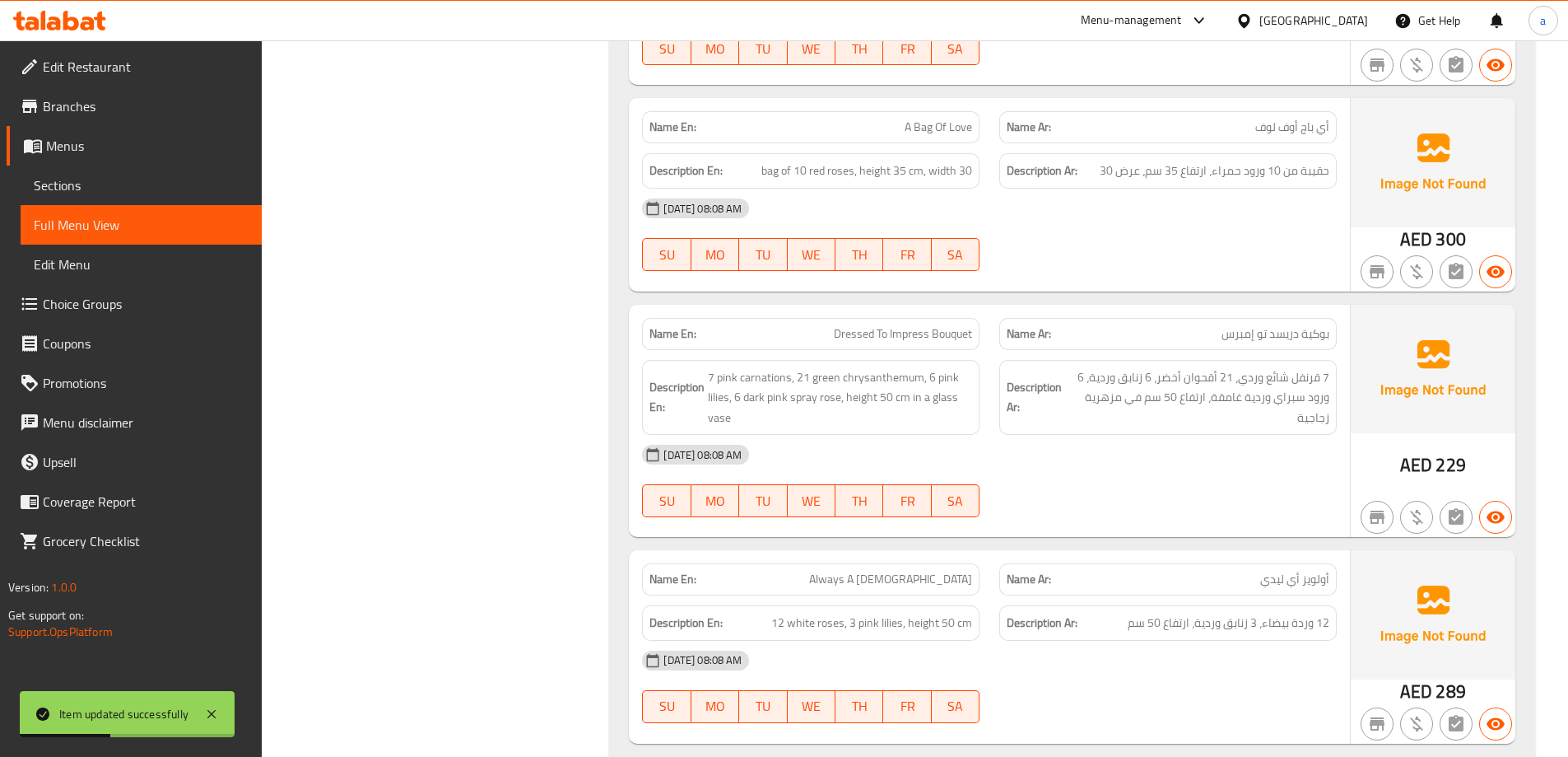
scroll to position [1653, 0]
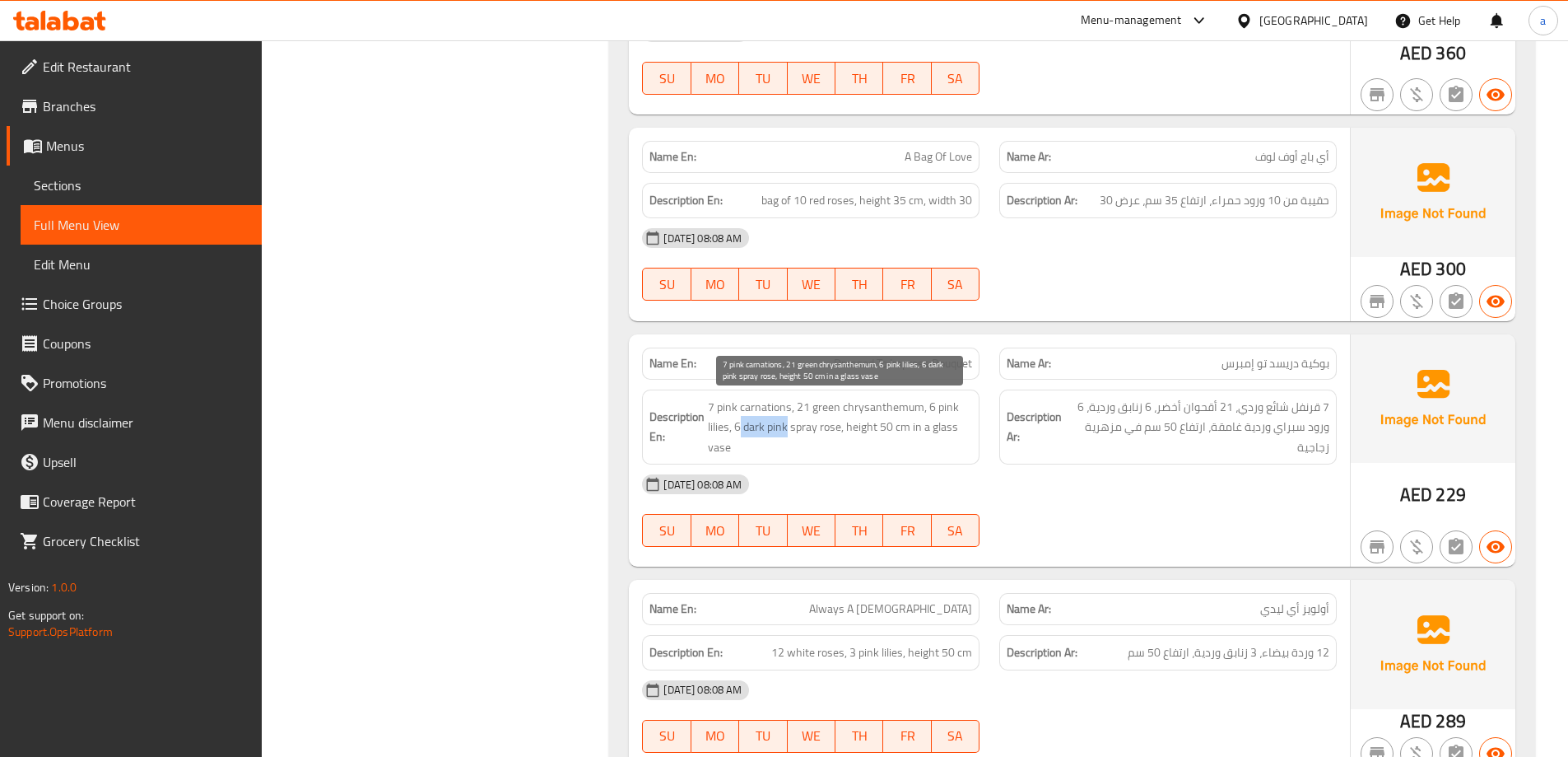
drag, startPoint x: 740, startPoint y: 432, endPoint x: 787, endPoint y: 426, distance: 47.4
click at [787, 426] on span "7 pink carnations, 21 green chrysanthemum, 6 pink lilies, 6 dark pink spray ros…" at bounding box center [839, 427] width 264 height 61
copy span "dark pink"
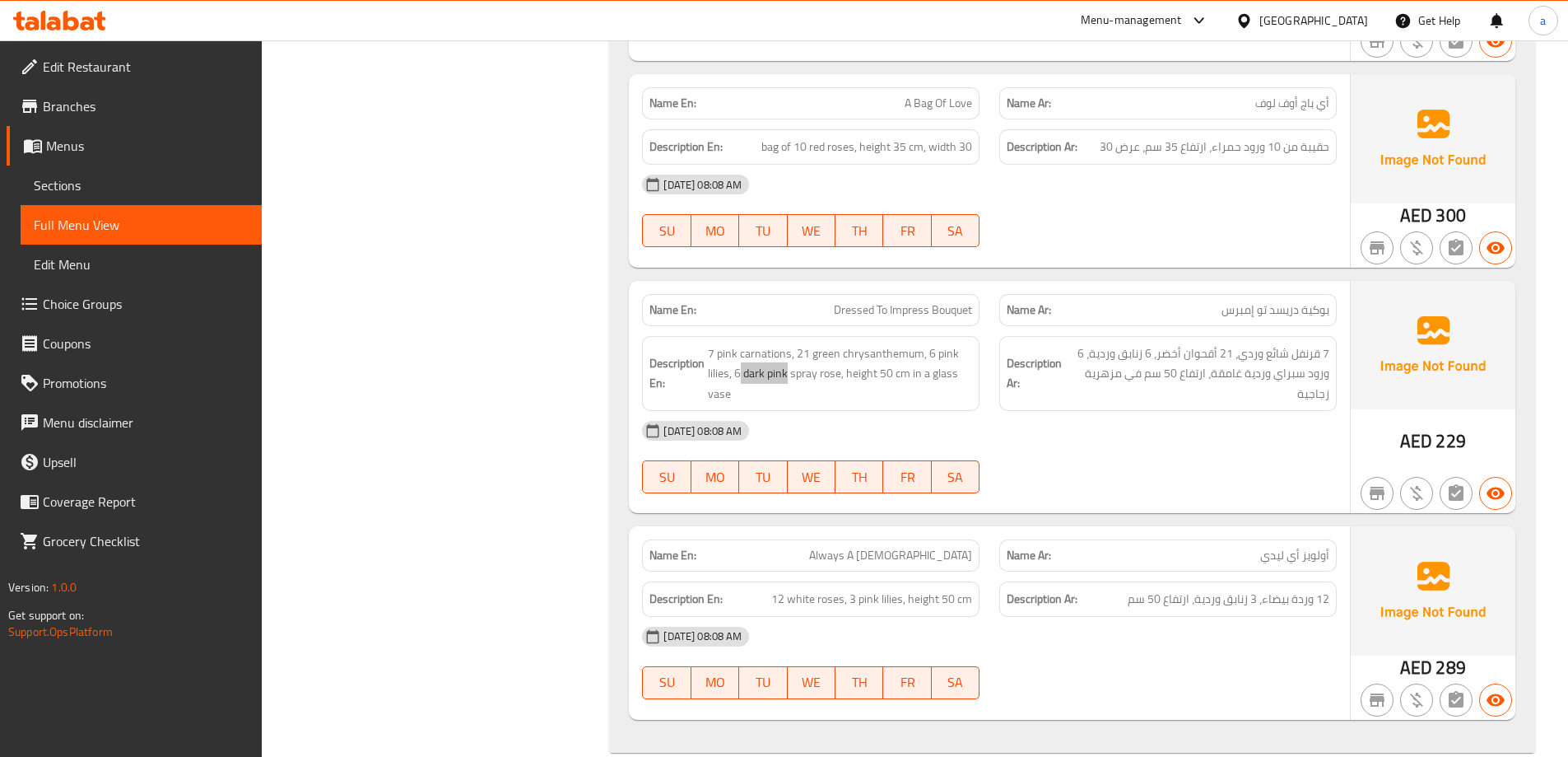
scroll to position [1736, 0]
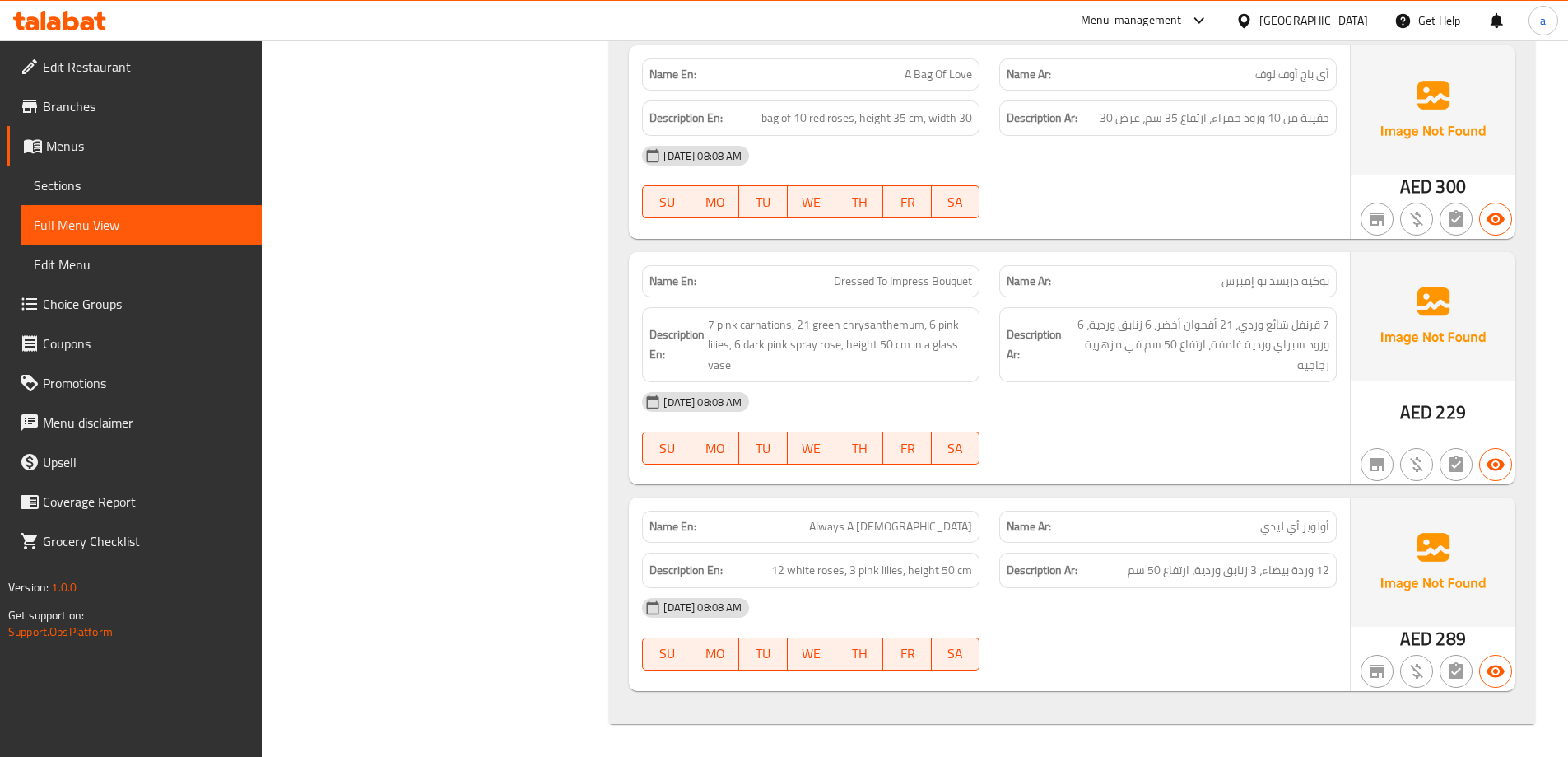
click at [1016, 413] on div "[DATE] 08:08 AM" at bounding box center [989, 401] width 714 height 39
click at [1198, 330] on span "7 قرنفل شائع وردي، 21 أقحوان أخضر، 6 زنابق وردية، 6 ورود سبراي وردية غامقة، ارت…" at bounding box center [1196, 344] width 264 height 61
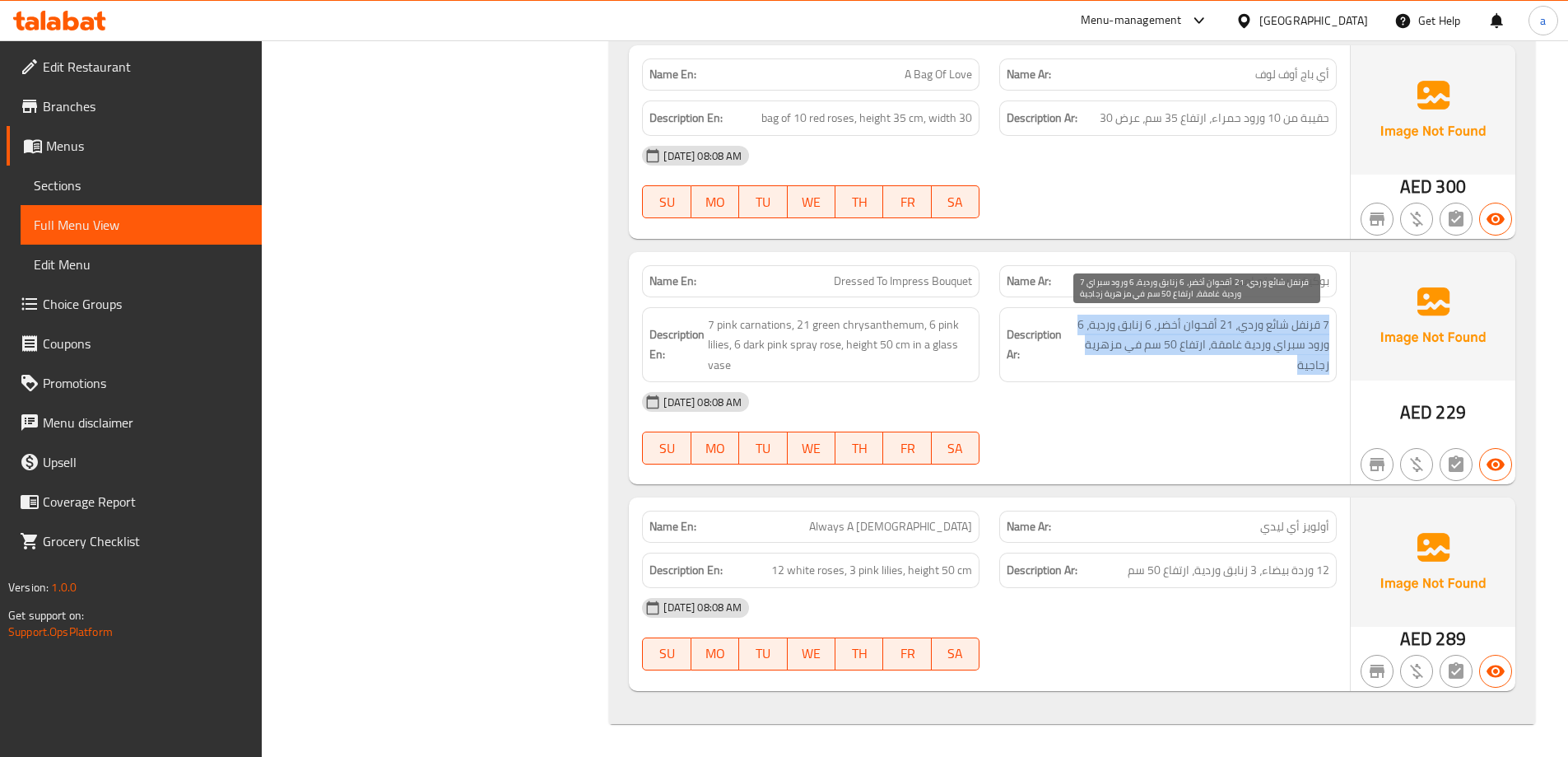
click at [1198, 330] on span "7 قرنفل شائع وردي، 21 أقحوان أخضر، 6 زنابق وردية، 6 ورود سبراي وردية غامقة، ارت…" at bounding box center [1196, 344] width 264 height 61
copy div "7 قرنفل شائع وردي، 21 أقحوان أخضر، 6 زنابق وردية، 6 ورود سبراي وردية غامقة، ارت…"
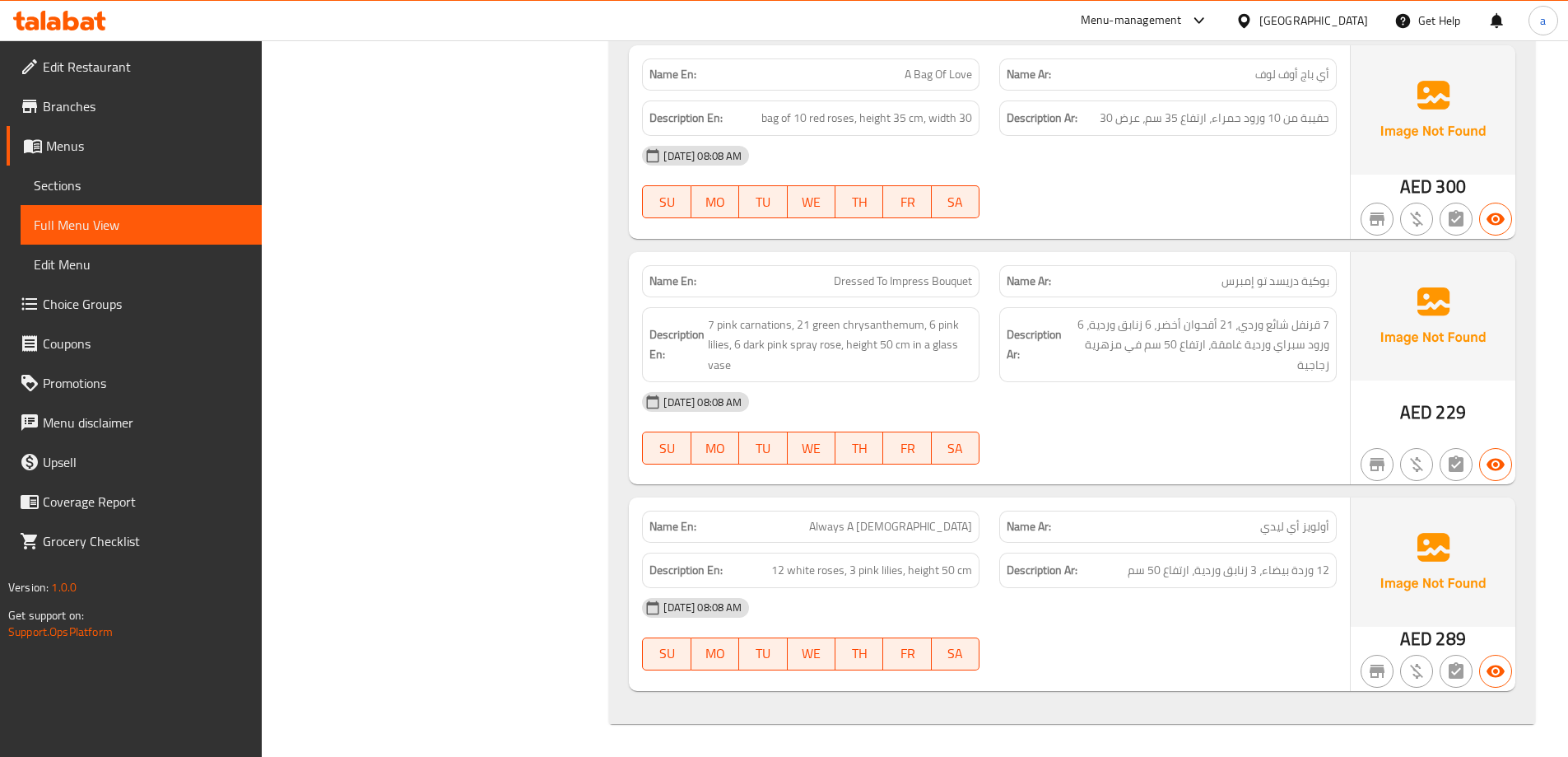
click at [1242, 281] on span "بوكية دريسد تو إمبرس" at bounding box center [1275, 281] width 108 height 17
copy span "بوكية دريسد تو إمبرس"
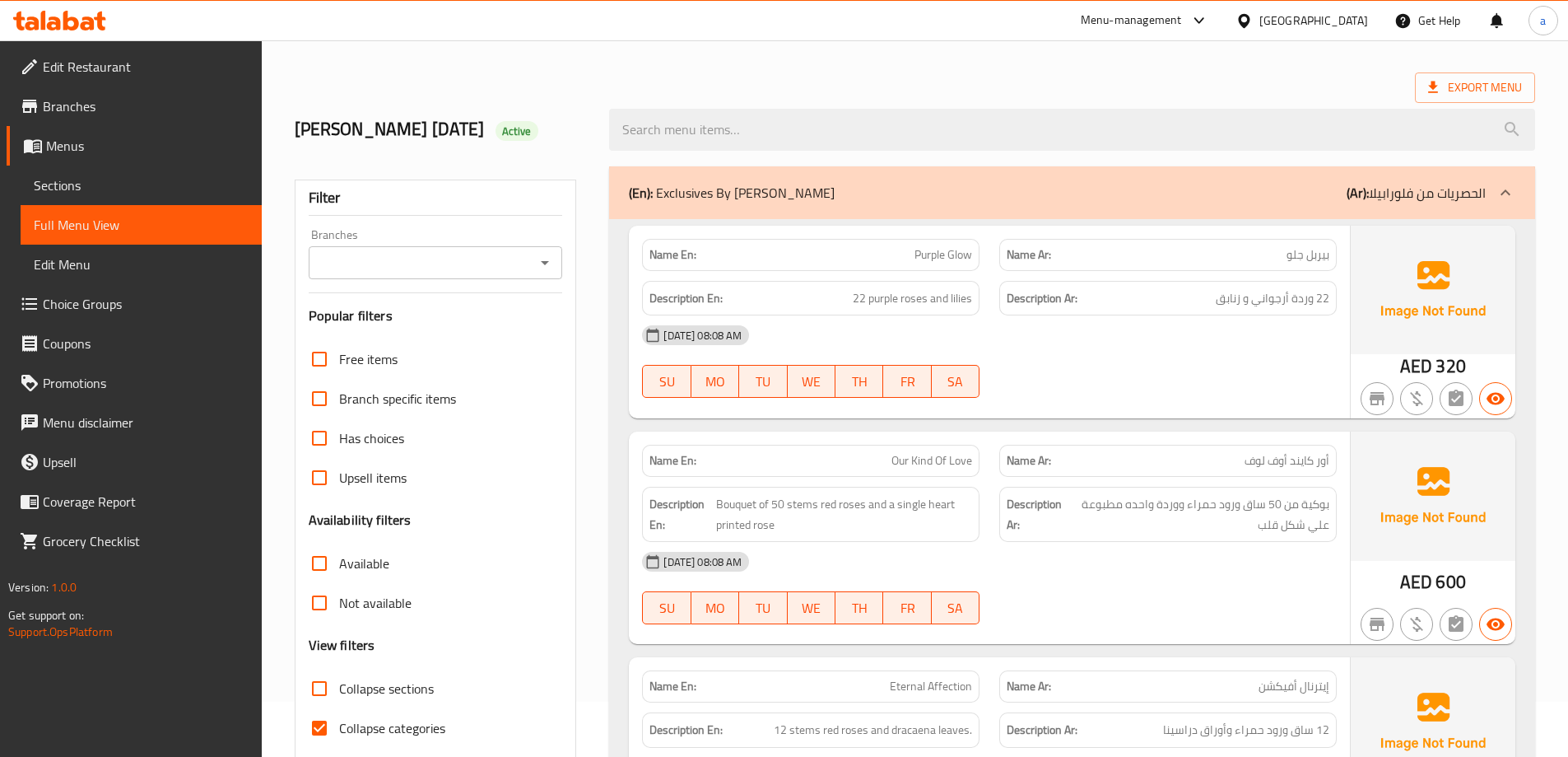
scroll to position [0, 0]
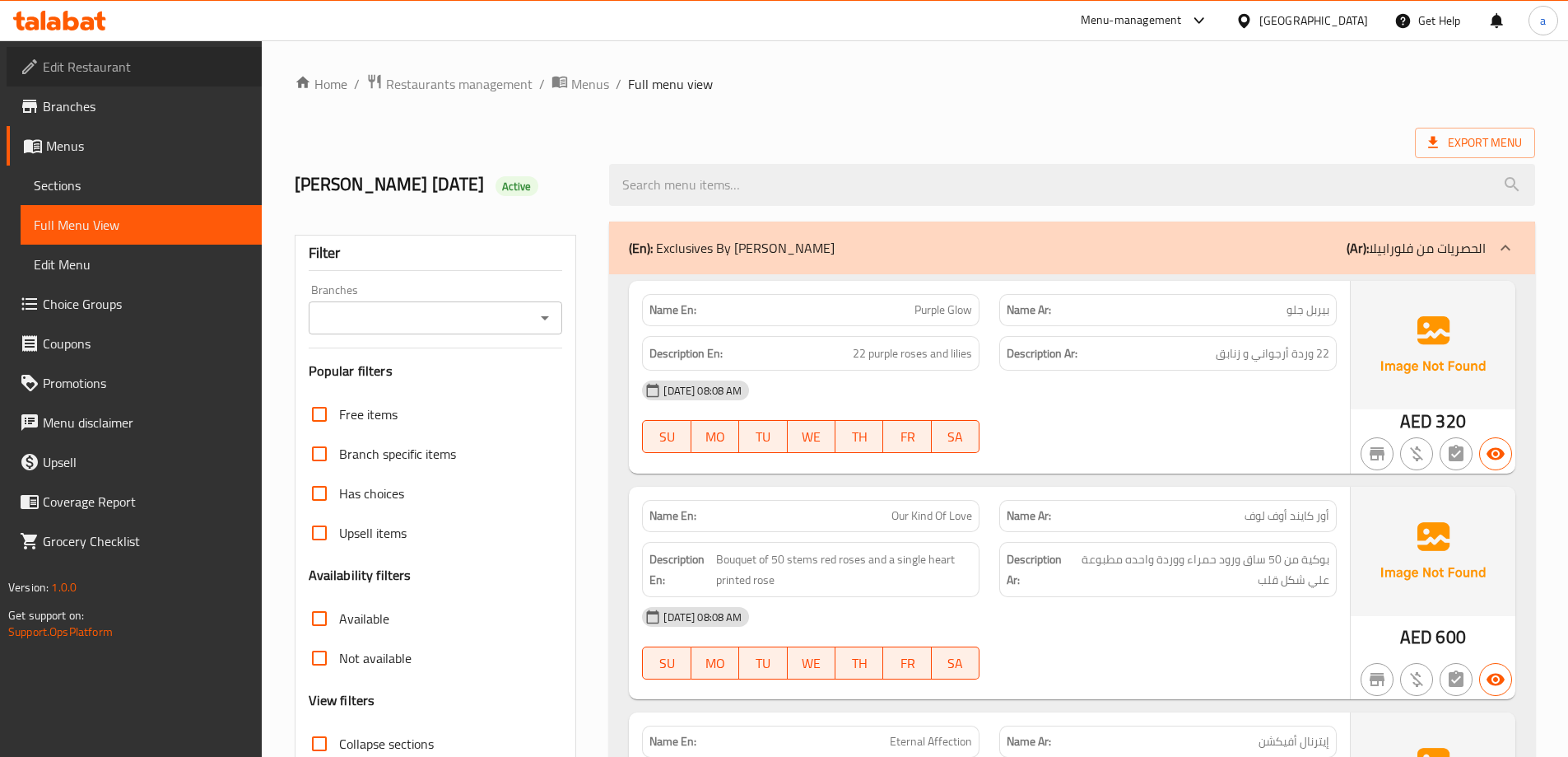
click at [106, 74] on span "Edit Restaurant" at bounding box center [145, 67] width 206 height 20
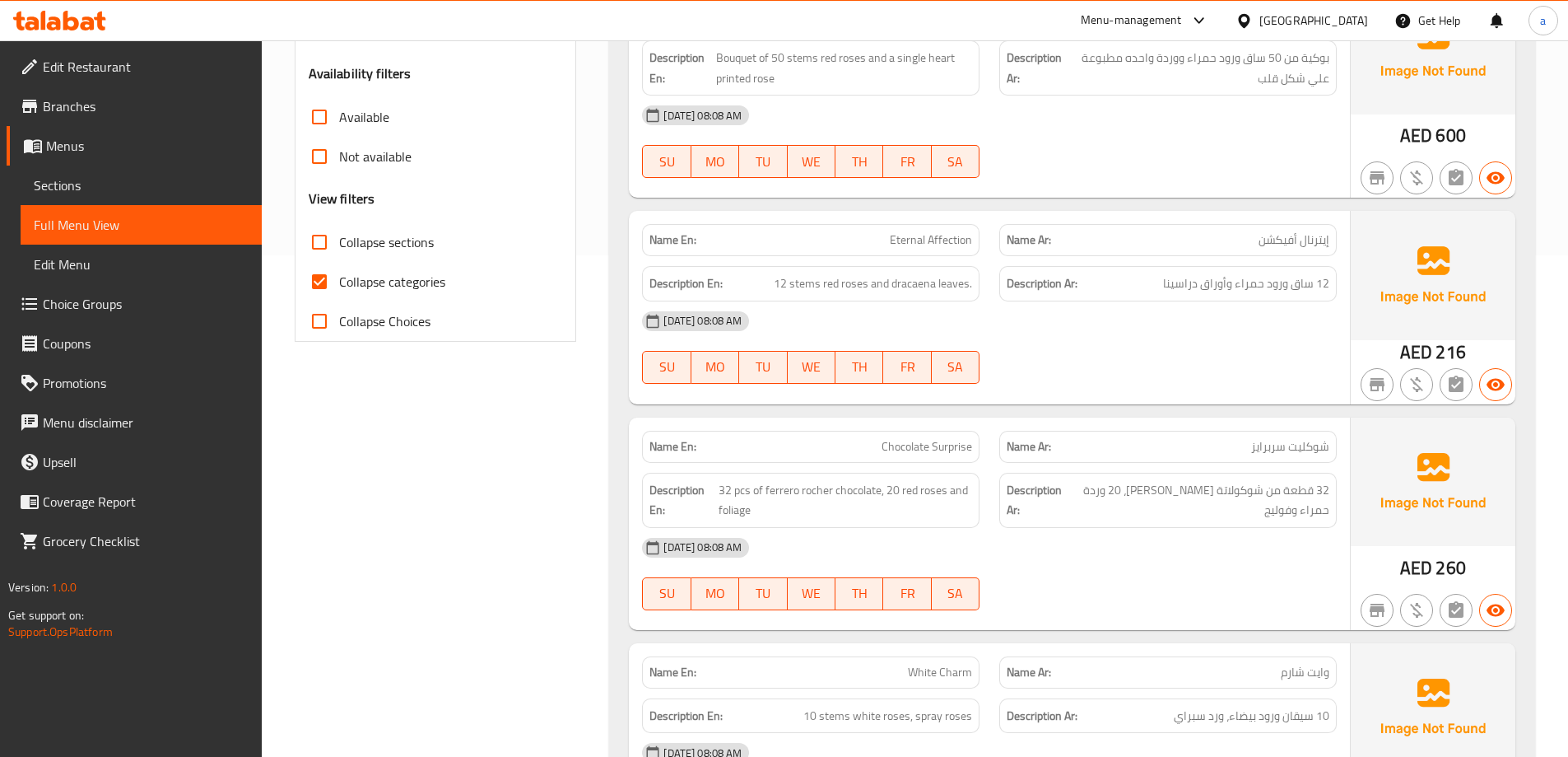
scroll to position [494, 0]
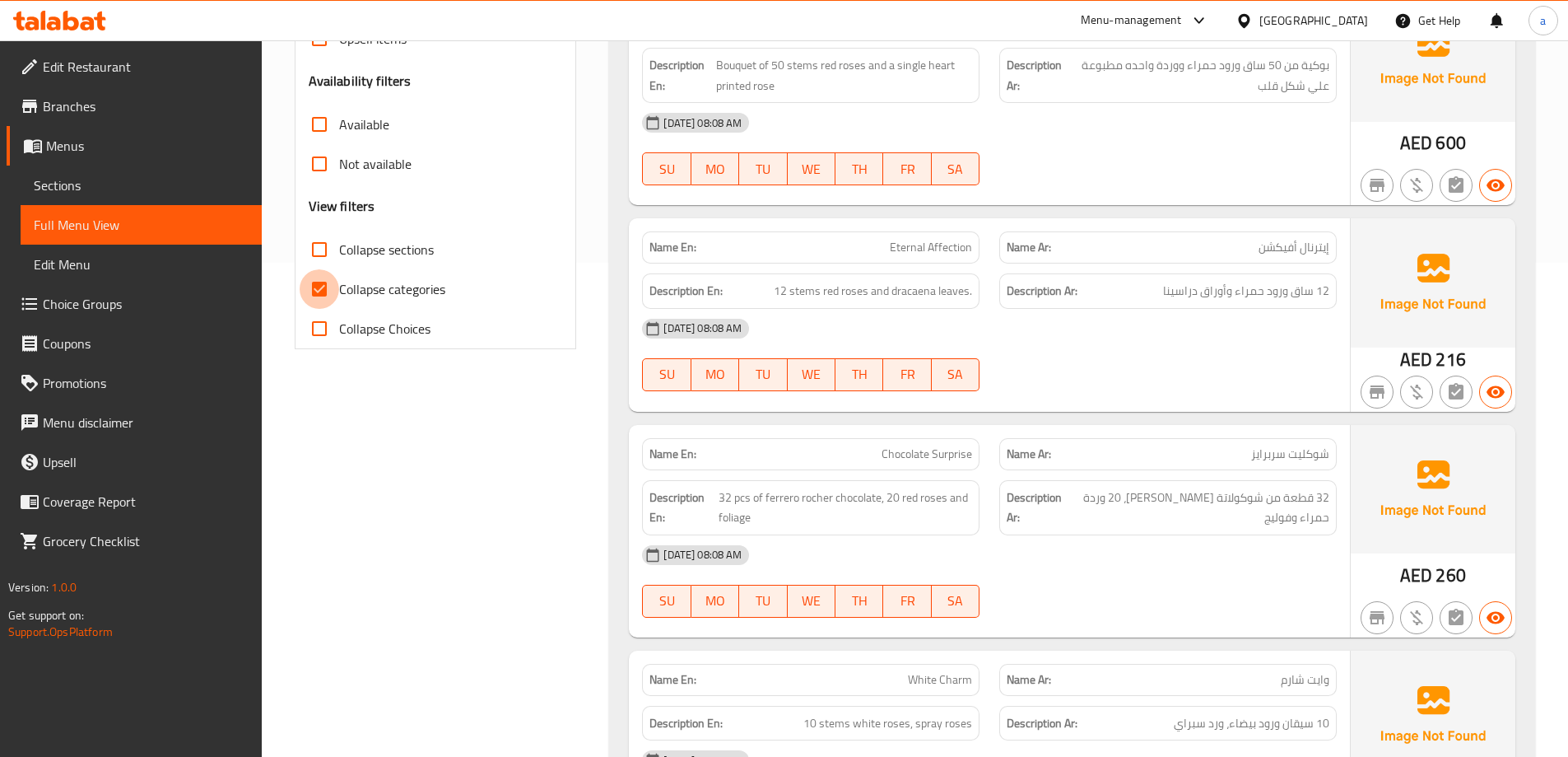
click at [313, 293] on input "Collapse categories" at bounding box center [319, 288] width 39 height 39
click at [320, 290] on input "Collapse categories" at bounding box center [319, 288] width 39 height 39
click at [321, 292] on input "Collapse categories" at bounding box center [319, 288] width 39 height 39
checkbox input "false"
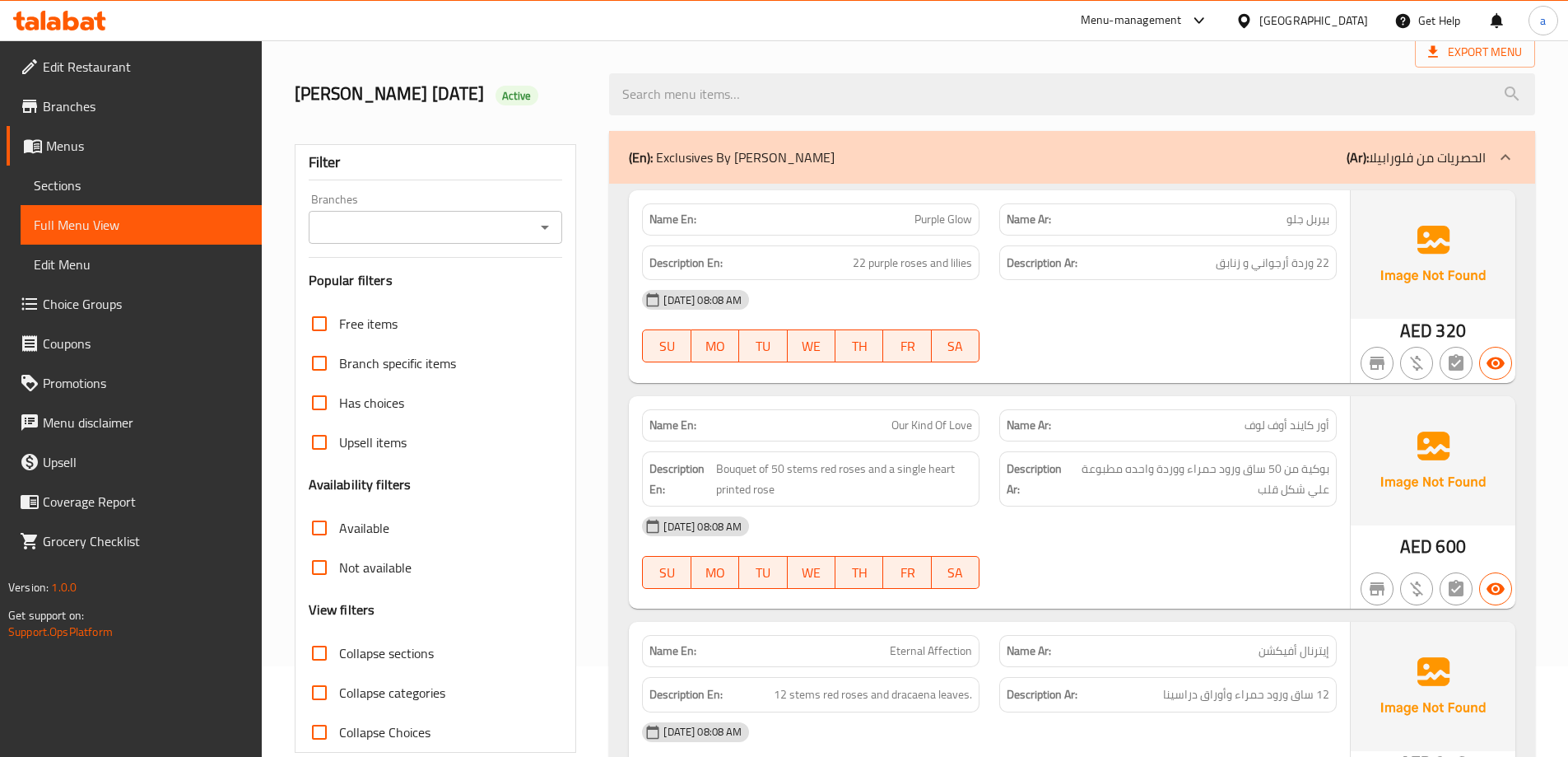
scroll to position [0, 0]
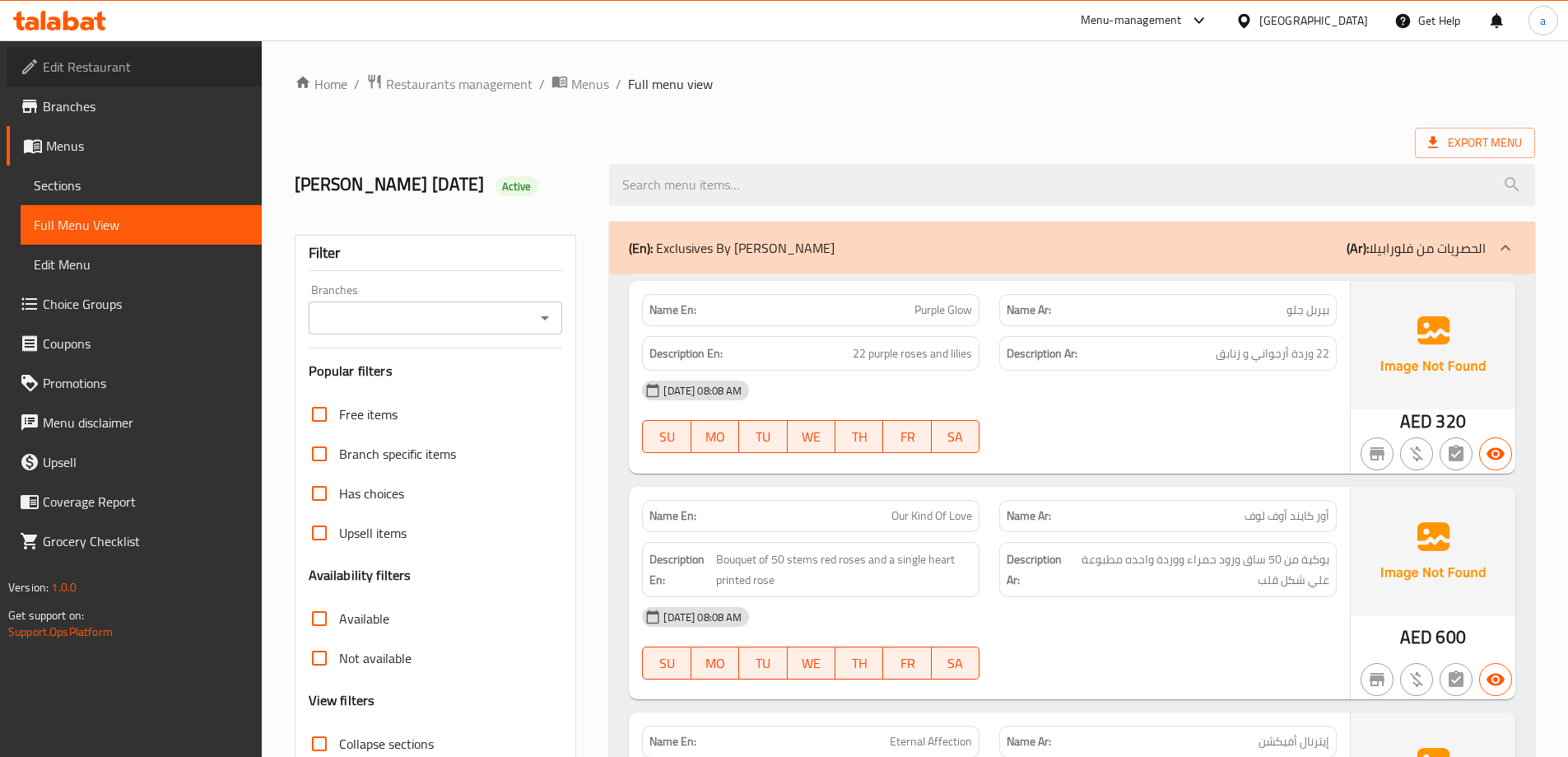
click at [98, 59] on span "Edit Restaurant" at bounding box center [145, 67] width 206 height 20
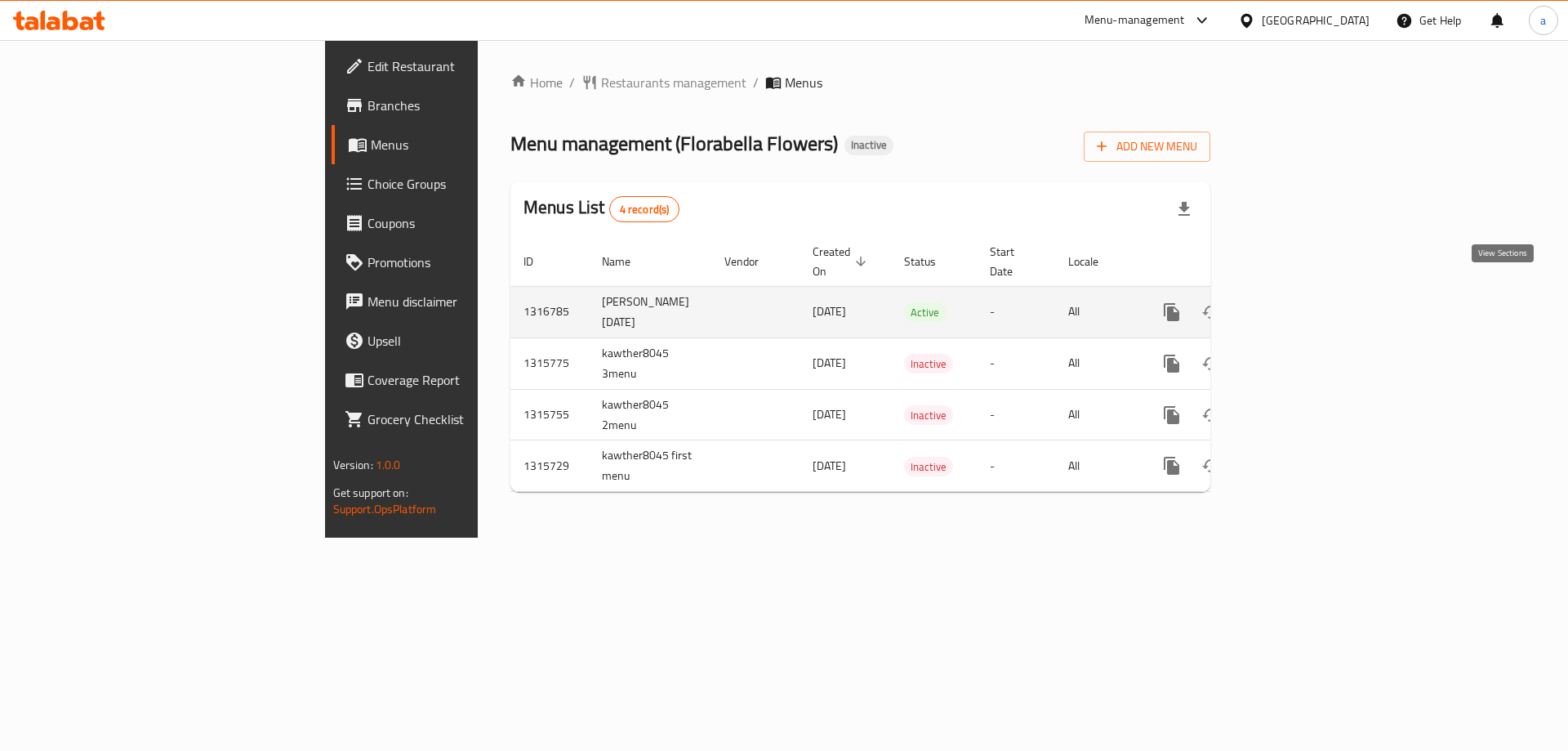
click at [1299, 302] on icon "enhanced table" at bounding box center [1290, 312] width 20 height 20
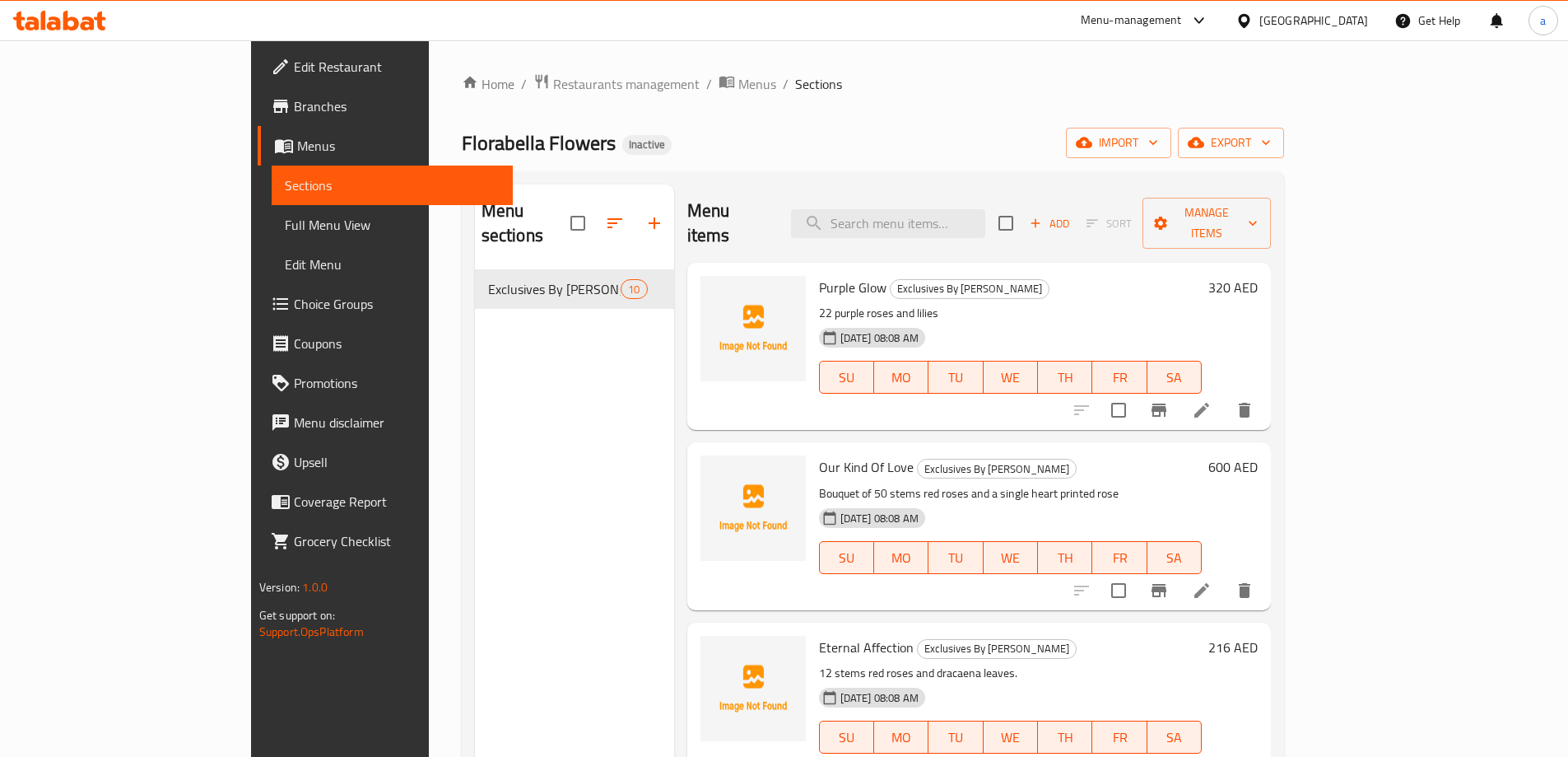
click at [285, 216] on span "Full Menu View" at bounding box center [392, 224] width 214 height 20
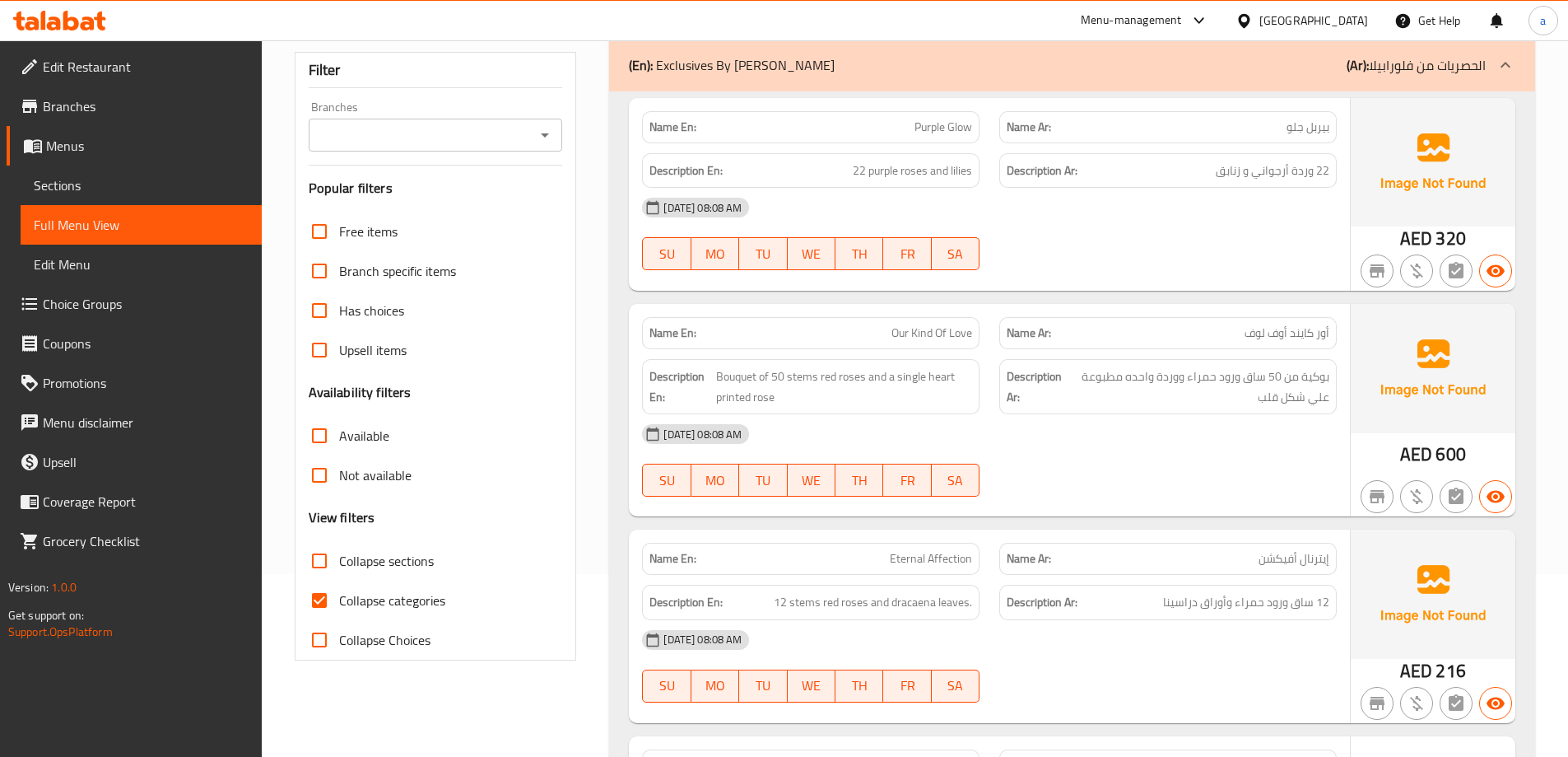
scroll to position [412, 0]
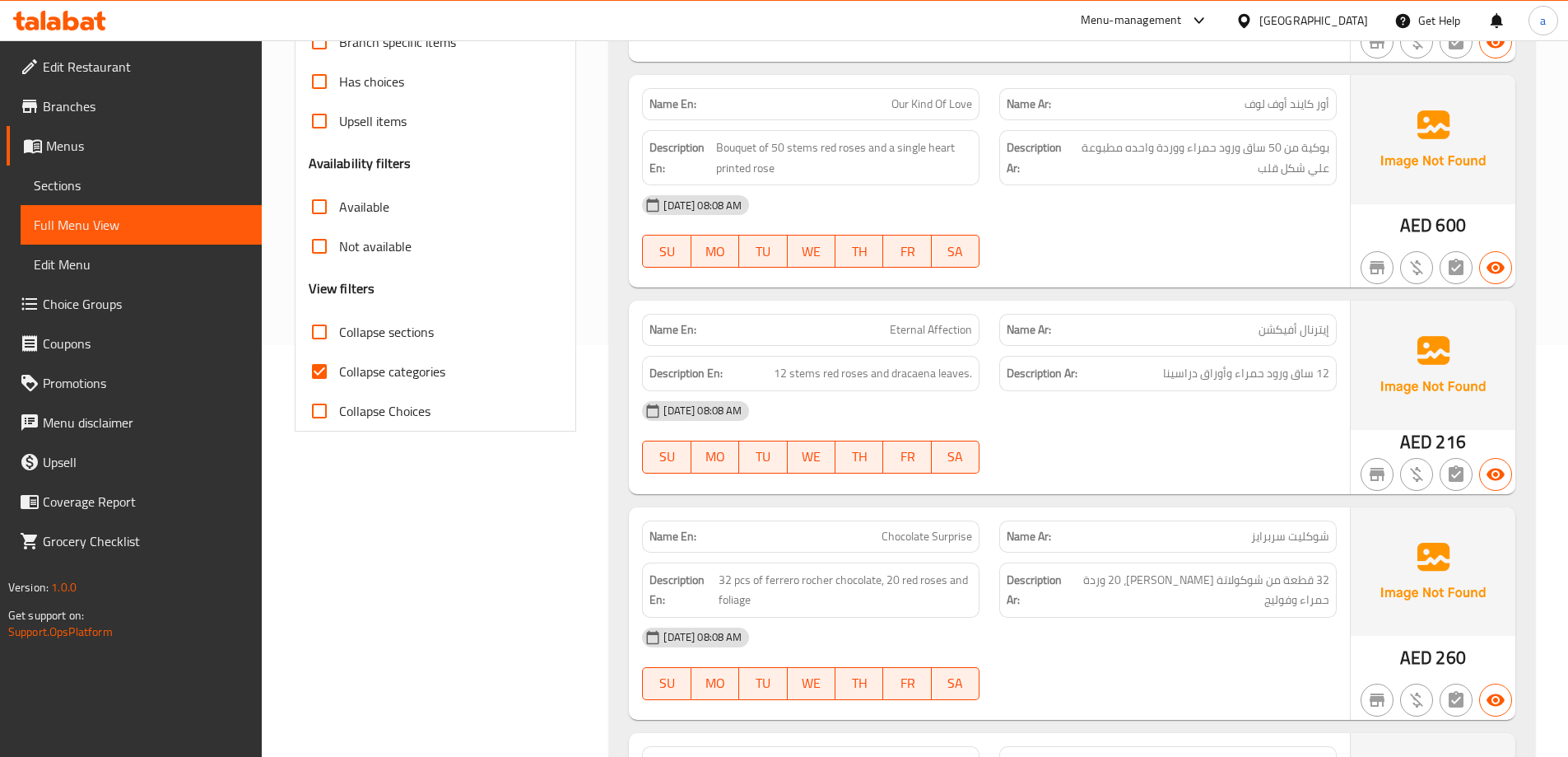
click at [321, 374] on input "Collapse categories" at bounding box center [319, 371] width 39 height 39
checkbox input "false"
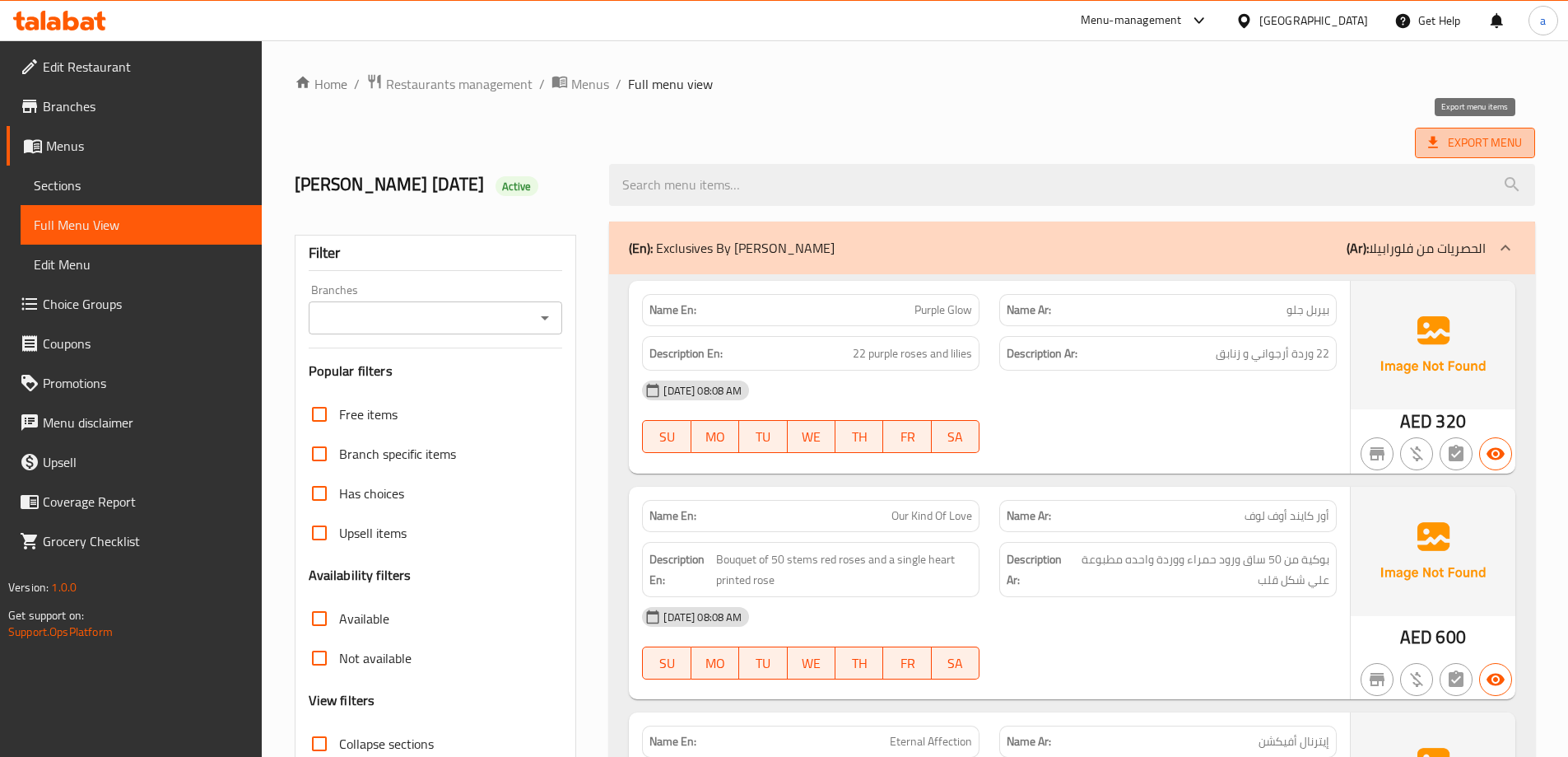
click at [1437, 131] on span "Export Menu" at bounding box center [1475, 143] width 120 height 31
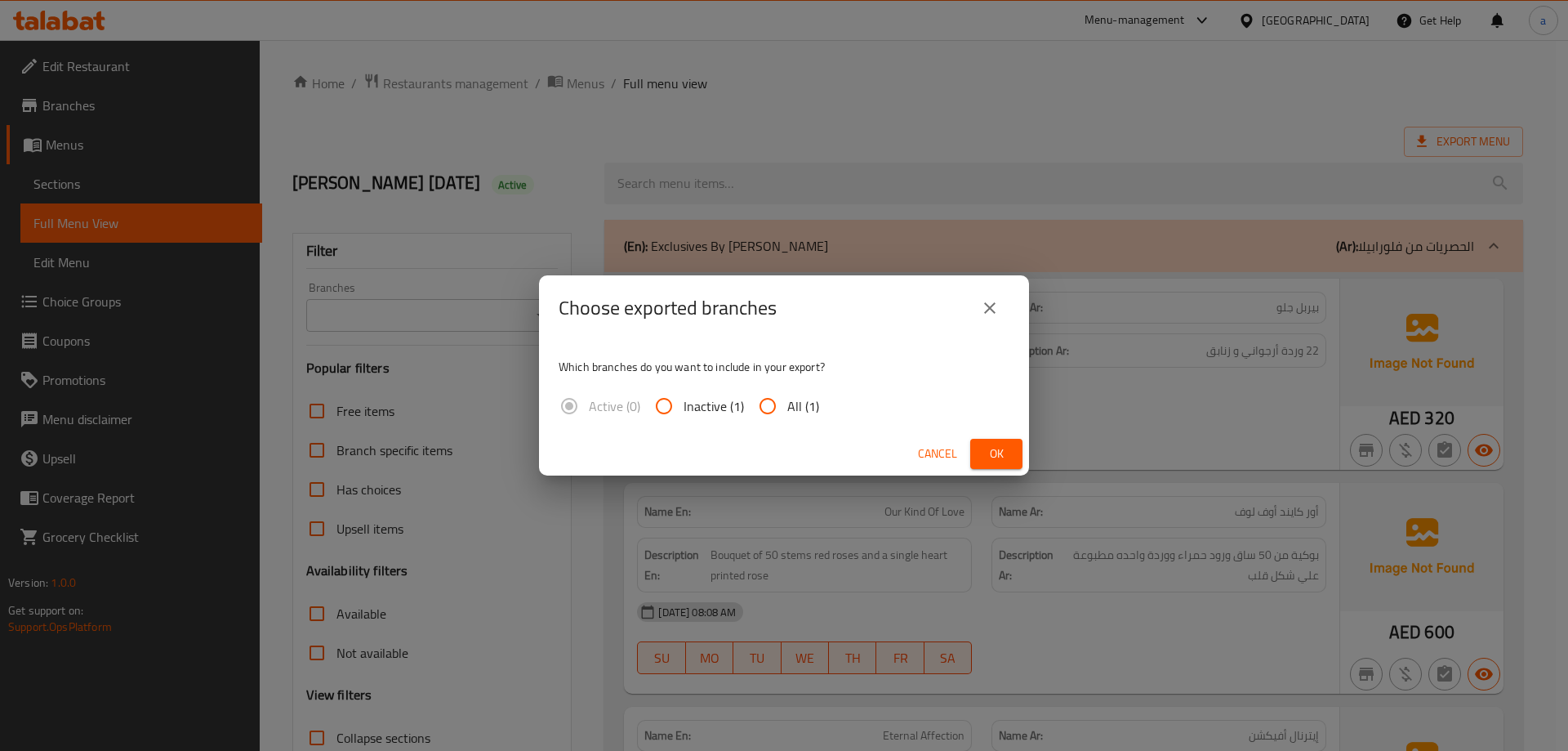
click at [770, 406] on input "All (1)" at bounding box center [767, 406] width 39 height 39
radio input "true"
click at [998, 455] on span "Ok" at bounding box center [996, 453] width 26 height 21
